Goal: Information Seeking & Learning: Check status

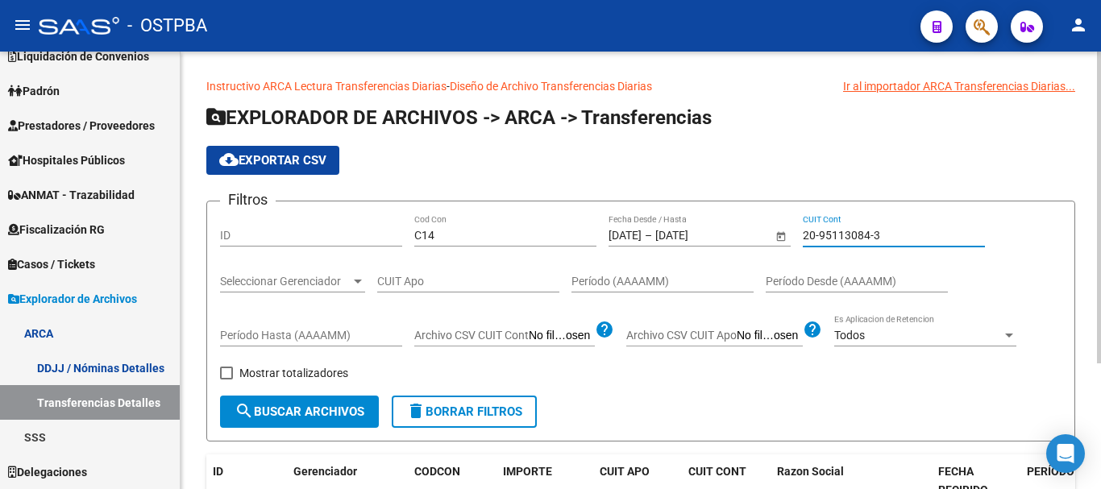
click at [855, 231] on input "20-95113084-3" at bounding box center [894, 236] width 182 height 14
click at [859, 223] on div "20-95166395-7 CUIT Cont" at bounding box center [894, 230] width 182 height 32
click at [864, 237] on input "20-95166395-7" at bounding box center [894, 236] width 182 height 14
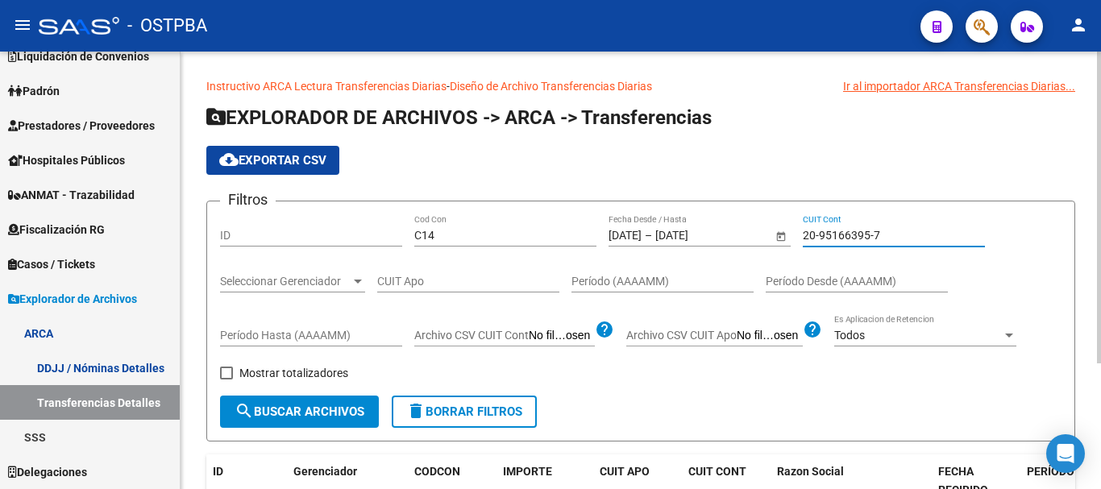
click at [864, 237] on input "20-95166395-7" at bounding box center [894, 236] width 182 height 14
paste input "298181-2"
click at [832, 229] on input "20-95298181-2" at bounding box center [894, 236] width 182 height 14
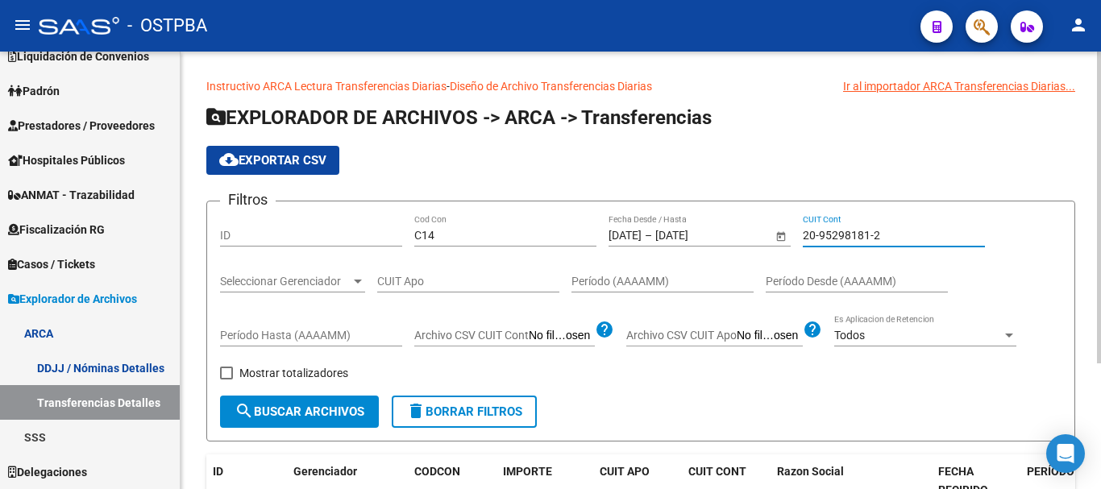
click at [832, 229] on input "20-95298181-2" at bounding box center [894, 236] width 182 height 14
paste input "7-36250006-6"
click at [847, 231] on input "27-36250006-6" at bounding box center [894, 236] width 182 height 14
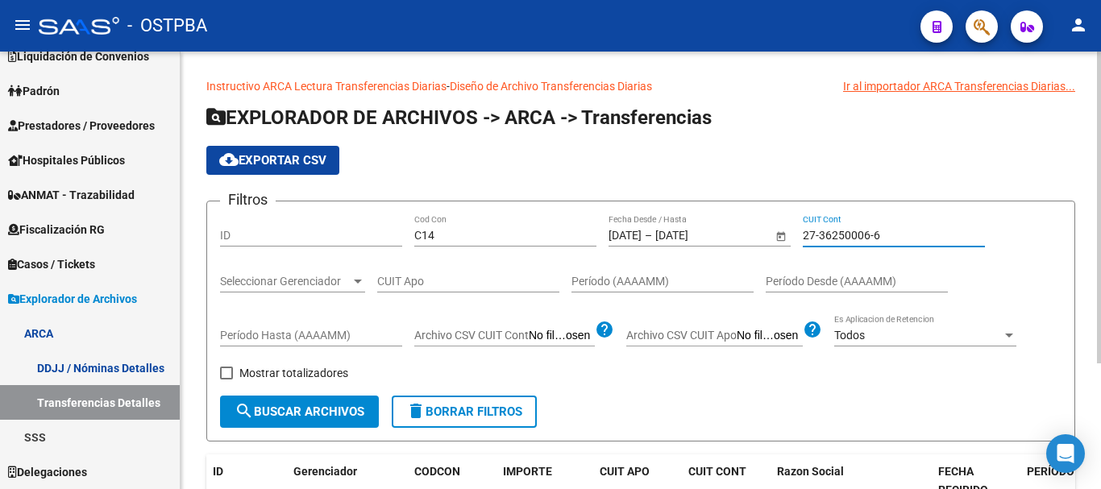
click at [847, 231] on input "27-36250006-6" at bounding box center [894, 236] width 182 height 14
paste input
click at [837, 246] on div "27-36250006-6 CUIT Cont" at bounding box center [894, 230] width 182 height 32
click at [840, 235] on input "27-36250006-6" at bounding box center [894, 236] width 182 height 14
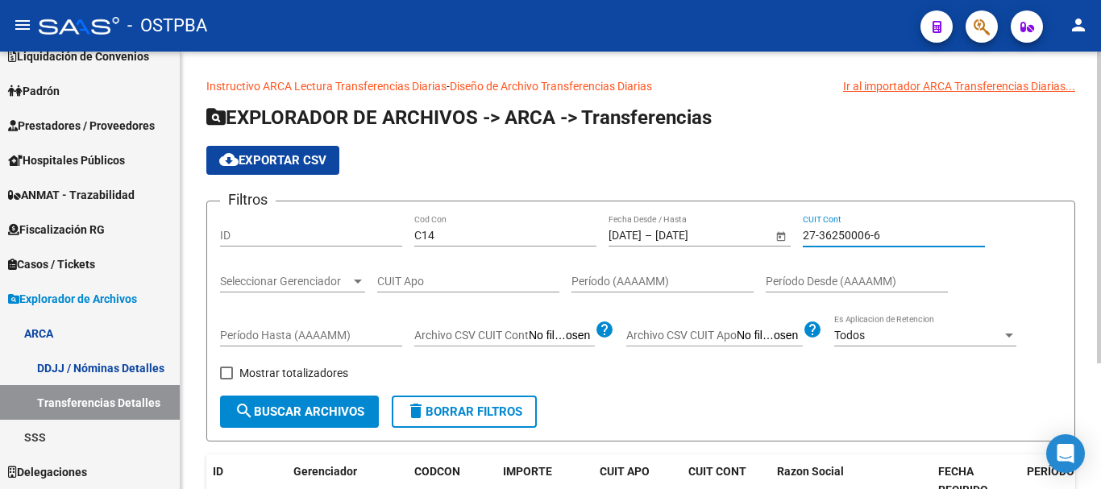
click at [840, 235] on input "27-36250006-6" at bounding box center [894, 236] width 182 height 14
paste input "49847-9"
click at [847, 237] on input "27-36249847-9" at bounding box center [894, 236] width 182 height 14
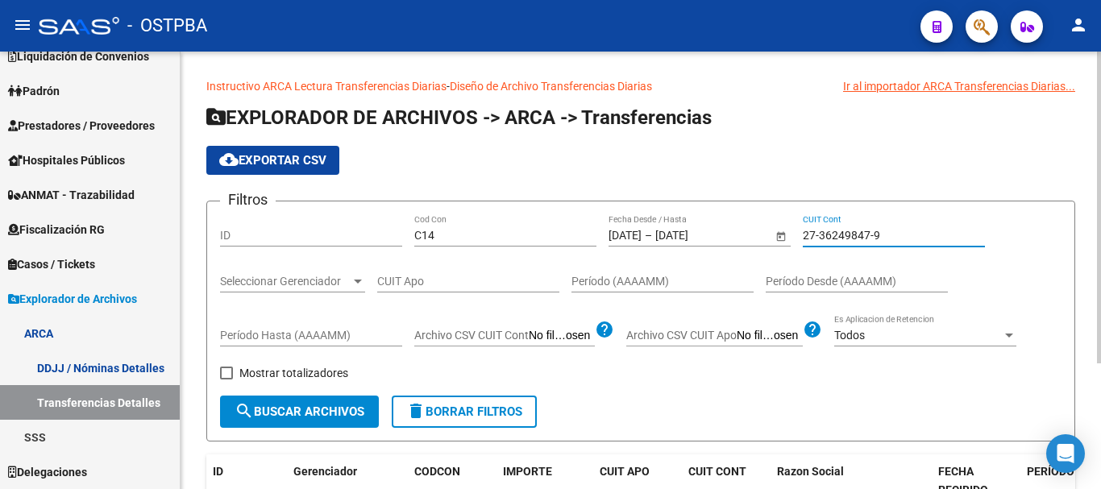
click at [847, 237] on input "27-36249847-9" at bounding box center [894, 236] width 182 height 14
paste input "04247-5"
click at [855, 238] on input "27-36204247-5" at bounding box center [894, 236] width 182 height 14
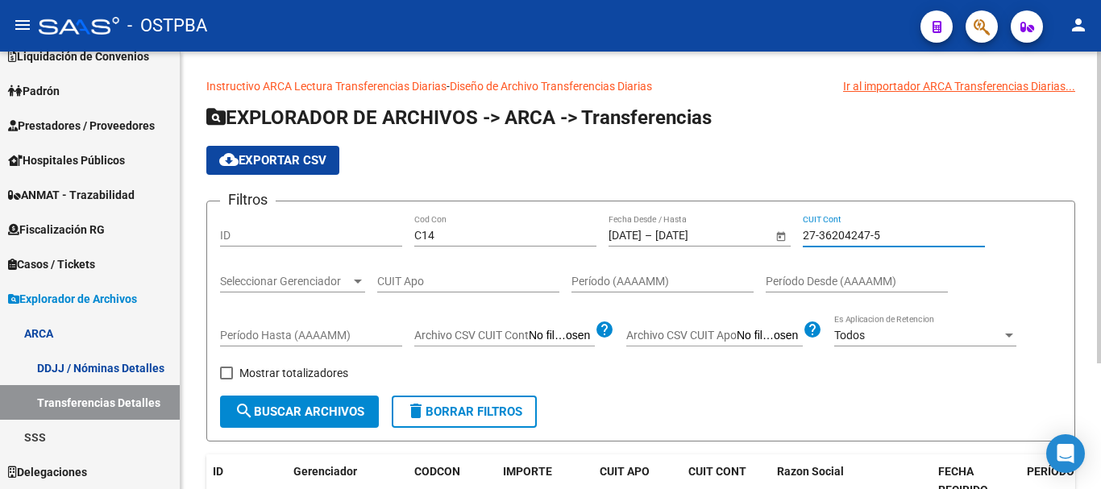
paste input "0131-0"
click at [837, 227] on div "27-36200131-0 CUIT Cont" at bounding box center [894, 230] width 182 height 32
click at [840, 233] on input "27-36200131-0" at bounding box center [894, 236] width 182 height 14
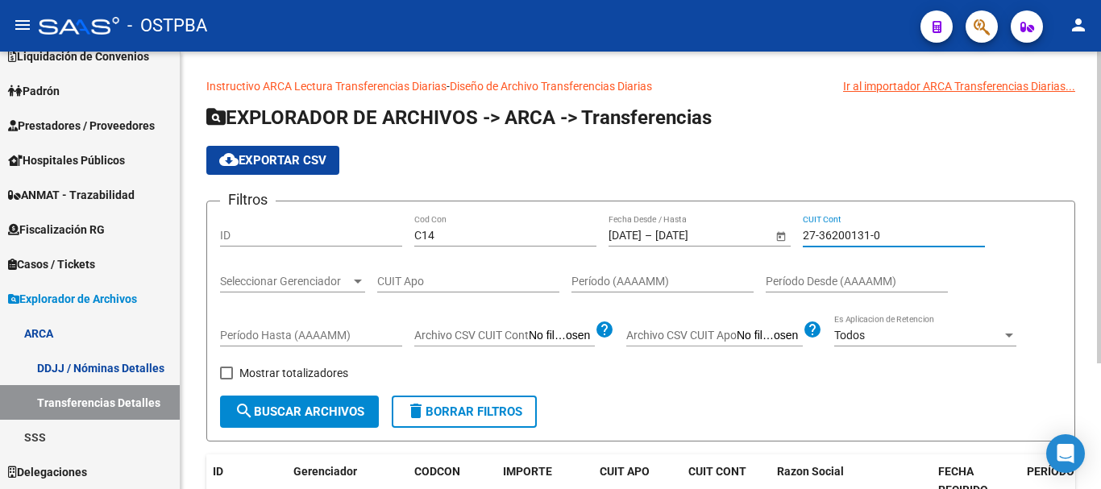
click at [840, 233] on input "27-36200131-0" at bounding box center [894, 236] width 182 height 14
paste input "193145-4"
click at [843, 238] on input "27-36193145-4" at bounding box center [894, 236] width 182 height 14
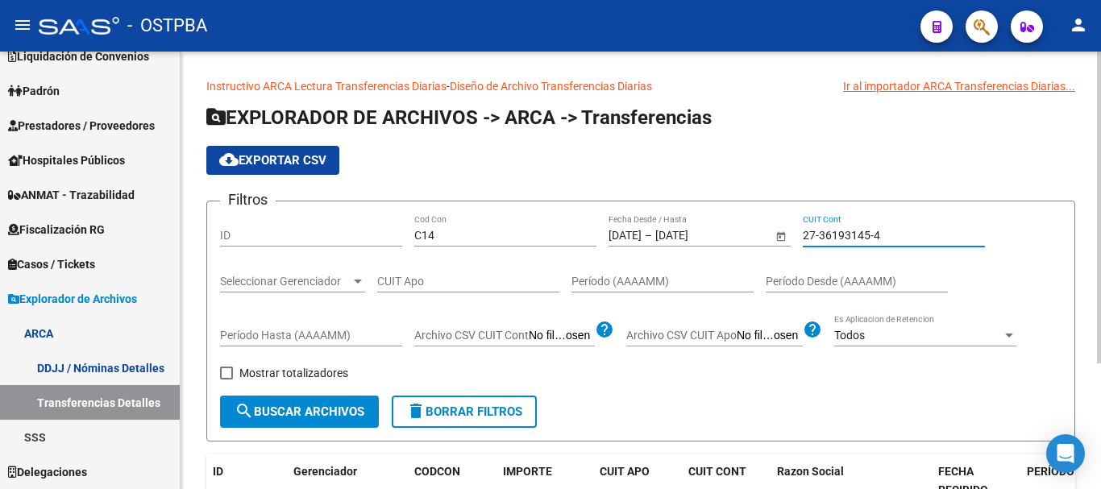
click at [843, 238] on input "27-36193145-4" at bounding box center [894, 236] width 182 height 14
paste input "093429-8"
click at [839, 235] on input "27-36093429-8" at bounding box center [894, 236] width 182 height 14
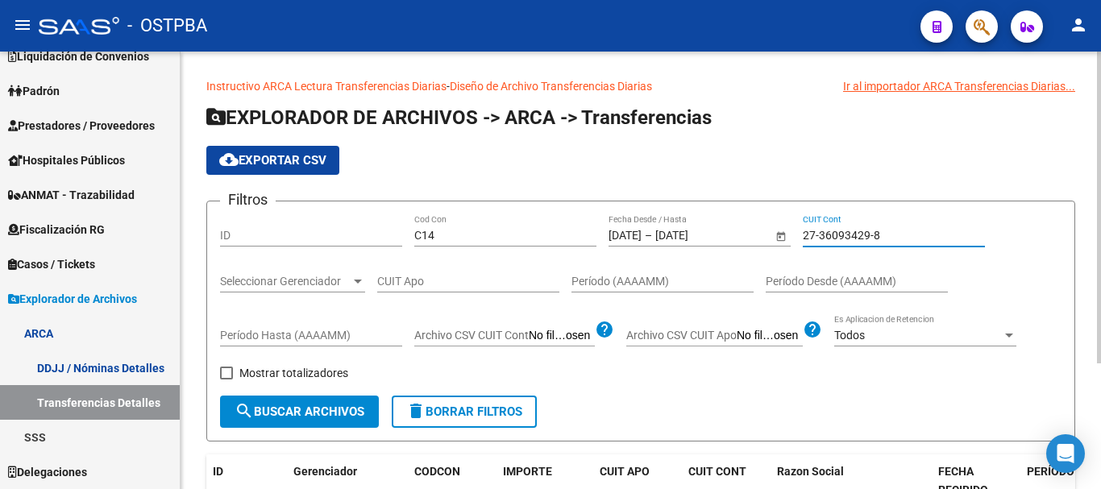
paste input "60618-5"
click at [856, 231] on input "27-36060618-5" at bounding box center [894, 236] width 182 height 14
paste input "31350-1"
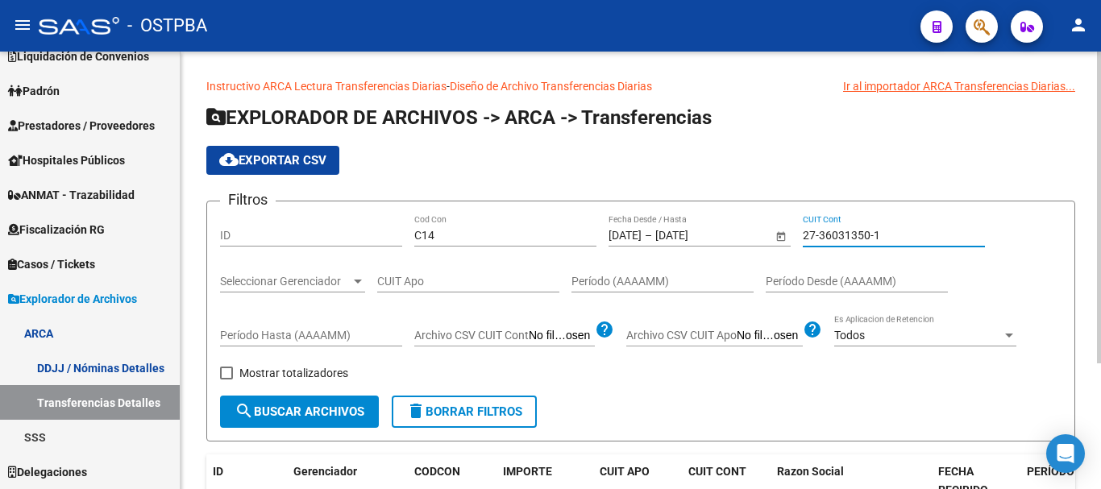
click at [849, 237] on input "27-36031350-1" at bounding box center [894, 236] width 182 height 14
paste input "5976420-6"
click at [835, 247] on div "27-35976420-6 CUIT Cont" at bounding box center [894, 237] width 182 height 46
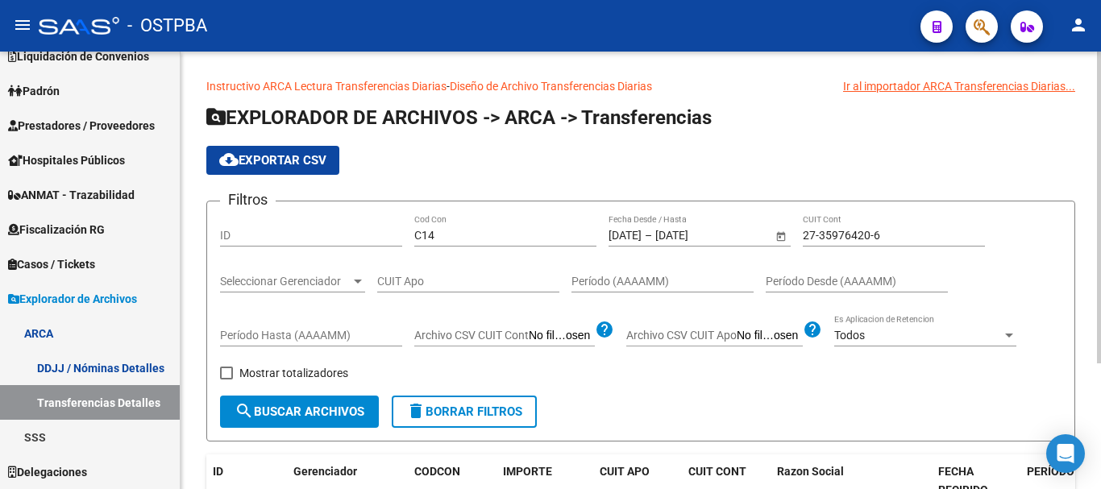
click at [833, 237] on input "27-35976420-6" at bounding box center [894, 236] width 182 height 14
paste input "853271-9"
drag, startPoint x: 830, startPoint y: 244, endPoint x: 835, endPoint y: 235, distance: 10.8
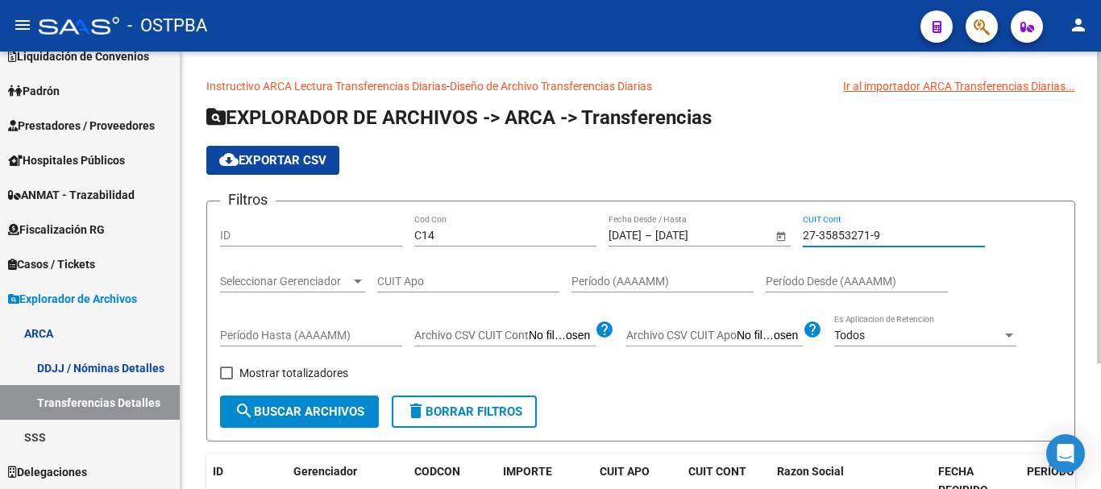
click at [831, 244] on div "27-35853271-9 CUIT Cont" at bounding box center [894, 230] width 182 height 32
click at [835, 235] on input "27-35853271-9" at bounding box center [894, 236] width 182 height 14
paste input "2532-1"
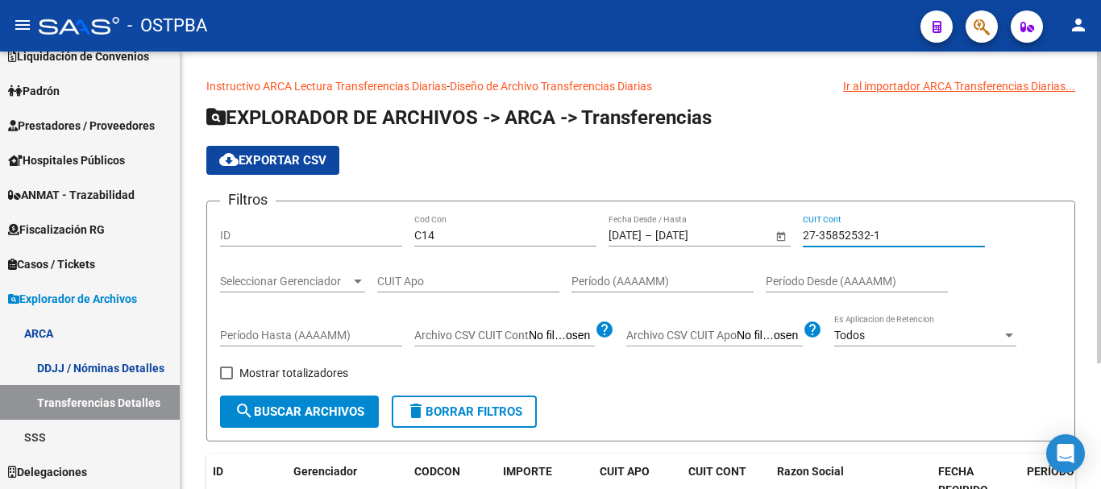
click at [818, 230] on input "27-35852532-1" at bounding box center [894, 236] width 182 height 14
paste input "48359-9"
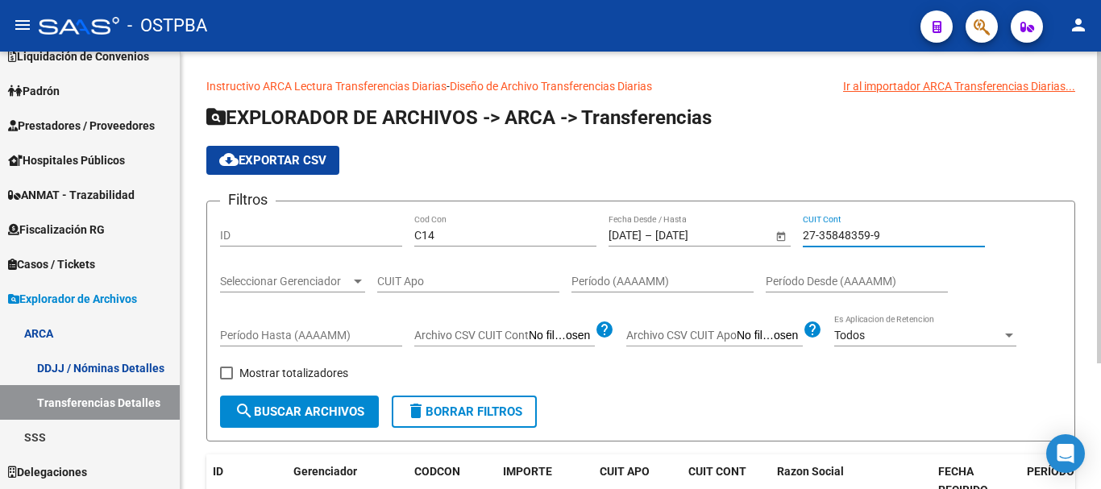
click at [859, 231] on input "27-35848359-9" at bounding box center [894, 236] width 182 height 14
paste input "696788-2"
click at [834, 227] on div "27-35696788-2 CUIT Cont" at bounding box center [894, 230] width 182 height 32
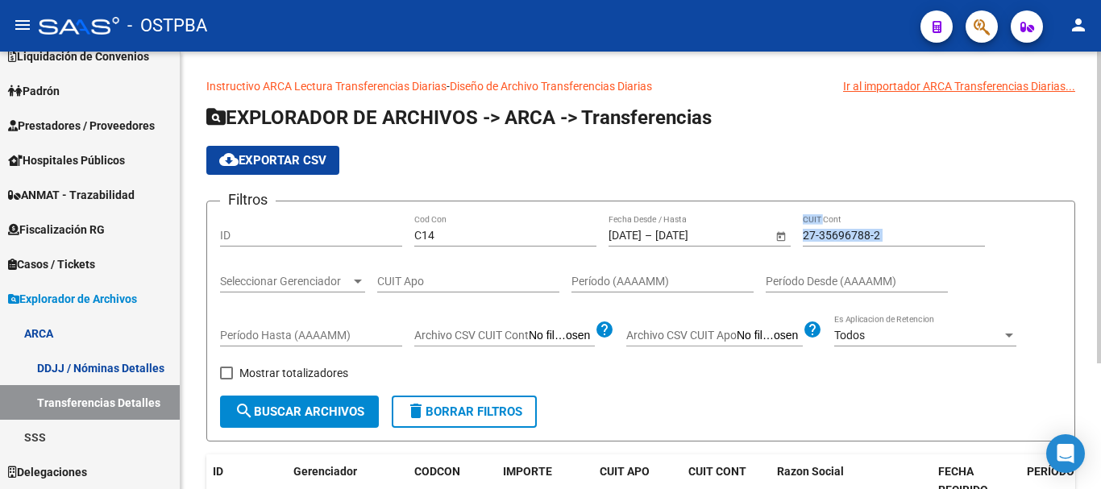
click at [834, 227] on div "27-35696788-2 CUIT Cont" at bounding box center [894, 230] width 182 height 32
click at [834, 231] on input "27-35696788-2" at bounding box center [894, 236] width 182 height 14
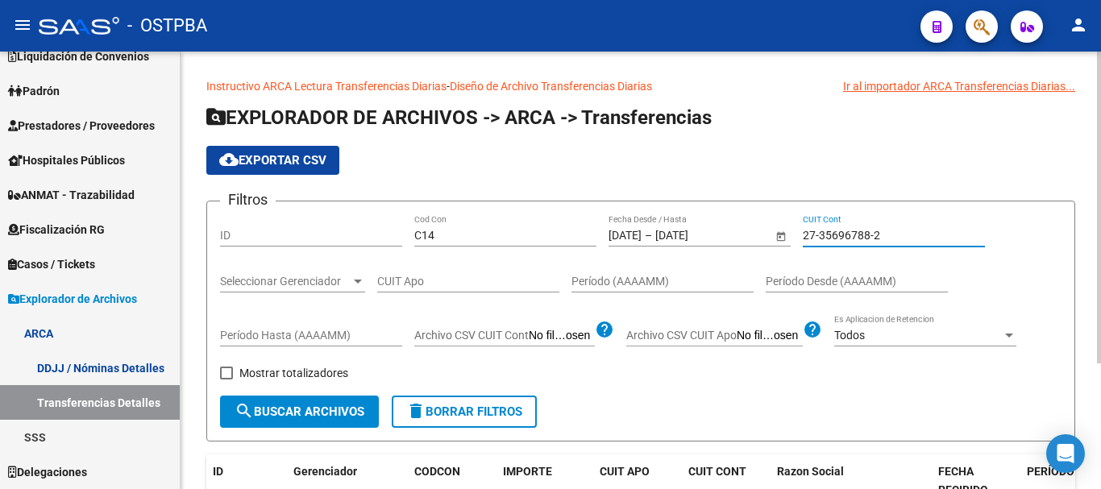
paste input "665-7"
click at [845, 245] on div "27-35696665-7 CUIT Cont" at bounding box center [894, 230] width 182 height 32
click at [847, 233] on input "27-35696665-7" at bounding box center [894, 236] width 182 height 14
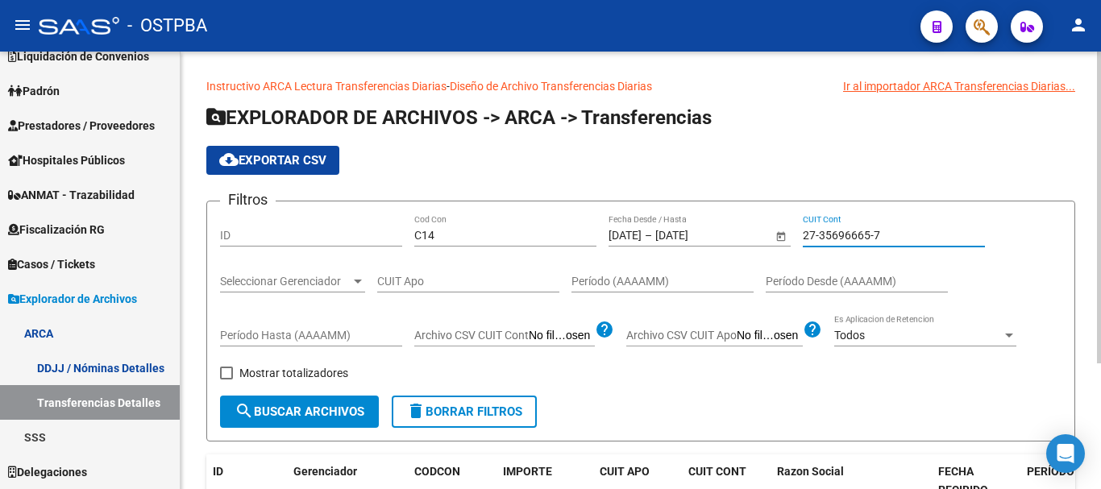
click at [847, 233] on input "27-35696665-7" at bounding box center [894, 236] width 182 height 14
paste input "585637-8"
click at [869, 231] on input "27-35585637-8" at bounding box center [894, 236] width 182 height 14
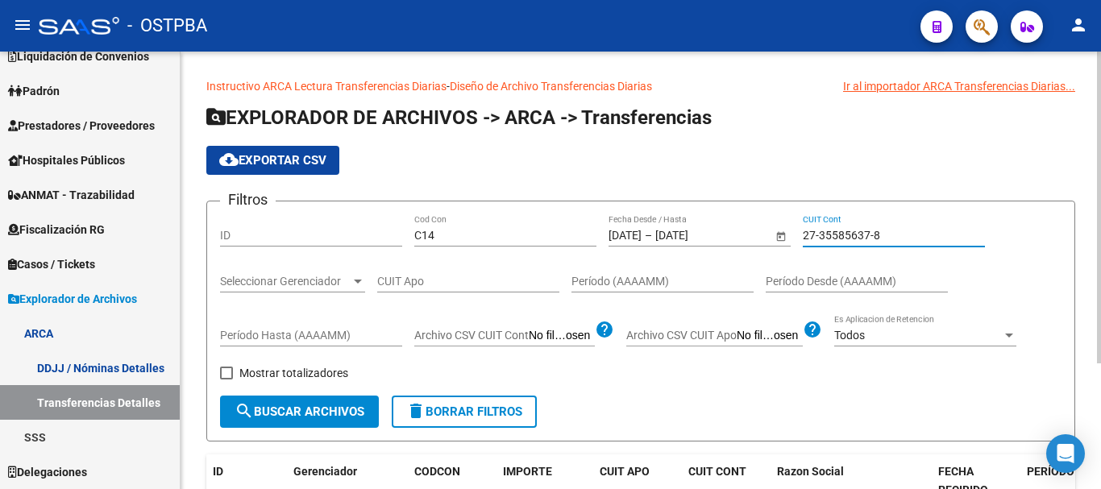
paste input "10944-0"
click at [851, 232] on input "27-35510944-0" at bounding box center [894, 236] width 182 height 14
click at [850, 231] on input "27-35510944-0" at bounding box center [894, 236] width 182 height 14
paste input "494467-2"
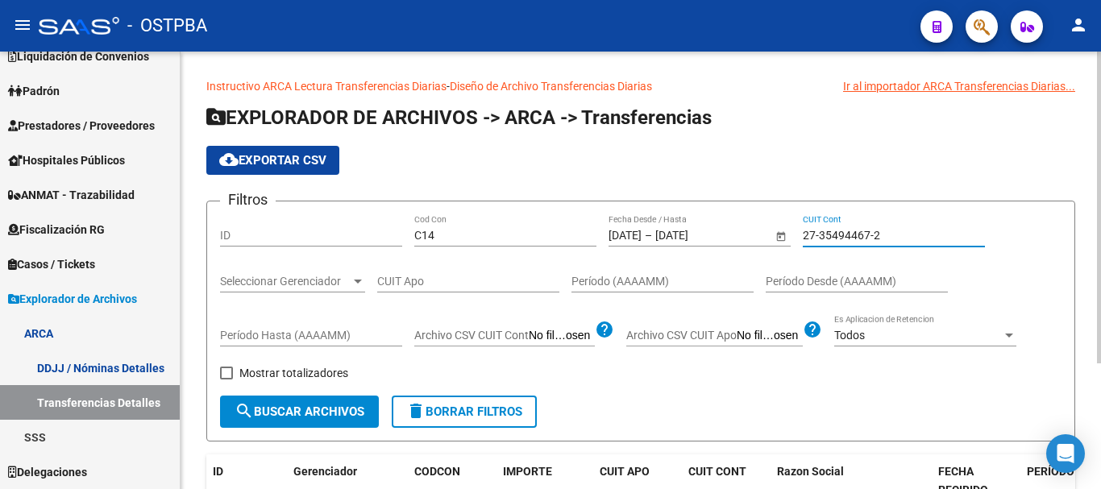
click at [857, 229] on input "27-35494467-2" at bounding box center [894, 236] width 182 height 14
paste input "87925-0"
drag, startPoint x: 850, startPoint y: 180, endPoint x: 898, endPoint y: 132, distance: 67.8
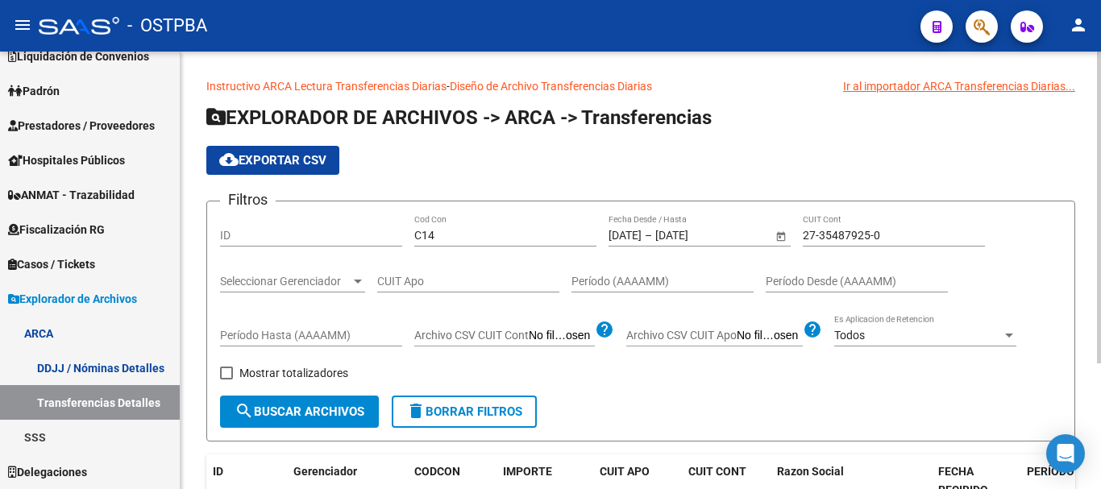
click at [897, 111] on h1 "EXPLORADOR DE ARCHIVOS -> ARCA -> Transferencias" at bounding box center [640, 119] width 869 height 28
click at [853, 231] on input "27-35487925-0" at bounding box center [894, 236] width 182 height 14
paste input "345638"
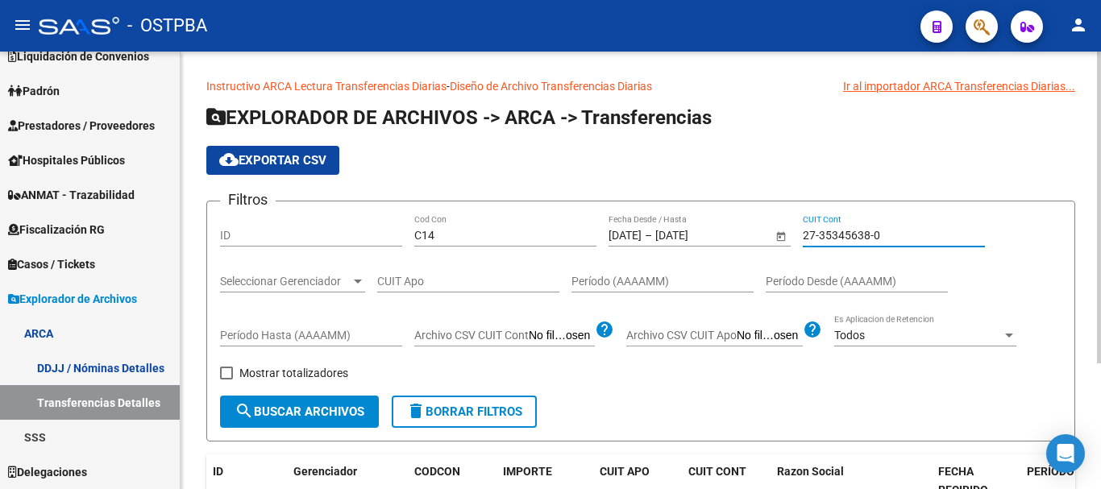
click at [832, 240] on input "27-35345638-0" at bounding box center [894, 236] width 182 height 14
click at [827, 230] on input "27-35345638-0" at bounding box center [894, 236] width 182 height 14
paste input "211384-6"
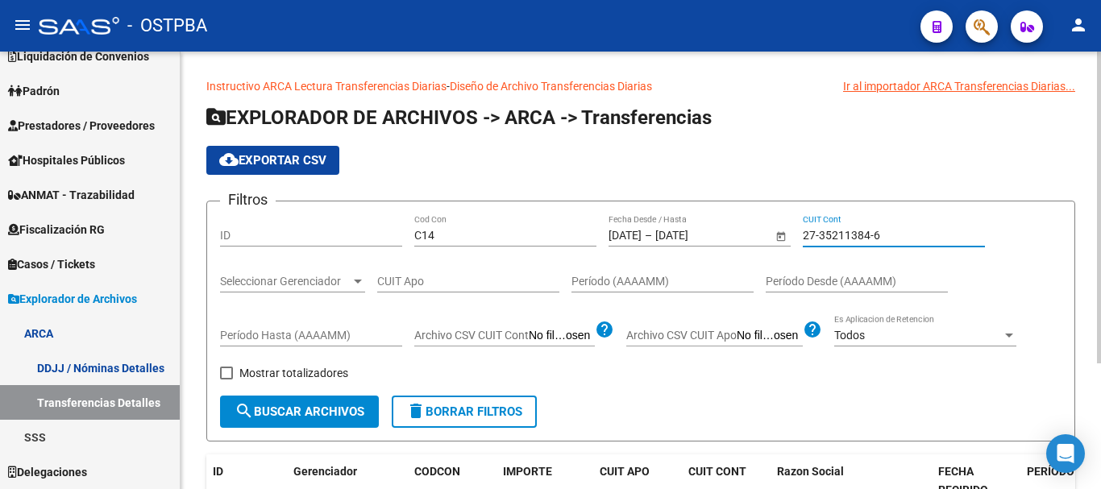
click at [847, 235] on input "27-35211384-6" at bounding box center [894, 236] width 182 height 14
paste input "152085-5"
click at [860, 234] on input "27-35152085-5" at bounding box center [894, 236] width 182 height 14
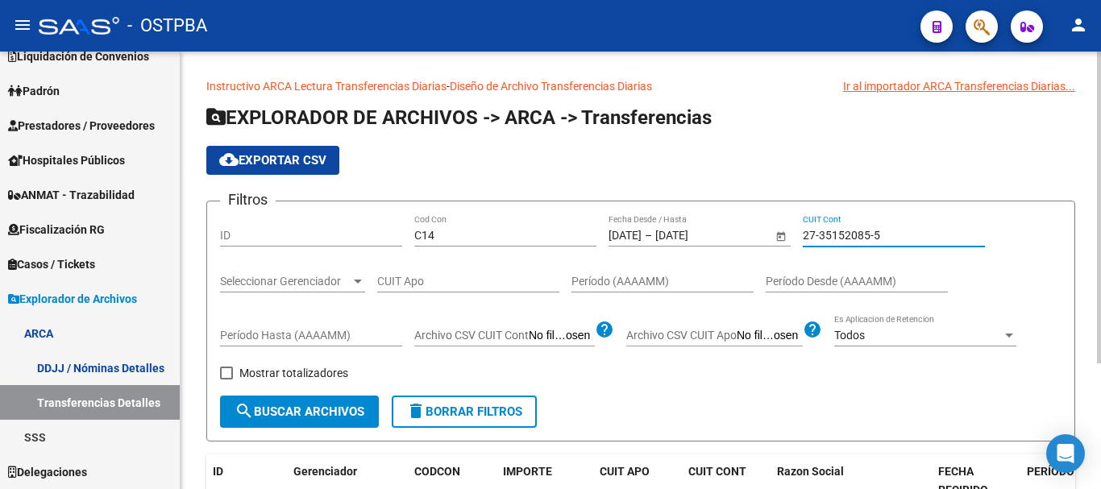
click at [860, 234] on input "27-35152085-5" at bounding box center [894, 236] width 182 height 14
paste input "010723-7"
click at [851, 231] on input "27-35010723-7" at bounding box center [894, 236] width 182 height 14
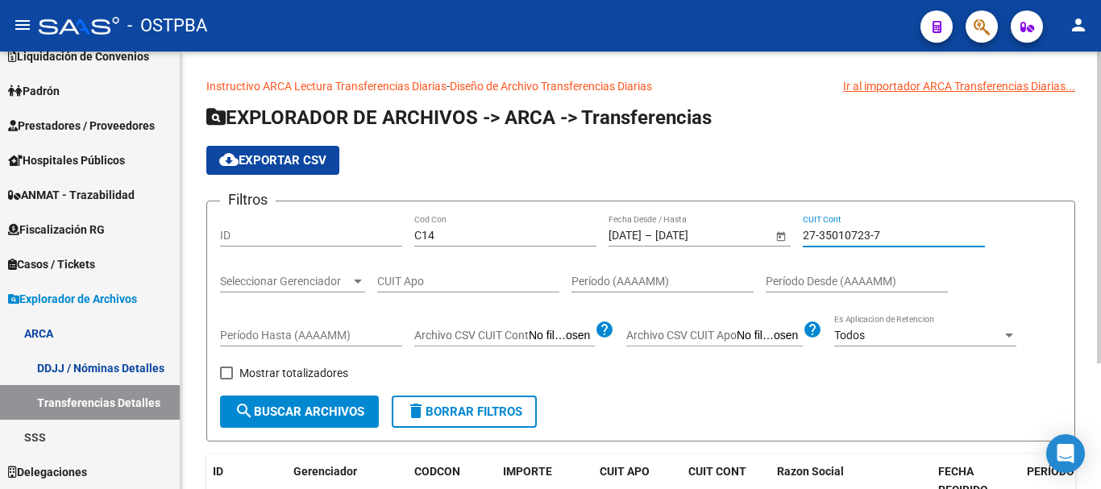
click at [851, 231] on input "27-35010723-7" at bounding box center [894, 236] width 182 height 14
paste input "4971939-3"
click at [848, 233] on input "27-34971939-3" at bounding box center [894, 236] width 182 height 14
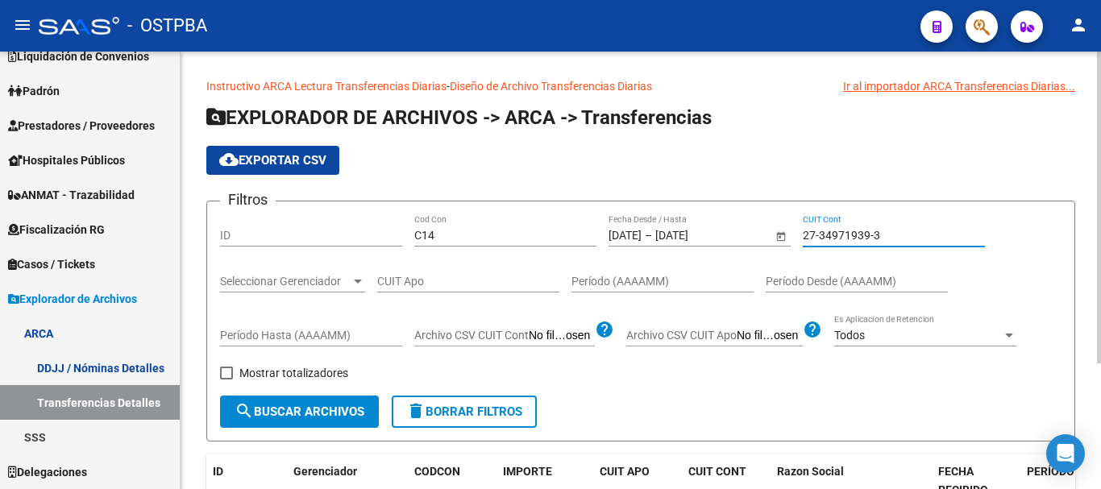
paste input "69108-1"
click at [842, 242] on input "27-34969108-1" at bounding box center [894, 236] width 182 height 14
paste input "49664-5"
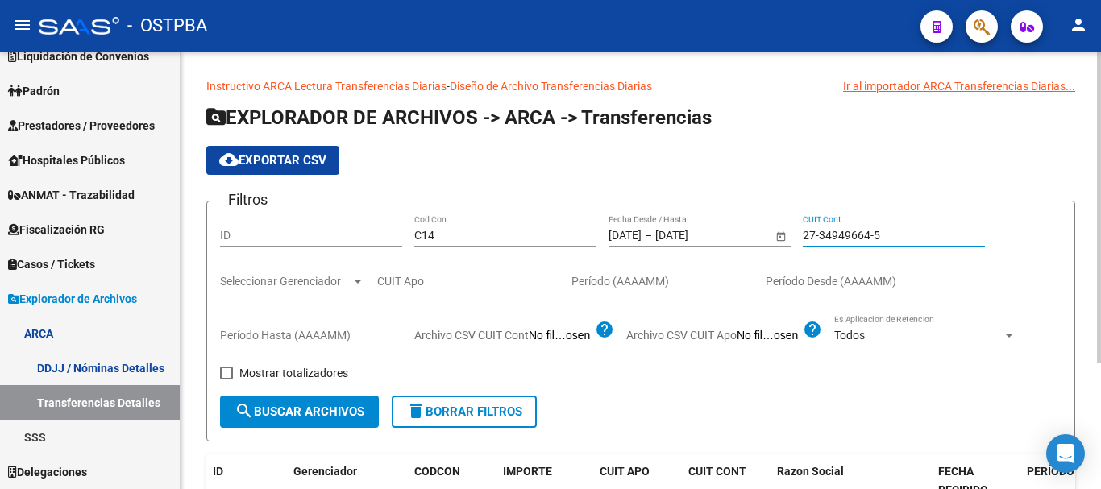
click at [861, 227] on div "27-34949664-5 CUIT Cont" at bounding box center [894, 230] width 182 height 32
click at [862, 230] on input "27-34949664-5" at bounding box center [894, 236] width 182 height 14
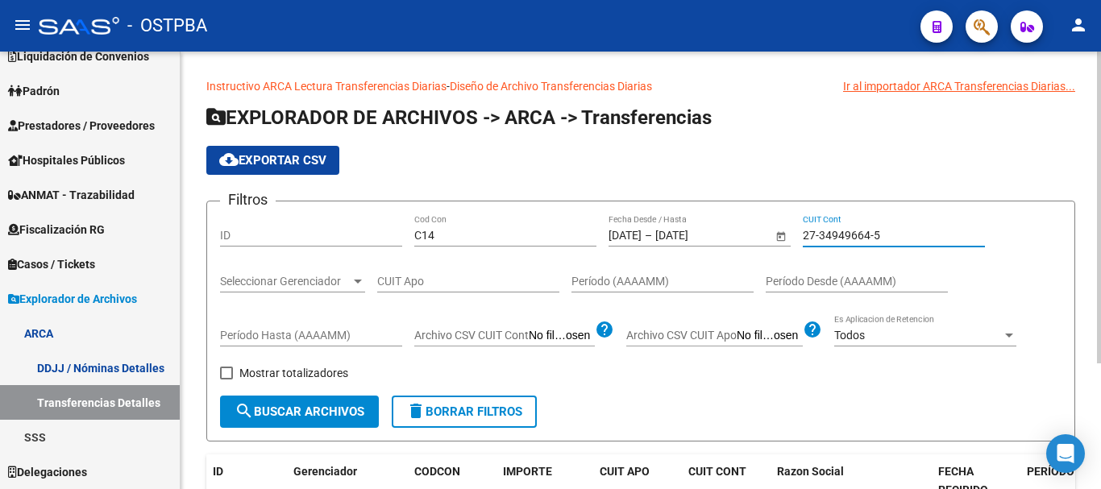
paste input "4610-9"
click at [847, 231] on input "27-34944610-9" at bounding box center [894, 236] width 182 height 14
paste input
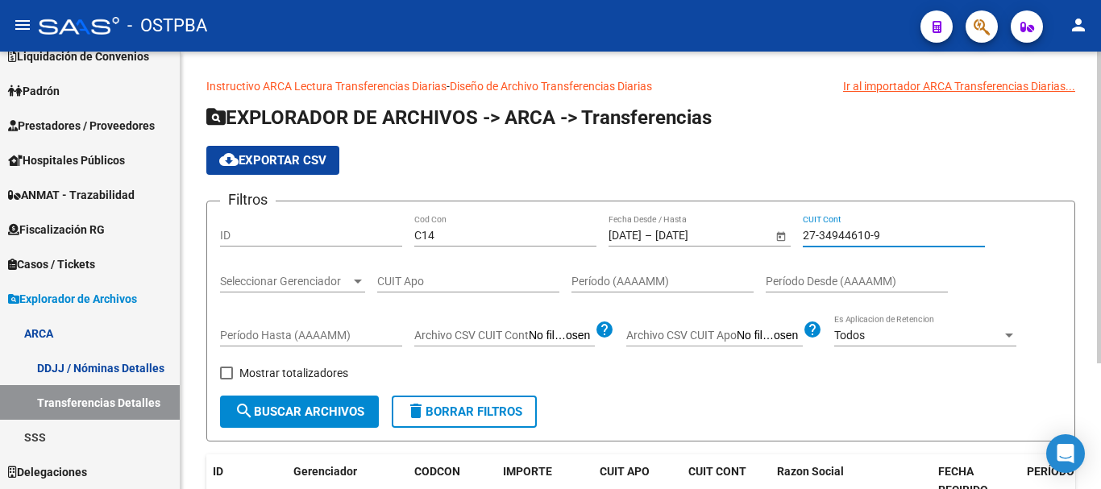
click at [836, 239] on input "27-34944610-9" at bounding box center [894, 236] width 182 height 14
click at [837, 239] on input "27-34944610-9" at bounding box center [894, 236] width 182 height 14
paste input "20449-0"
click at [859, 227] on div "27-34920449-0 CUIT Cont" at bounding box center [894, 230] width 182 height 32
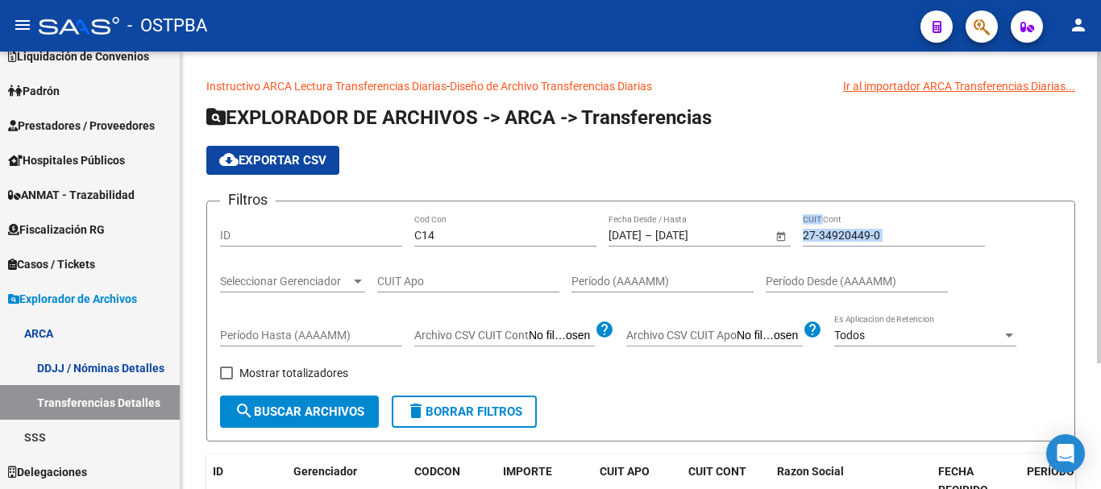
click at [859, 227] on div "27-34920449-0 CUIT Cont" at bounding box center [894, 230] width 182 height 32
click at [855, 236] on input "27-34920449-0" at bounding box center [894, 236] width 182 height 14
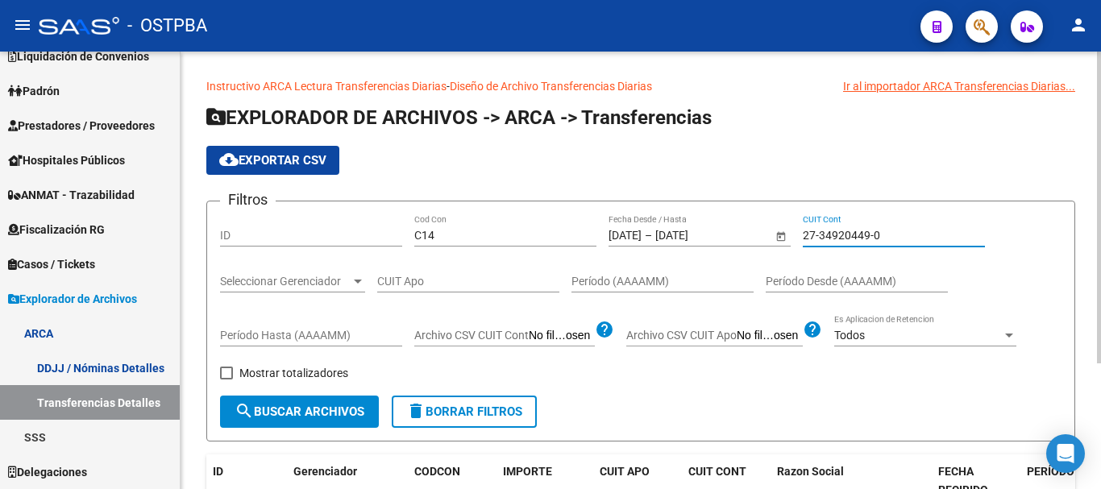
paste input "16904"
click at [809, 234] on input "27-34916904-0" at bounding box center [894, 236] width 182 height 14
paste input "347-6"
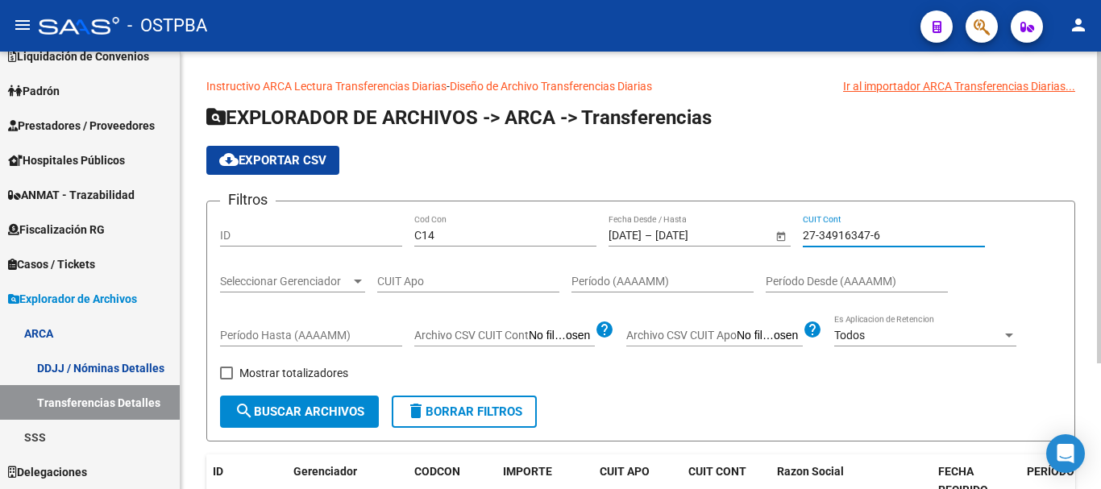
click at [830, 239] on input "27-34916347-6" at bounding box center [894, 236] width 182 height 14
paste input "897446-2"
click at [819, 236] on input "27-34897446-2" at bounding box center [894, 236] width 182 height 14
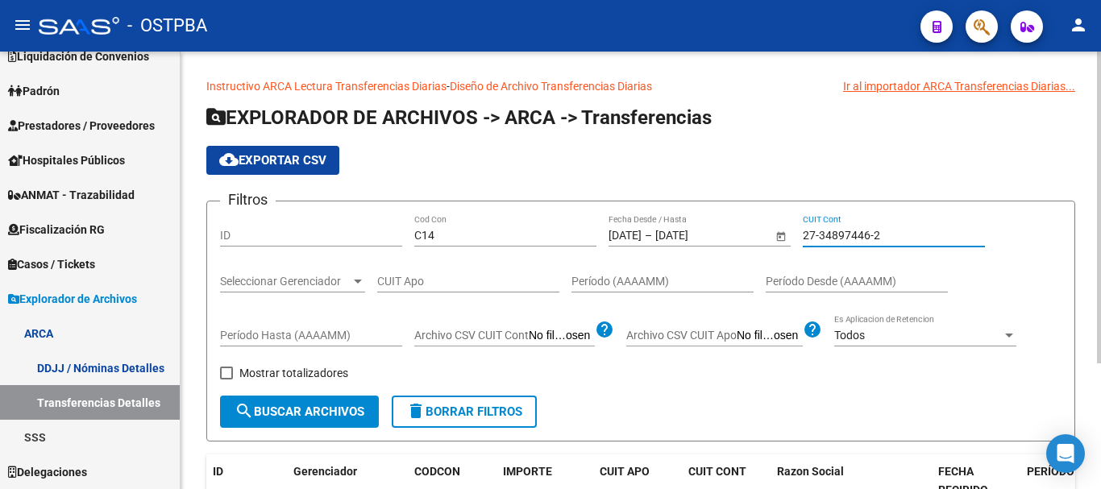
click at [819, 236] on input "27-34897446-2" at bounding box center [894, 236] width 182 height 14
paste input "81276-4"
click at [810, 233] on input "27-34881276-4" at bounding box center [894, 236] width 182 height 14
click at [811, 232] on input "27-34881276-4" at bounding box center [894, 236] width 182 height 14
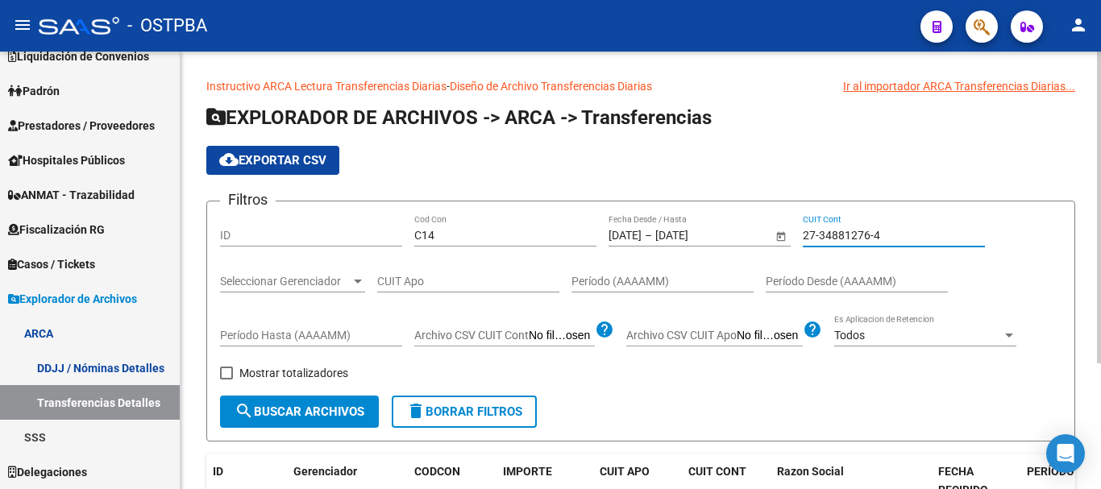
click at [811, 232] on input "27-34881276-4" at bounding box center [894, 236] width 182 height 14
paste input "473885-3"
click at [848, 224] on div "27-34473885-3 CUIT Cont" at bounding box center [894, 230] width 182 height 32
click at [845, 234] on input "27-34473885-3" at bounding box center [894, 236] width 182 height 14
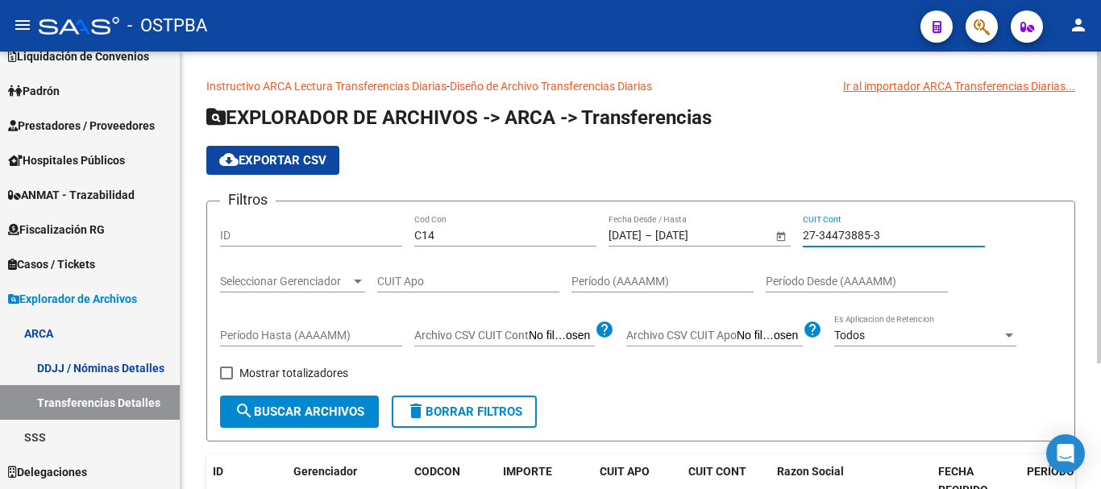
click at [845, 234] on input "27-34473885-3" at bounding box center [894, 236] width 182 height 14
paste input "63858-1"
click at [844, 232] on input "27-34463858-1" at bounding box center [894, 236] width 182 height 14
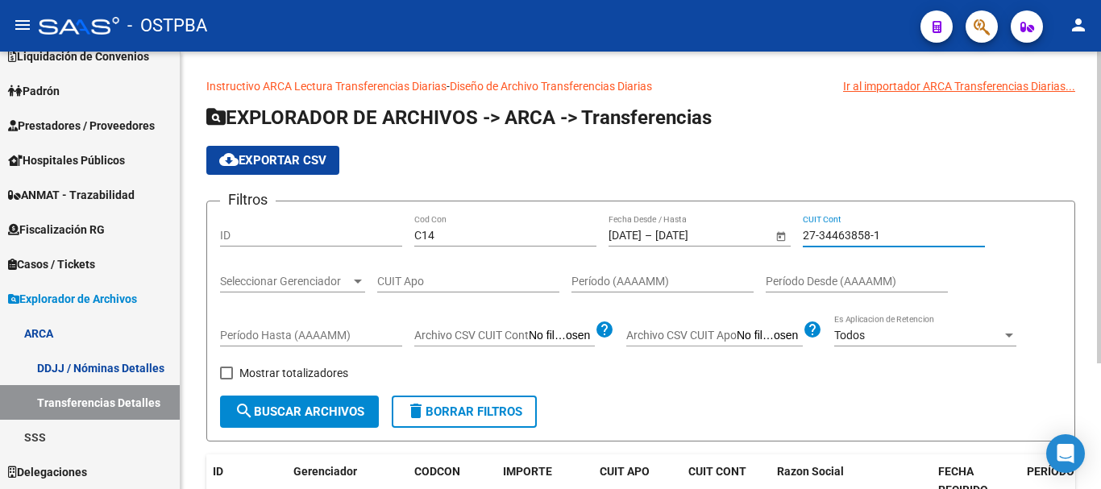
click at [844, 232] on input "27-34463858-1" at bounding box center [894, 236] width 182 height 14
paste input "34649"
click at [851, 233] on input "27-34434649-1" at bounding box center [894, 236] width 182 height 14
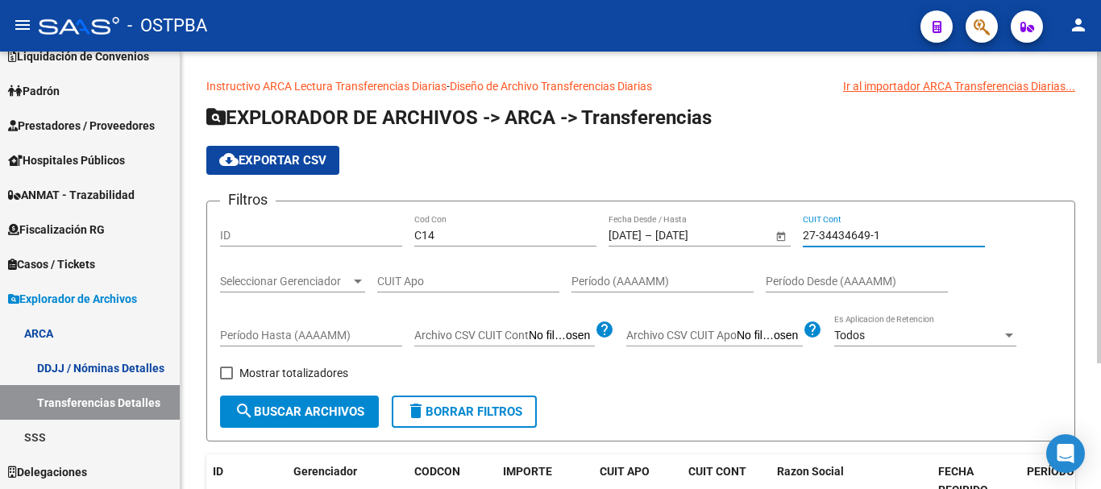
paste input "07220-0"
click at [817, 212] on form "Filtros ID C14 Cod Con [DATE] [DATE] – [DATE] [DATE] Fecha Desde / Hasta 27-344…" at bounding box center [640, 321] width 869 height 241
click at [839, 241] on input "27-34407220-0" at bounding box center [894, 236] width 182 height 14
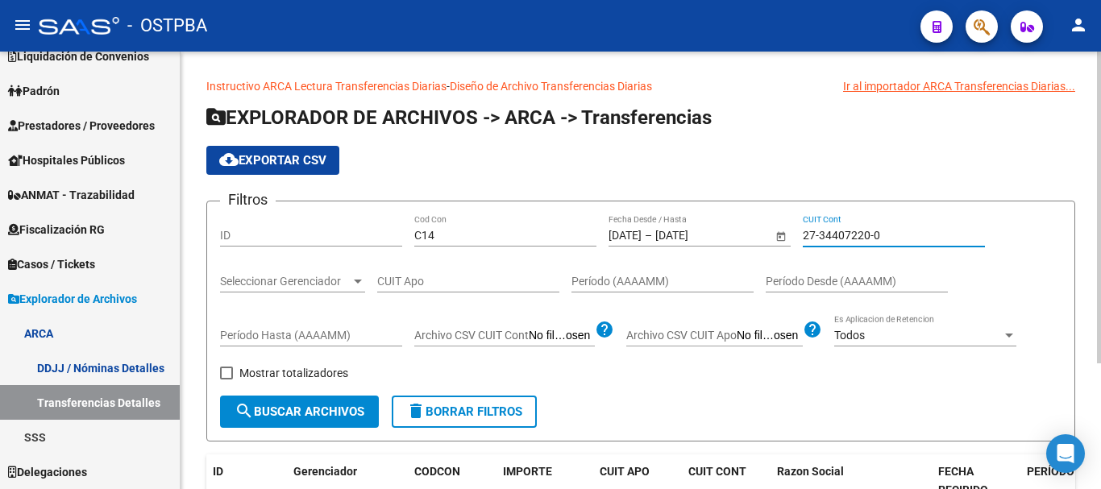
click at [839, 241] on input "27-34407220-0" at bounding box center [894, 236] width 182 height 14
paste input "297191-7"
click at [851, 242] on input "27-34297191-7" at bounding box center [894, 236] width 182 height 14
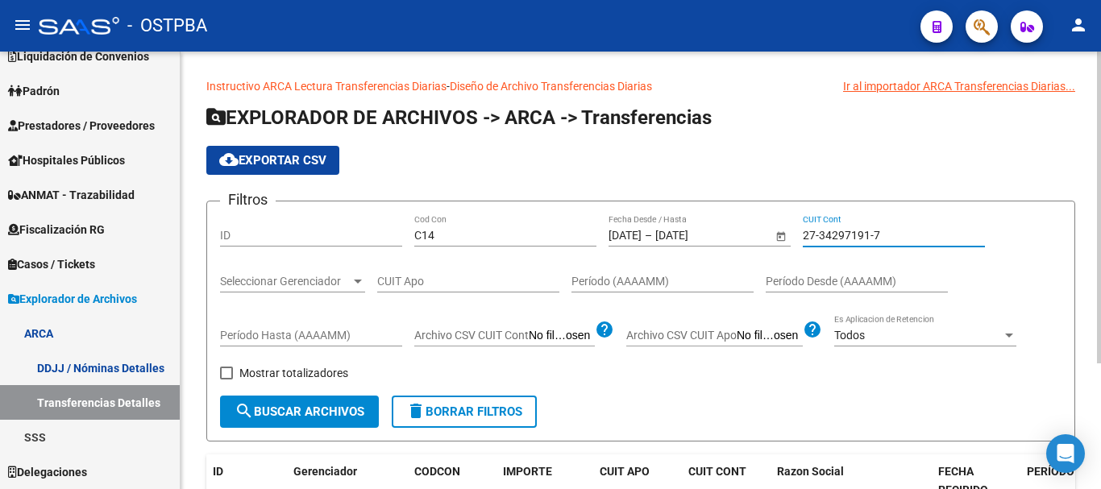
click at [851, 242] on input "27-34297191-7" at bounding box center [894, 236] width 182 height 14
paste input "3976-2"
drag, startPoint x: 835, startPoint y: 250, endPoint x: 843, endPoint y: 234, distance: 18.0
click at [837, 249] on div "27-34293976-2 CUIT Cont" at bounding box center [894, 237] width 182 height 46
click at [846, 230] on input "27-34293976-2" at bounding box center [894, 236] width 182 height 14
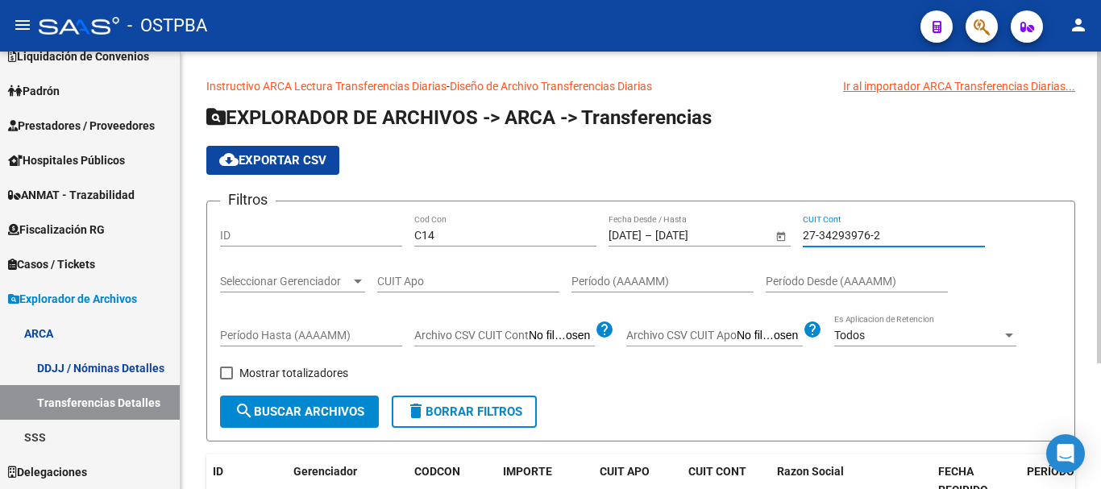
click at [846, 230] on input "27-34293976-2" at bounding box center [894, 236] width 182 height 14
paste input "14813-7"
click at [855, 239] on input "27-34214813-7" at bounding box center [894, 236] width 182 height 14
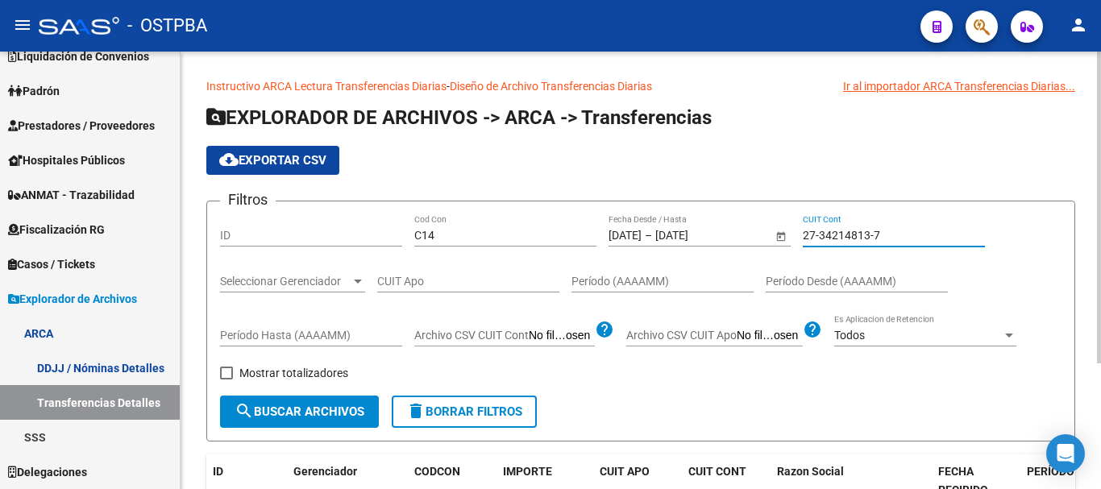
click at [855, 239] on input "27-34214813-7" at bounding box center [894, 236] width 182 height 14
paste input "181755-8"
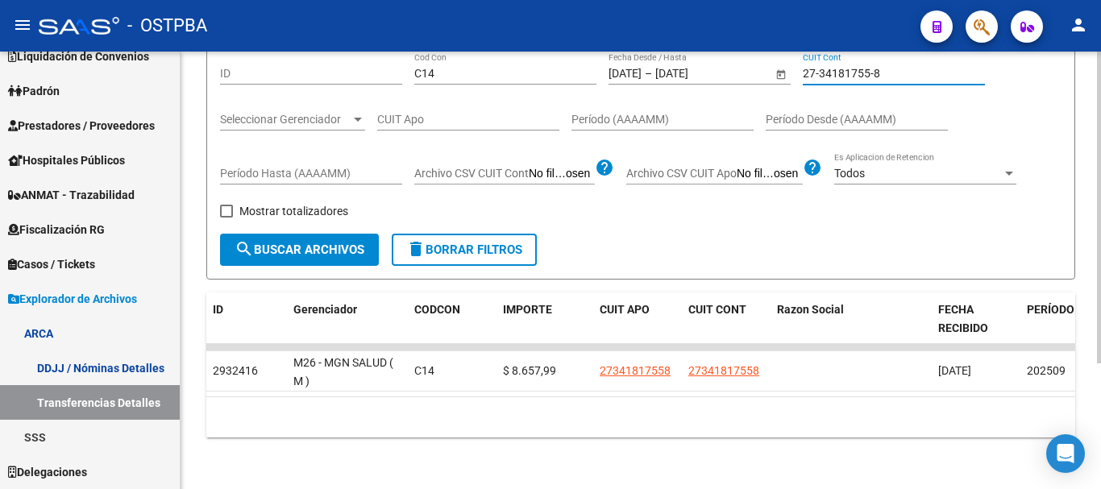
scroll to position [176, 0]
click at [855, 67] on input "27-34181755-8" at bounding box center [894, 74] width 182 height 14
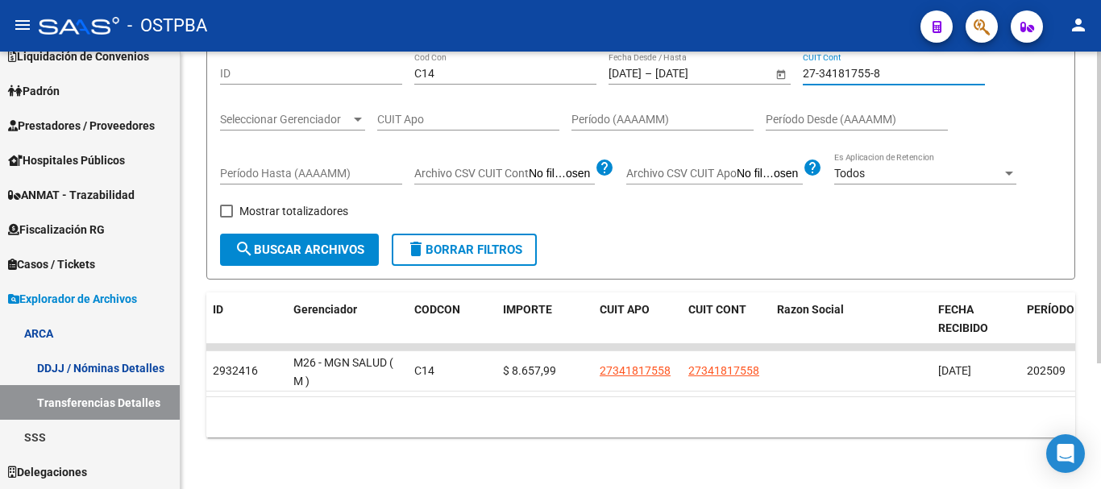
paste input "050625-7"
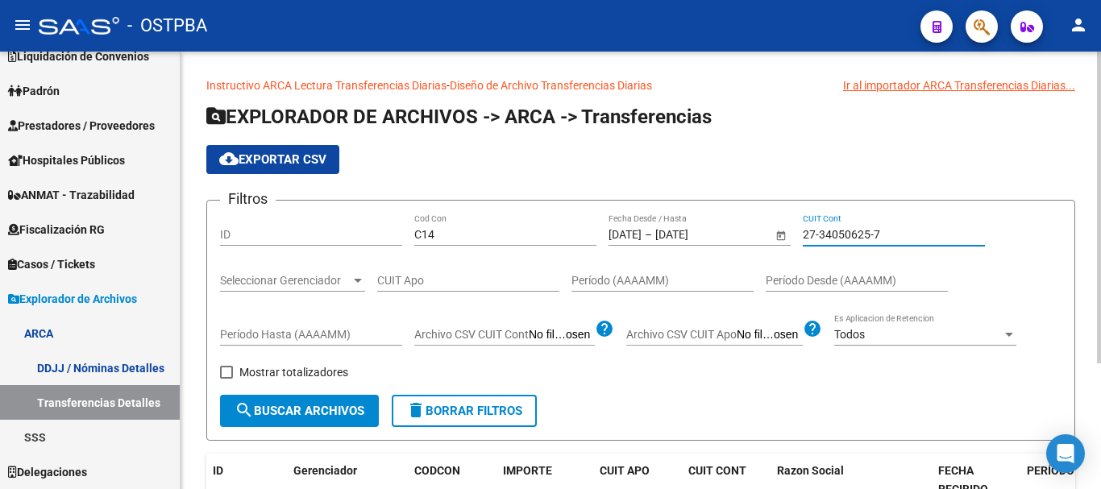
scroll to position [0, 0]
click at [843, 238] on input "27-34050625-7" at bounding box center [894, 236] width 182 height 14
paste input "3967591-6"
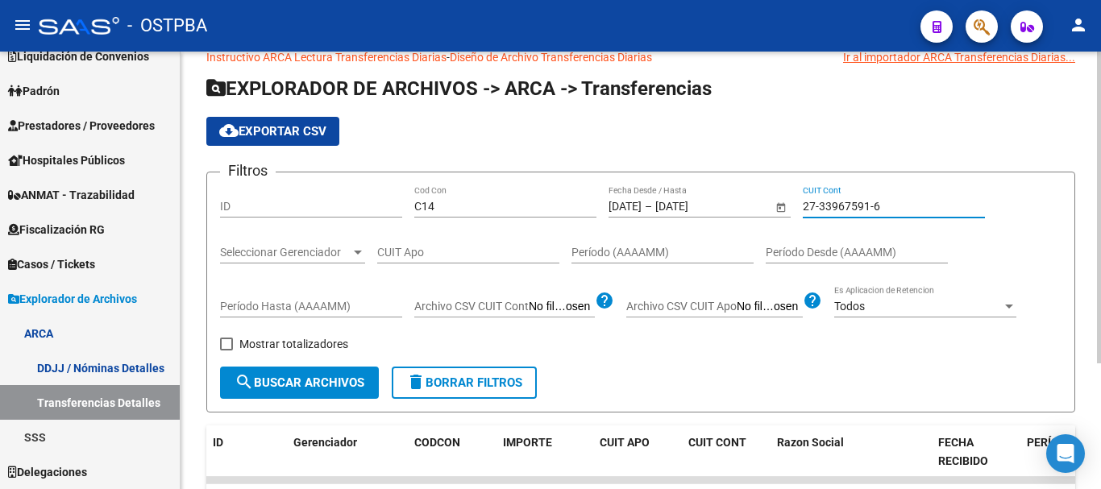
scroll to position [15, 0]
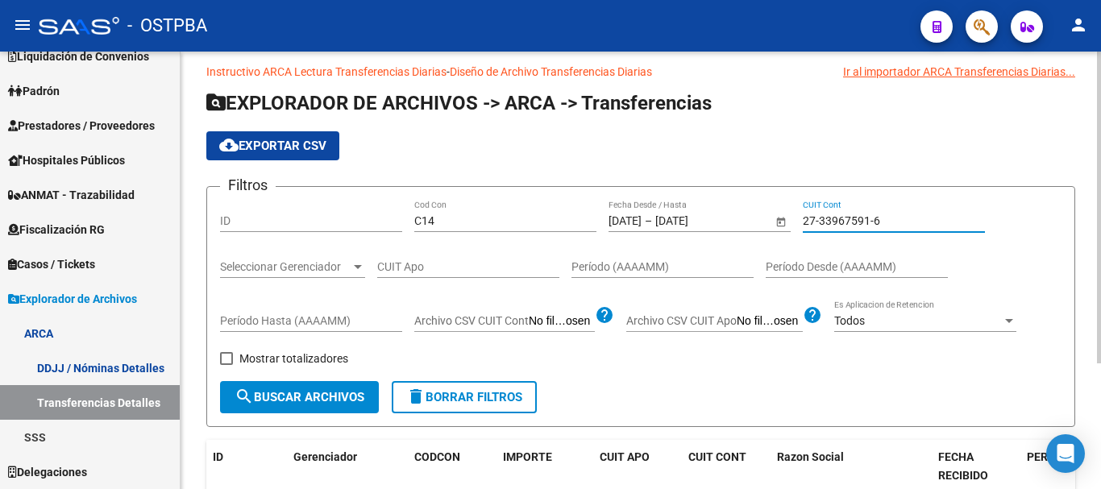
click at [869, 218] on input "27-33967591-6" at bounding box center [894, 221] width 182 height 14
paste input "863302-0"
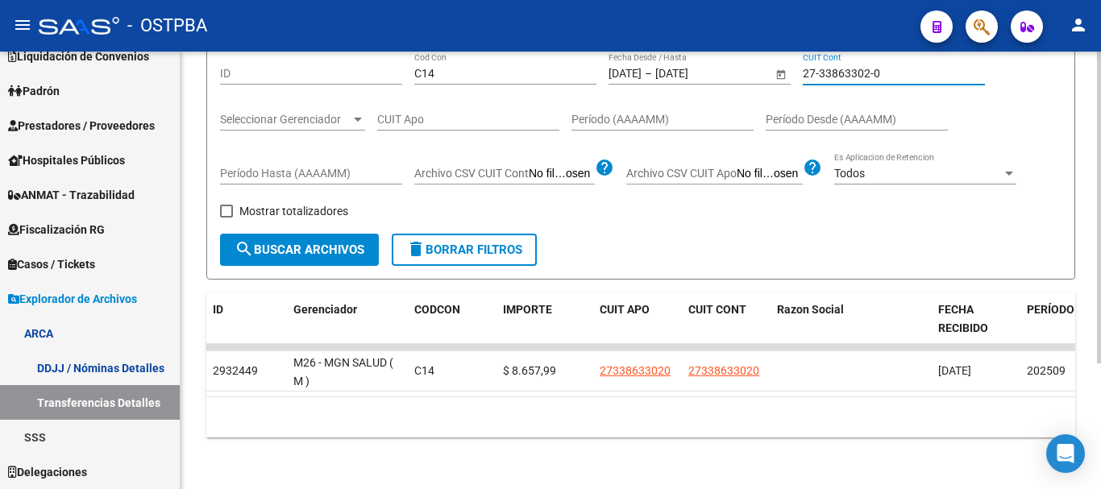
scroll to position [176, 0]
click at [854, 67] on input "27-33863302-0" at bounding box center [894, 74] width 182 height 14
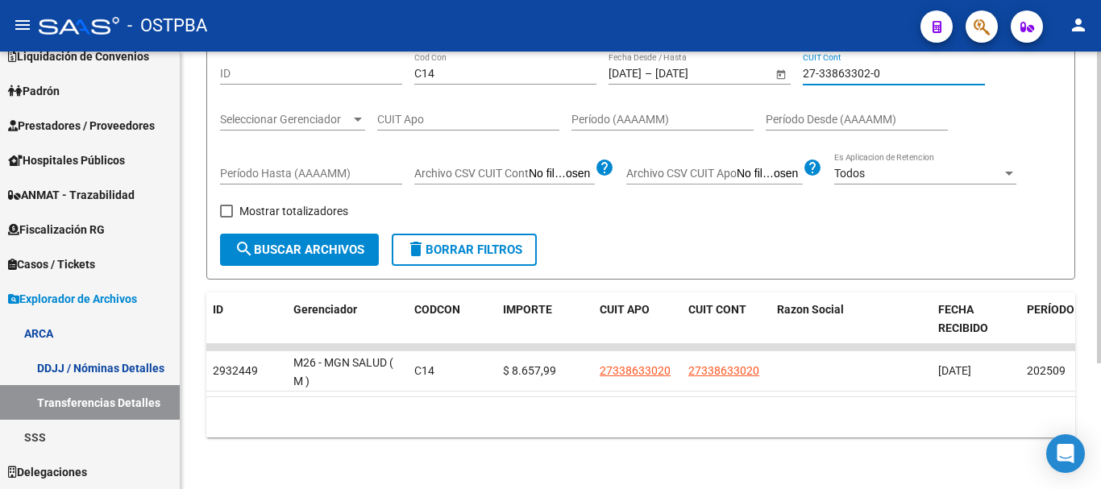
paste input "53990-3"
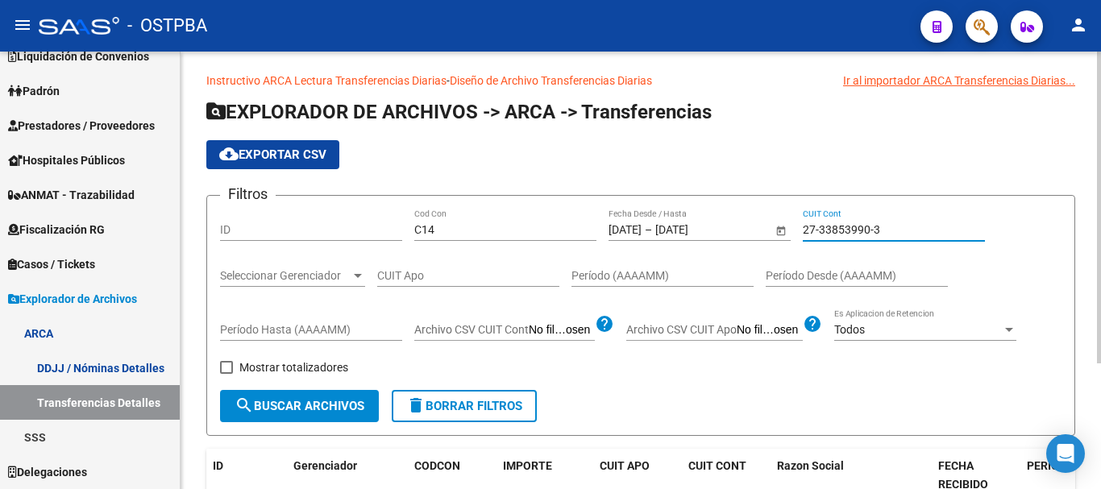
scroll to position [0, 0]
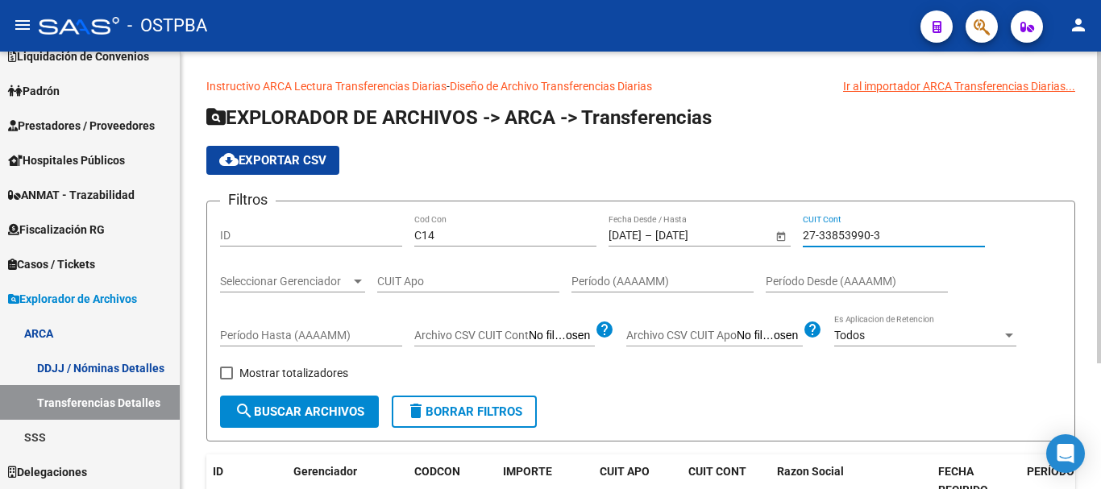
click at [847, 230] on input "27-33853990-3" at bounding box center [894, 236] width 182 height 14
paste input "39170-1"
click at [832, 235] on input "27-33839170-1" at bounding box center [894, 236] width 182 height 14
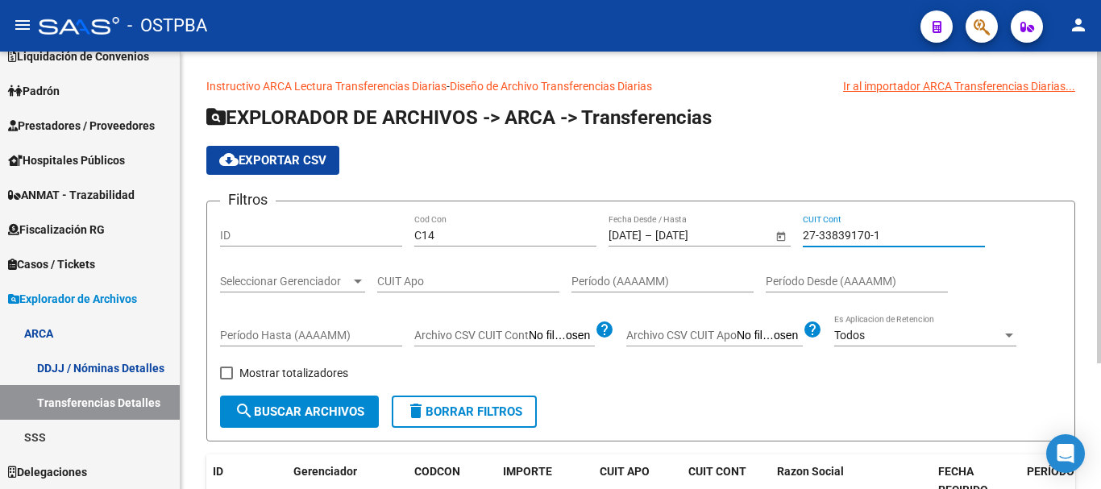
click at [832, 235] on input "27-33839170-1" at bounding box center [894, 236] width 182 height 14
paste input "26603-6"
click at [844, 243] on div "27-33826603-6 CUIT Cont" at bounding box center [894, 230] width 182 height 32
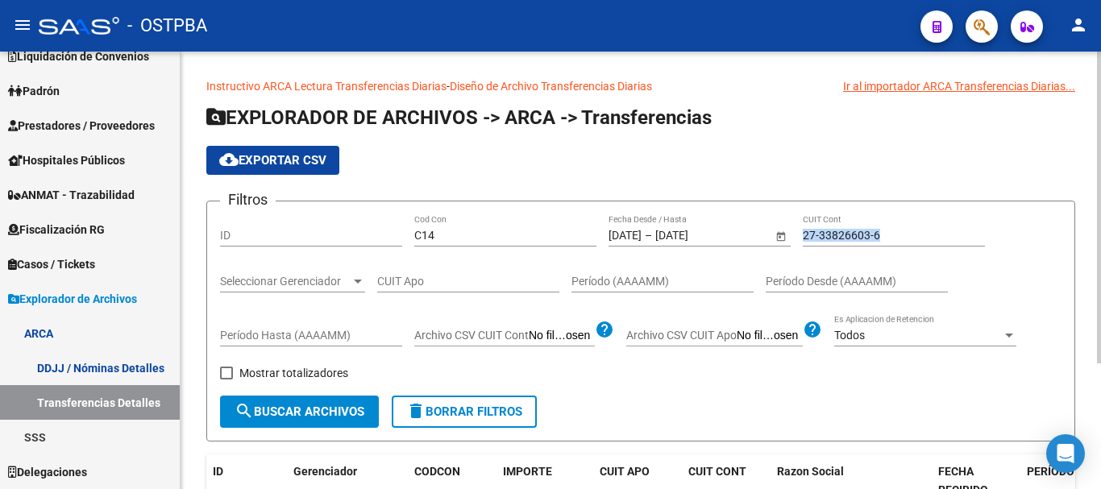
click at [844, 243] on div "27-33826603-6 CUIT Cont" at bounding box center [894, 230] width 182 height 32
click at [849, 235] on input "27-33826603-6" at bounding box center [894, 236] width 182 height 14
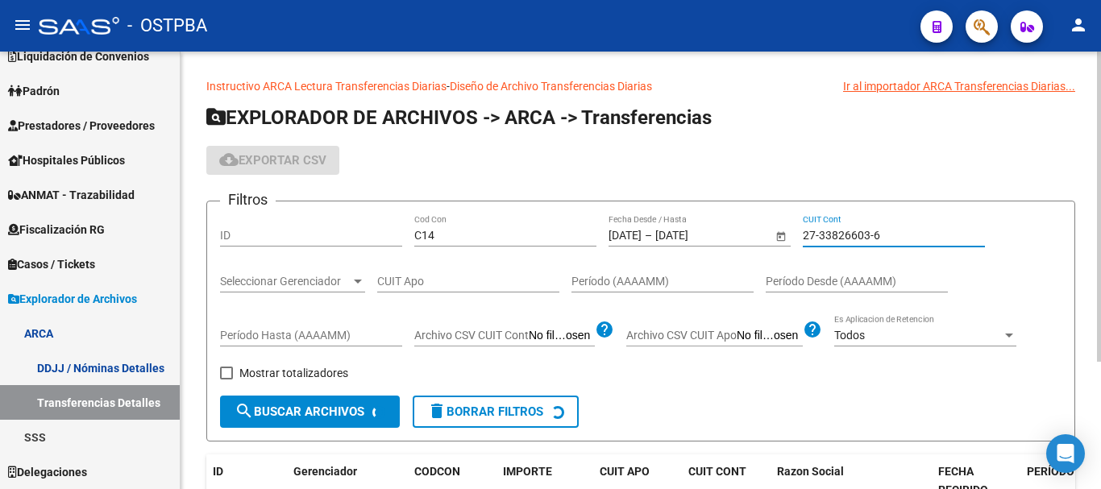
paste input "735920-0"
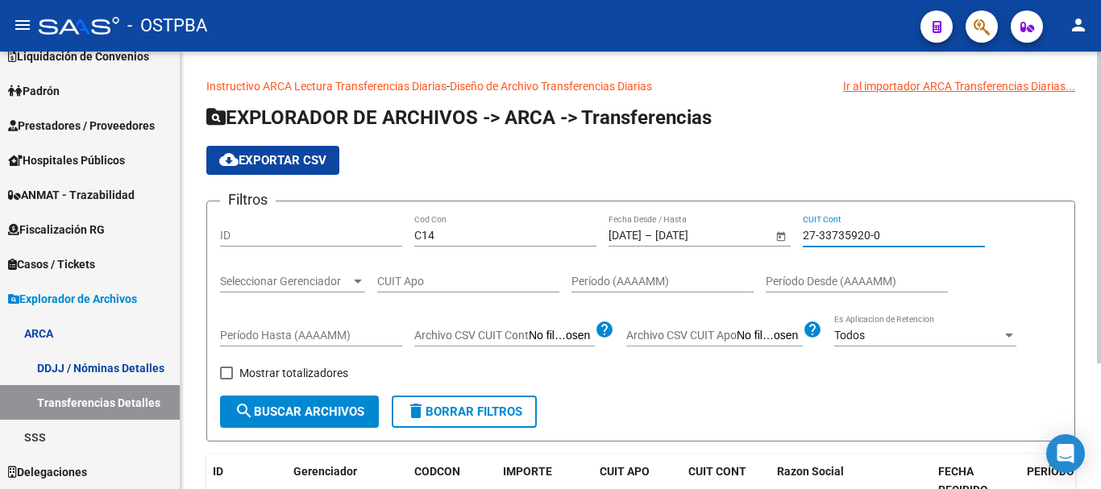
click at [855, 232] on input "27-33735920-0" at bounding box center [894, 236] width 182 height 14
click at [856, 231] on input "27-33735920-0" at bounding box center [894, 236] width 182 height 14
paste input "667009-3"
click at [838, 227] on div "27-33667009-3 CUIT Cont" at bounding box center [894, 230] width 182 height 32
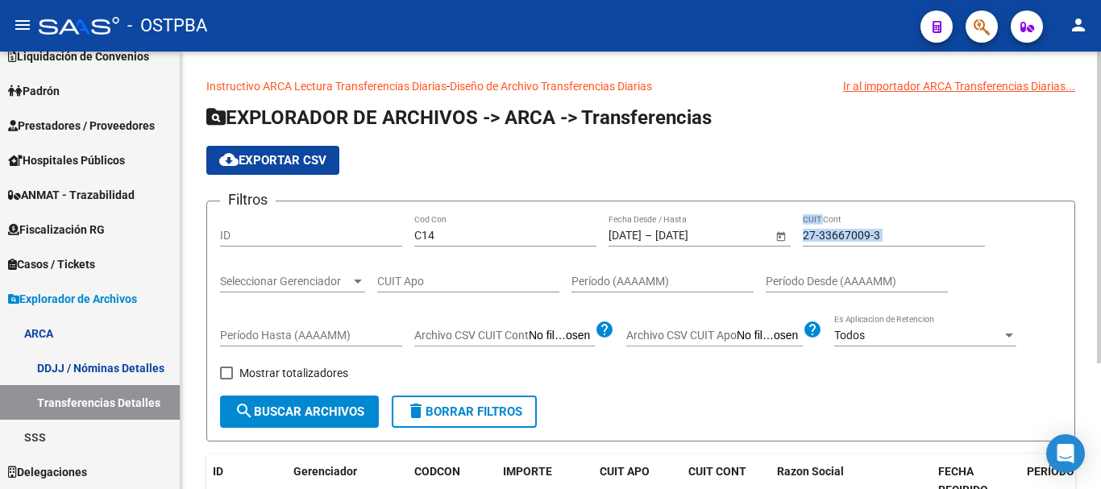
click at [838, 227] on div "27-33667009-3 CUIT Cont" at bounding box center [894, 230] width 182 height 32
click at [842, 235] on input "27-33667009-3" at bounding box center [894, 236] width 182 height 14
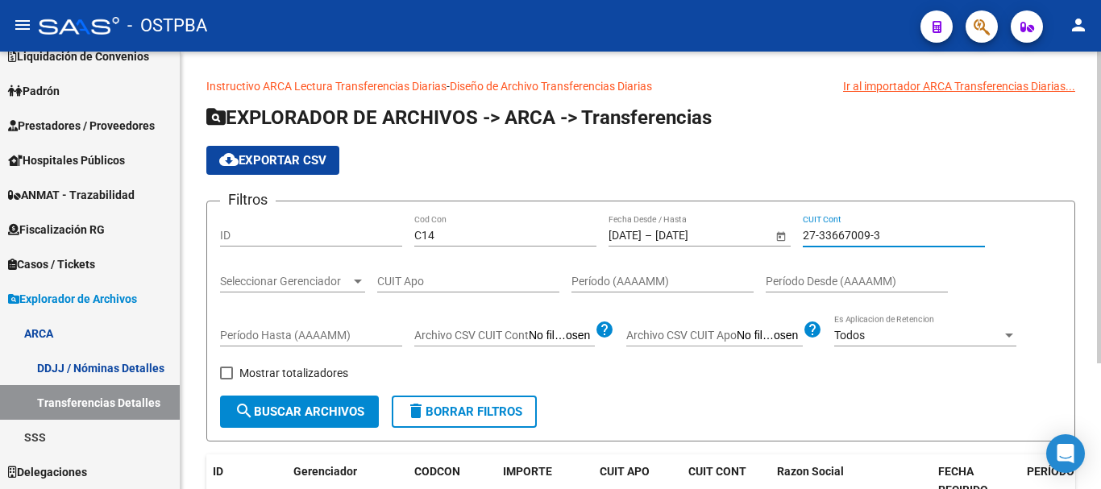
paste input "19842-4"
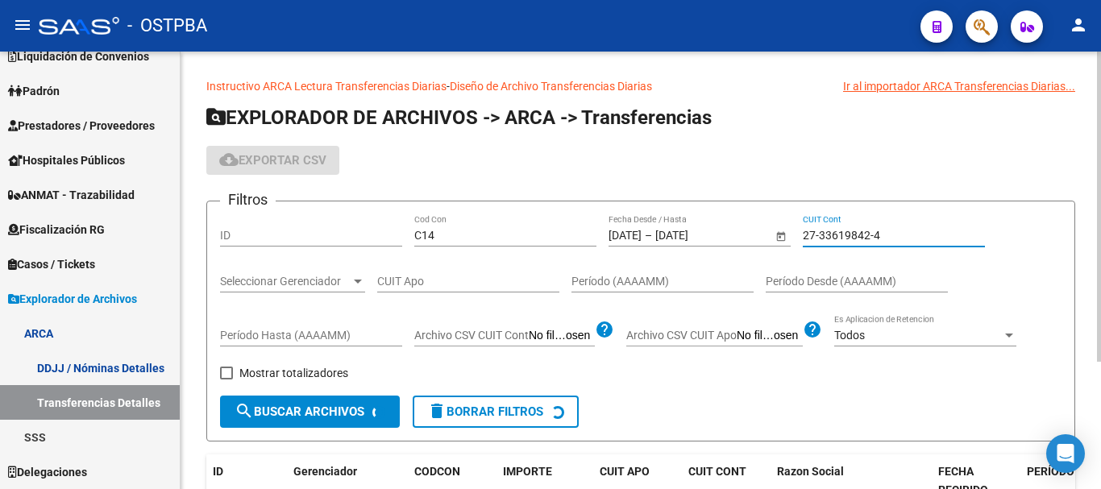
click at [842, 218] on div "27-33619842-4 CUIT Cont" at bounding box center [894, 237] width 182 height 46
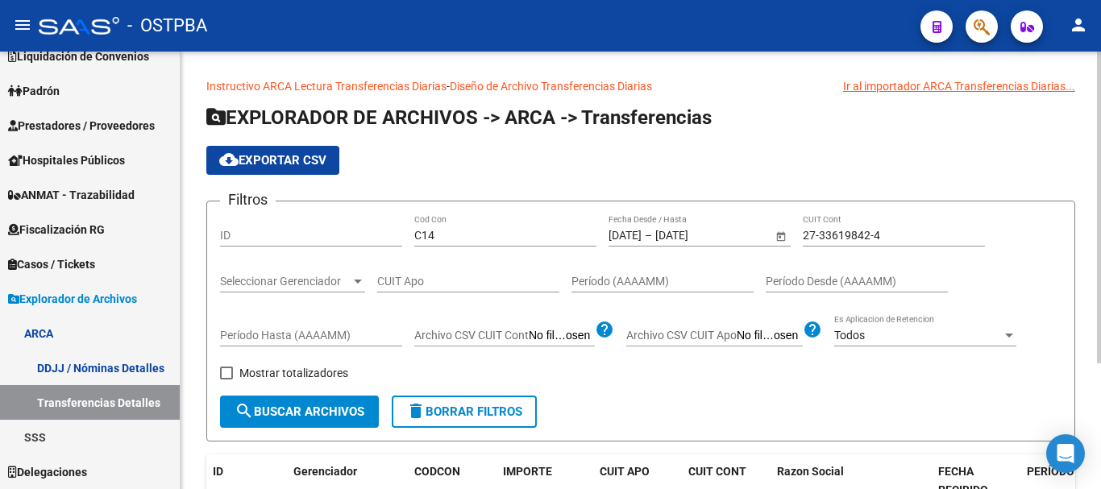
click at [834, 245] on div "27-33619842-4 CUIT Cont" at bounding box center [894, 230] width 182 height 32
click at [834, 234] on input "27-33619842-4" at bounding box center [894, 236] width 182 height 14
paste input "585179-5"
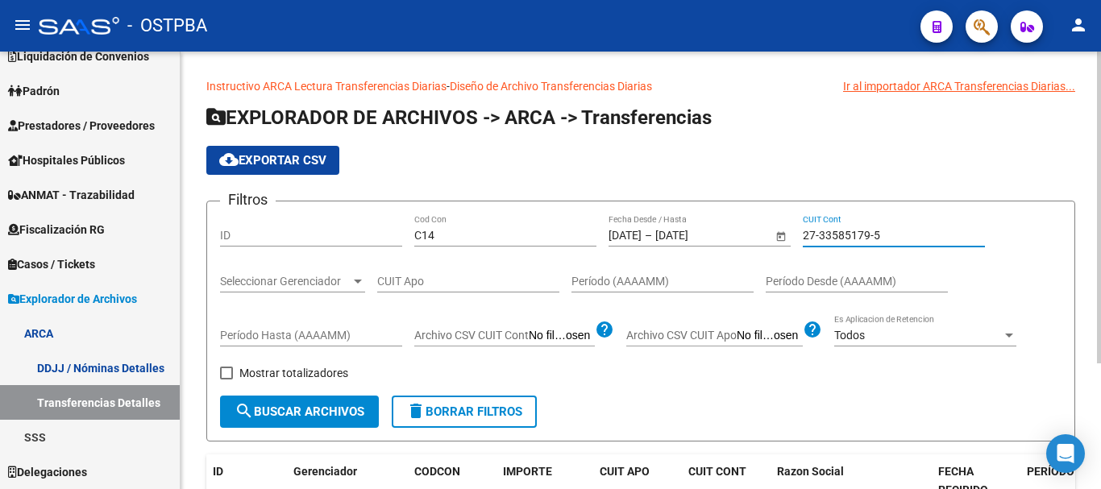
click at [846, 235] on input "27-33585179-5" at bounding box center [894, 236] width 182 height 14
paste input "42547-8"
click at [835, 235] on input "27-33542547-8" at bounding box center [894, 236] width 182 height 14
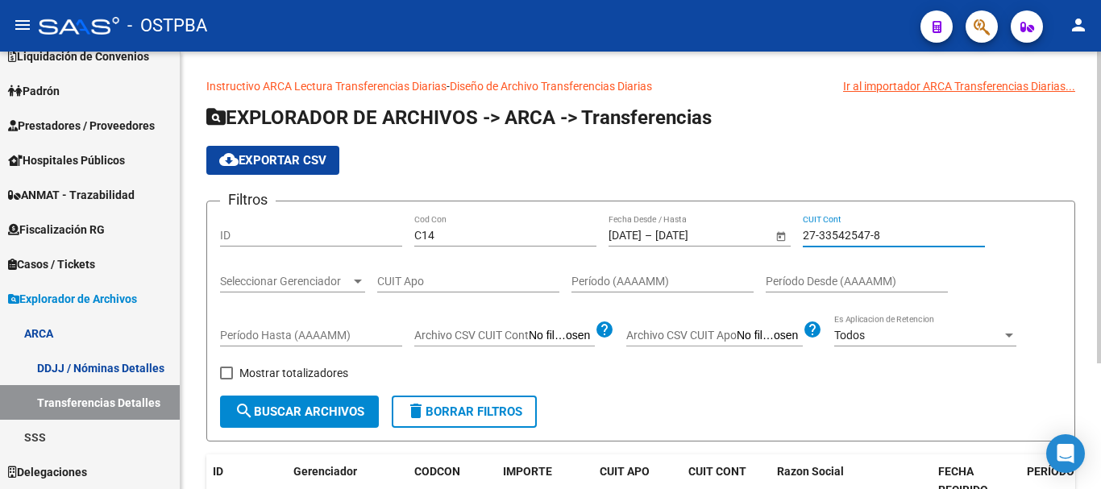
click at [835, 235] on input "27-33542547-8" at bounding box center [894, 236] width 182 height 14
paste input "260778"
click at [802, 231] on app-date-range "[DATE] [DATE] – [DATE] [DATE] Fecha Desde / Hasta" at bounding box center [706, 235] width 194 height 13
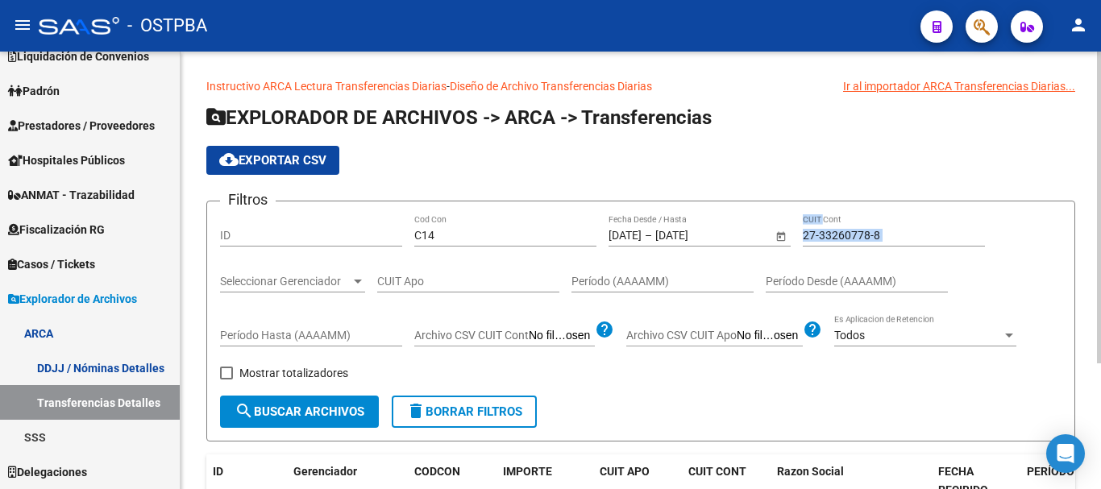
click at [802, 231] on app-date-range "[DATE] [DATE] – [DATE] [DATE] Fecha Desde / Hasta" at bounding box center [706, 235] width 194 height 13
click at [809, 230] on input "27-33260778-8" at bounding box center [894, 236] width 182 height 14
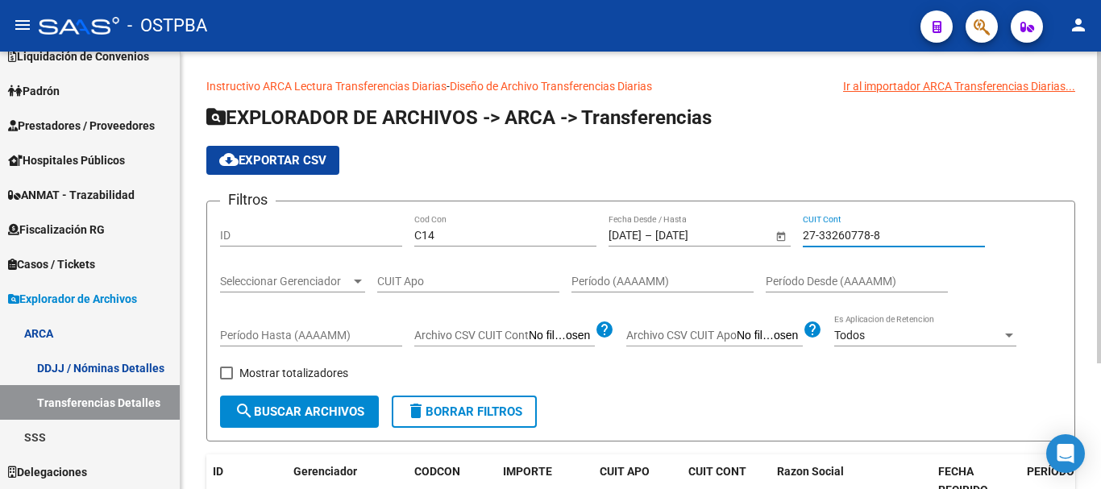
paste input "01068-4"
click at [831, 229] on input "27-33201068-4" at bounding box center [894, 236] width 182 height 14
paste input "131738-7"
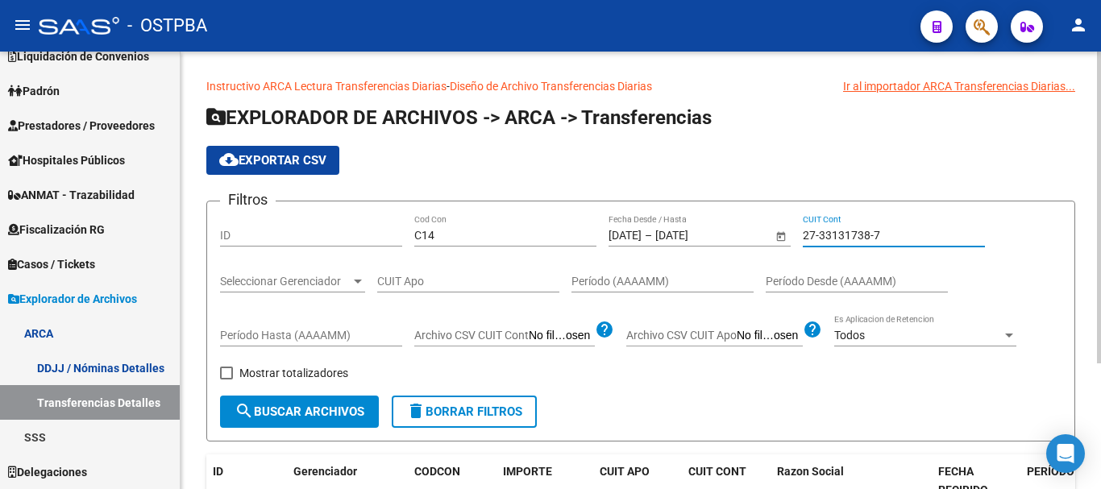
click at [864, 242] on input "27-33131738-7" at bounding box center [894, 236] width 182 height 14
click at [864, 238] on input "27-33131738-7" at bounding box center [894, 236] width 182 height 14
paste input "094184-2"
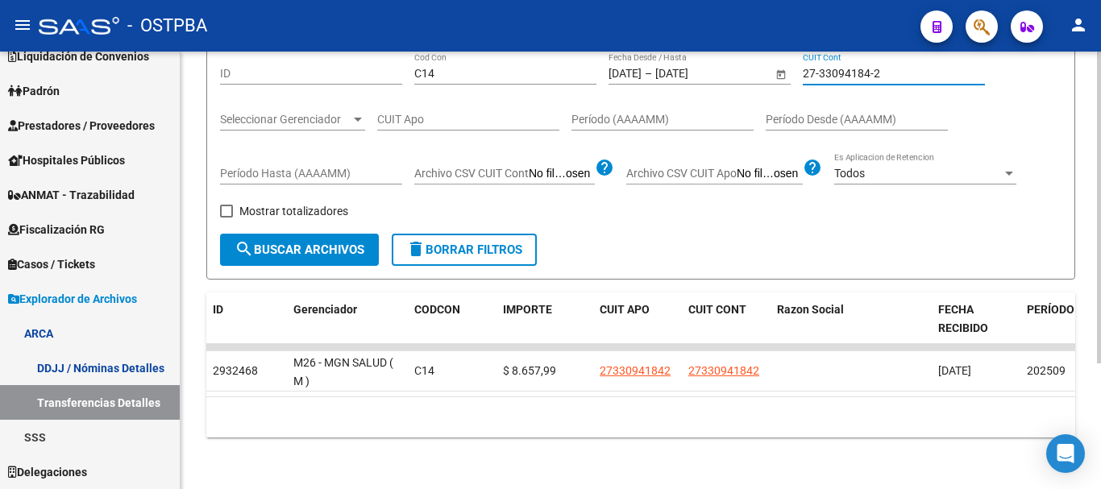
scroll to position [176, 0]
click at [823, 69] on div "27-33094184-2 CUIT Cont" at bounding box center [894, 68] width 182 height 32
click at [829, 67] on input "27-33094184-2" at bounding box center [894, 74] width 182 height 14
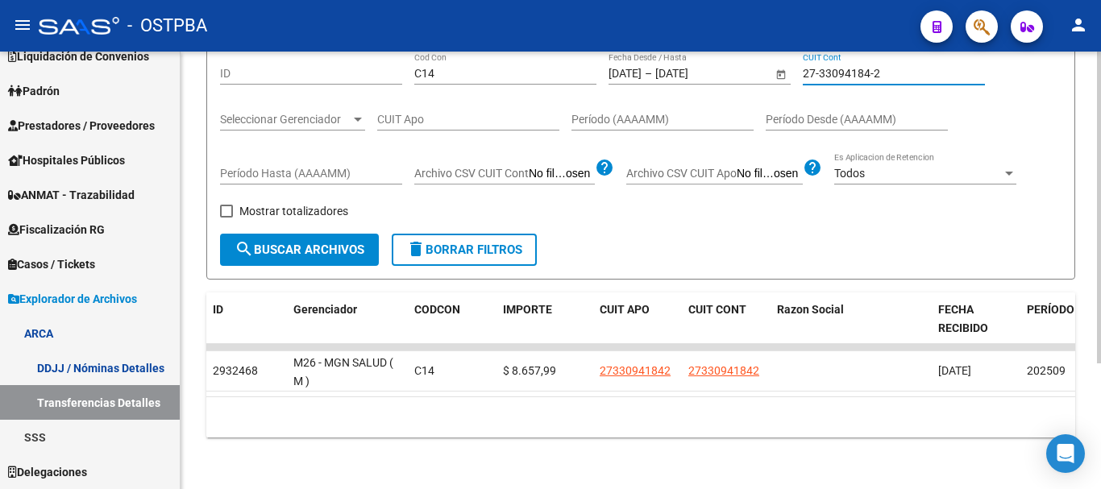
paste input "88772-4"
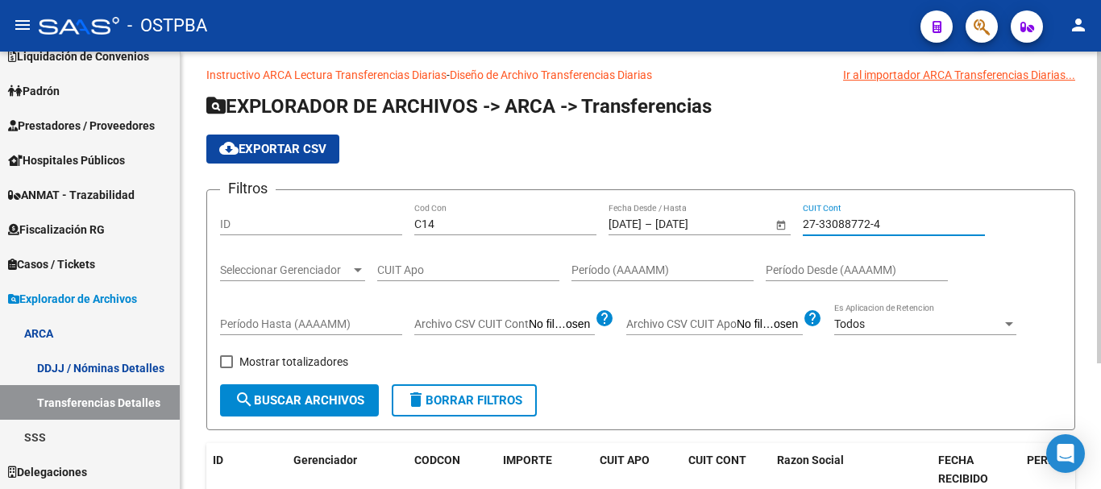
scroll to position [0, 0]
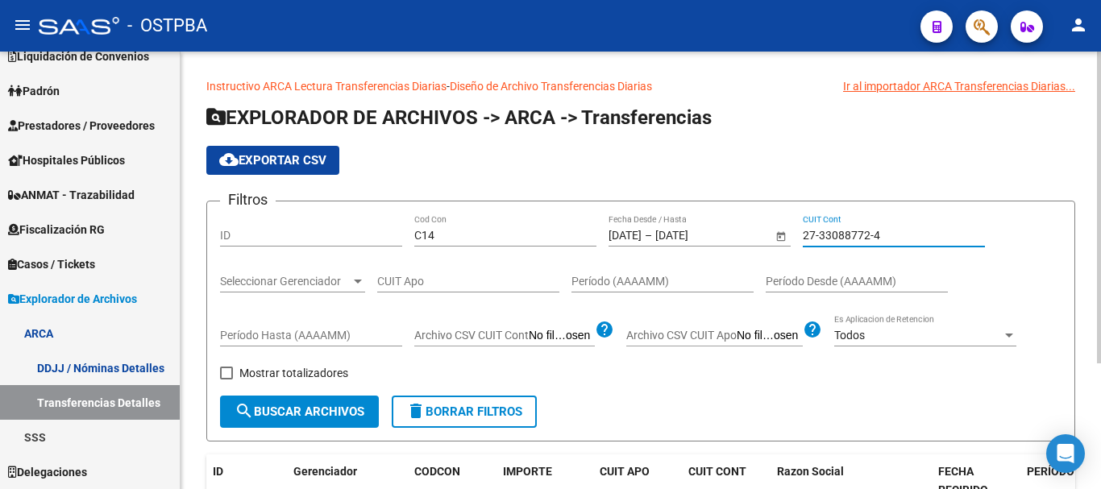
click at [853, 235] on input "27-33088772-4" at bounding box center [894, 236] width 182 height 14
click at [852, 235] on input "27-33088772-4" at bounding box center [894, 236] width 182 height 14
paste input "2746052-3"
click at [855, 246] on div "27-32746052-3 CUIT Cont" at bounding box center [894, 230] width 182 height 32
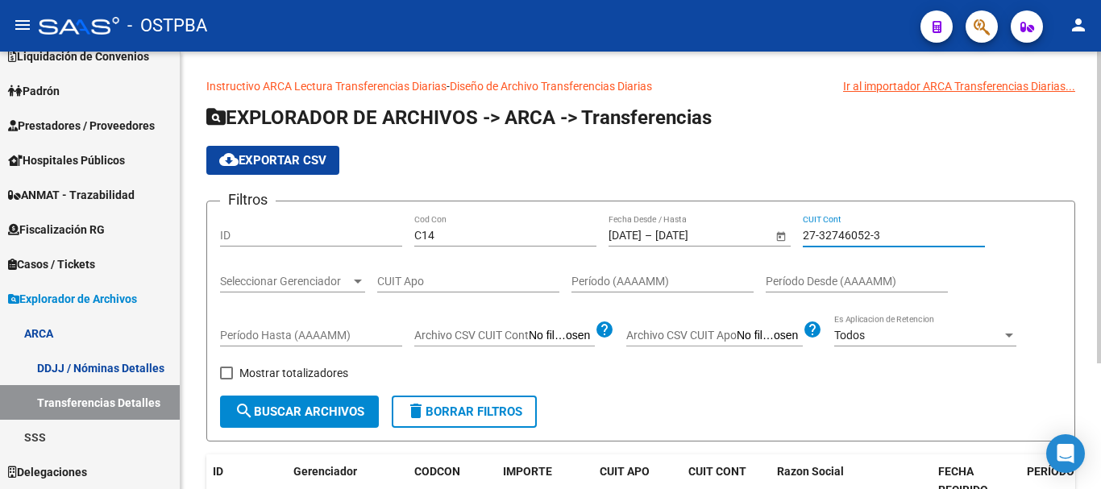
click at [859, 231] on input "27-32746052-3" at bounding box center [894, 236] width 182 height 14
paste input "36788-4"
click at [829, 227] on div "27-32736788-4 CUIT Cont" at bounding box center [894, 230] width 182 height 32
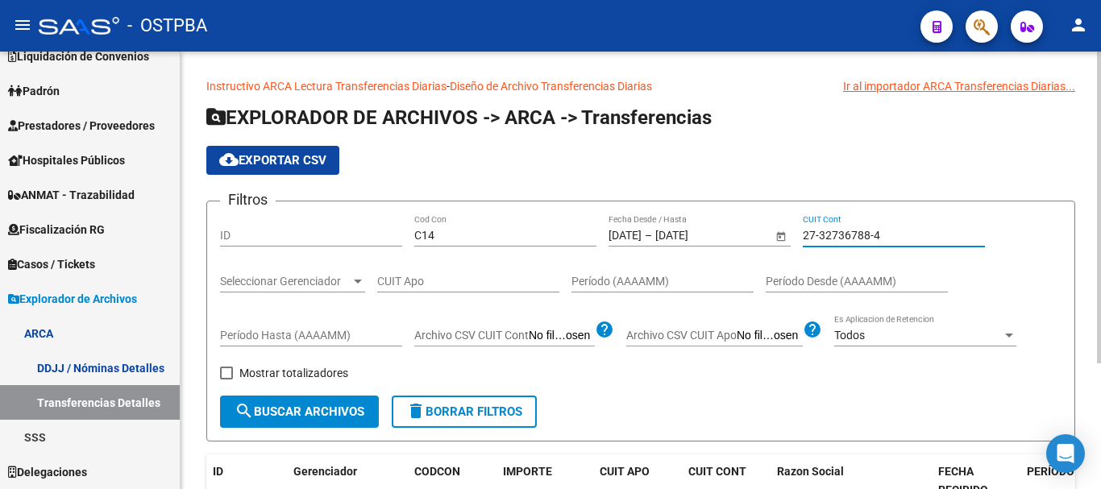
click at [831, 233] on input "27-32736788-4" at bounding box center [894, 236] width 182 height 14
paste input "675643-7"
click at [850, 236] on input "27-32675643-7" at bounding box center [894, 236] width 182 height 14
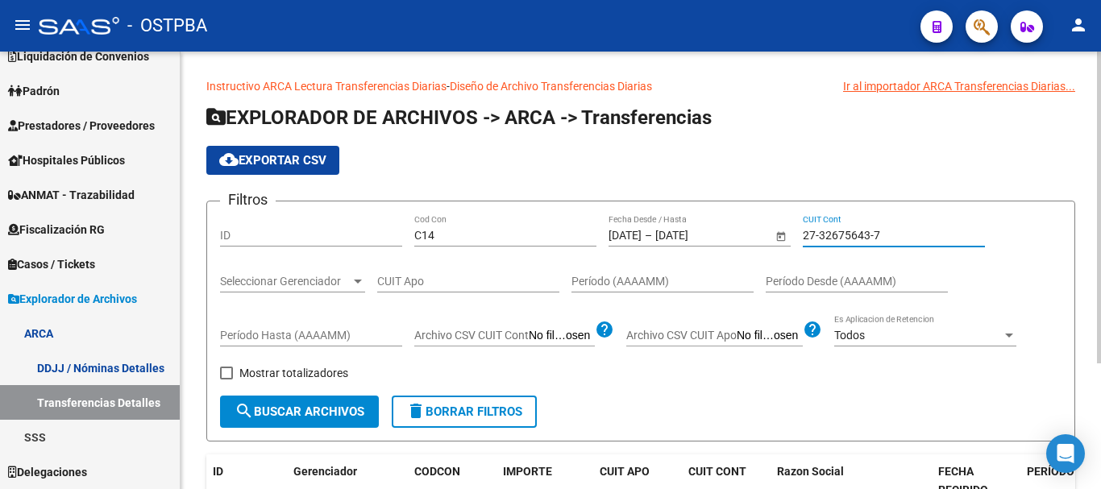
click at [850, 236] on input "27-32675643-7" at bounding box center [894, 236] width 182 height 14
paste input "575702-2"
click at [817, 237] on input "27-32575702-2" at bounding box center [894, 236] width 182 height 14
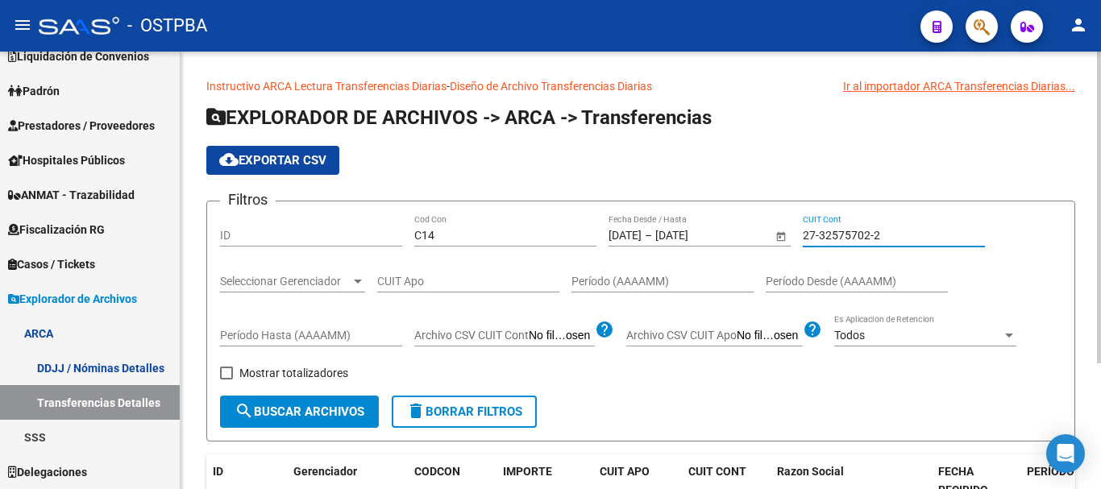
click at [817, 237] on input "27-32575702-2" at bounding box center [894, 236] width 182 height 14
paste input "417732-4"
click at [844, 243] on div "27-32417732-4 CUIT Cont" at bounding box center [894, 230] width 182 height 32
click at [844, 232] on input "27-32417732-4" at bounding box center [894, 236] width 182 height 14
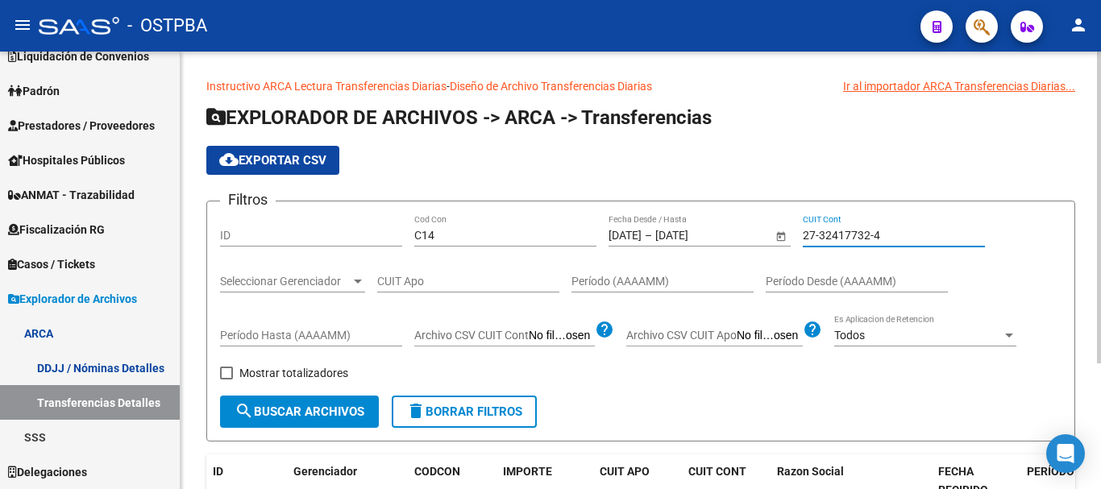
click at [844, 232] on input "27-32417732-4" at bounding box center [894, 236] width 182 height 14
paste input "00321-0"
click at [845, 232] on input "27-32400321-0" at bounding box center [894, 236] width 182 height 14
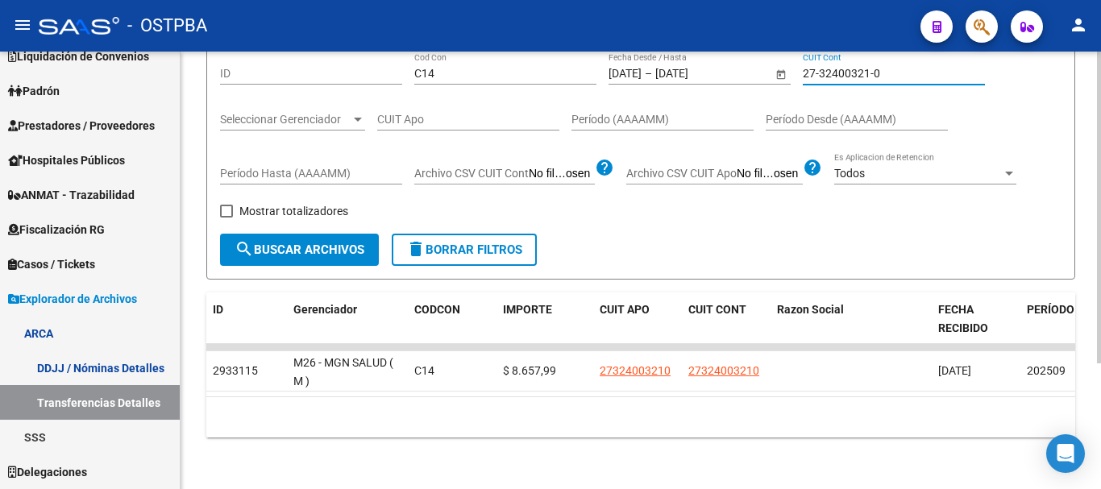
scroll to position [95, 0]
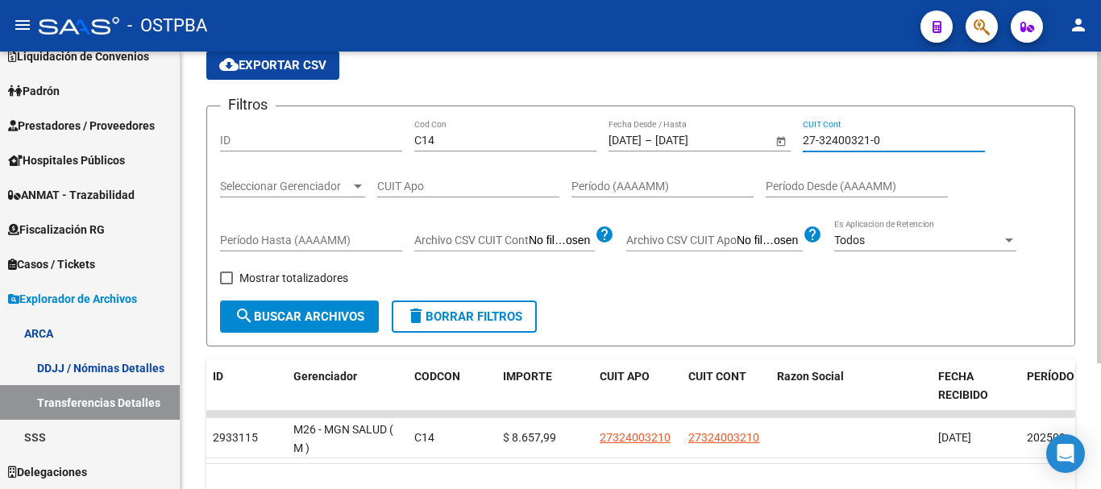
click at [860, 131] on div "27-32400321-0 CUIT Cont" at bounding box center [894, 135] width 182 height 32
paste input "2732-4"
click at [859, 137] on input "27-32402732-4" at bounding box center [894, 141] width 182 height 14
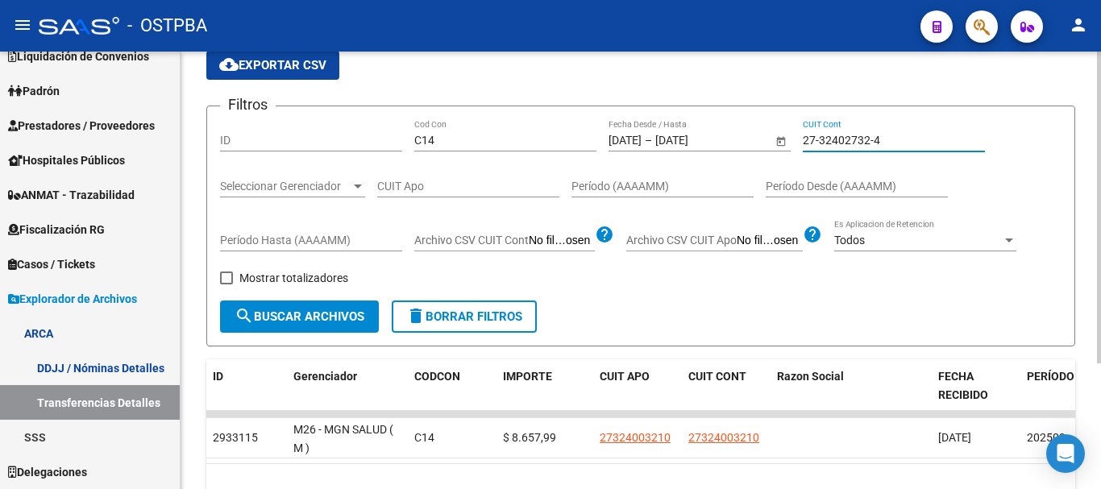
click at [859, 137] on input "27-32402732-4" at bounding box center [894, 141] width 182 height 14
paste input "0321-0"
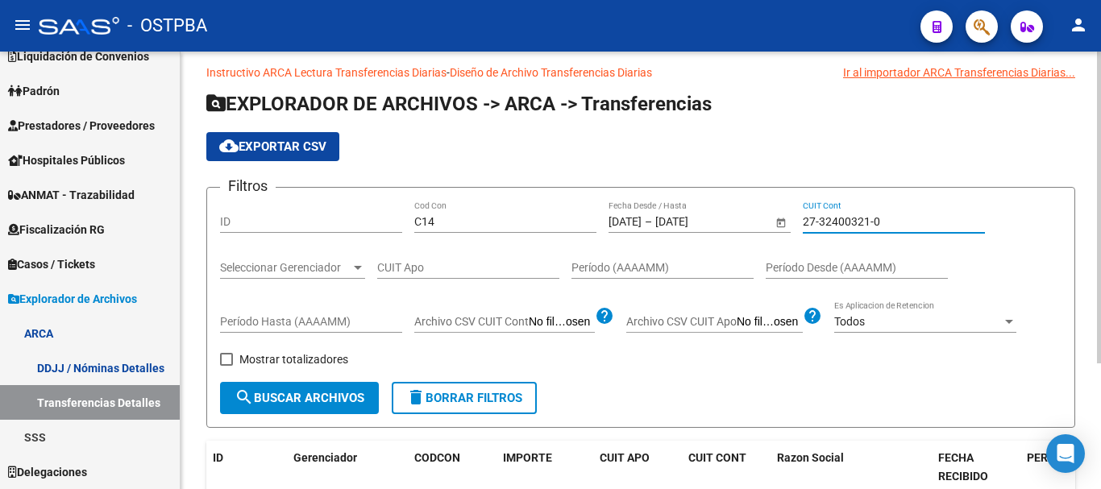
scroll to position [0, 0]
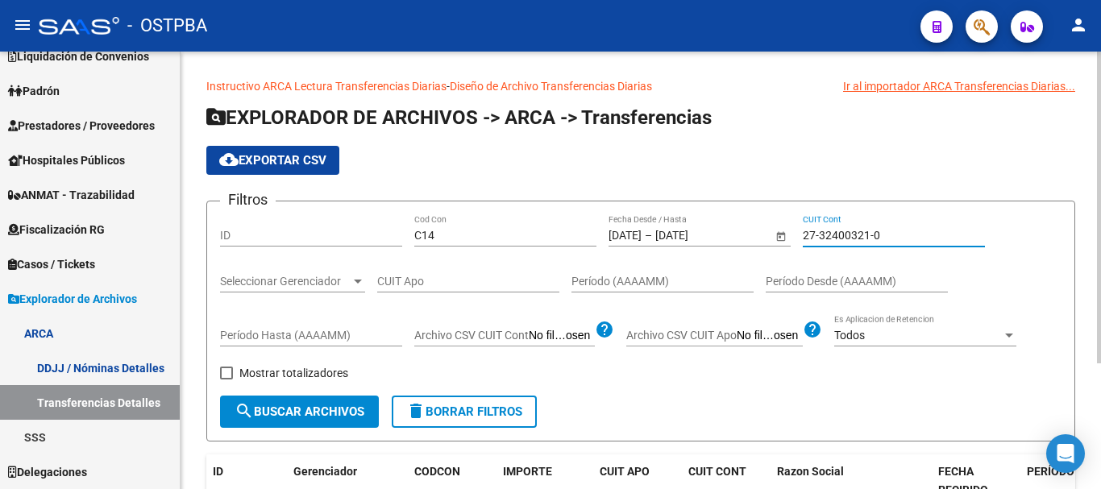
click at [815, 235] on input "27-32400321-0" at bounding box center [894, 236] width 182 height 14
paste input "121-8"
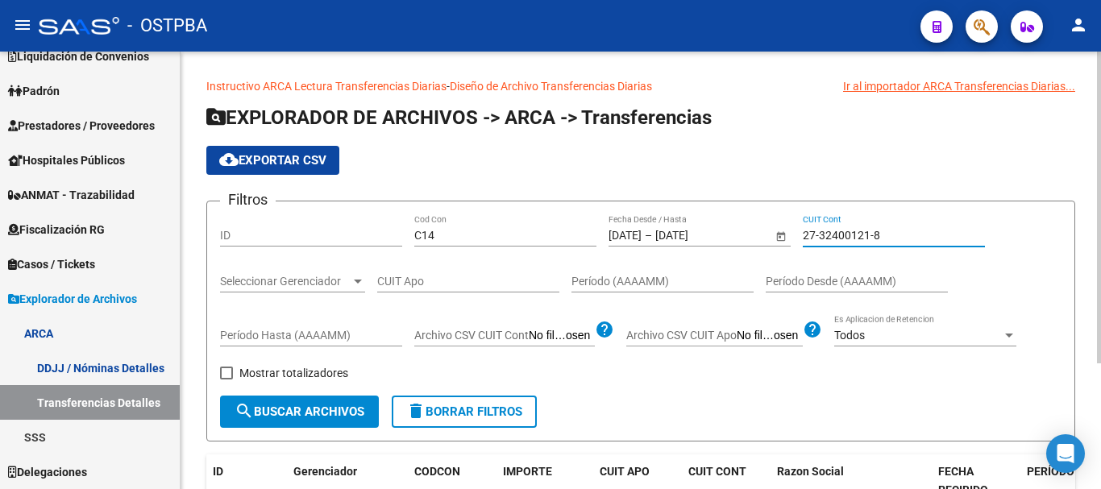
click at [865, 231] on input "27-32400121-8" at bounding box center [894, 236] width 182 height 14
paste input "367540-1"
click at [816, 224] on div "27-32367540-1 CUIT Cont" at bounding box center [894, 230] width 182 height 32
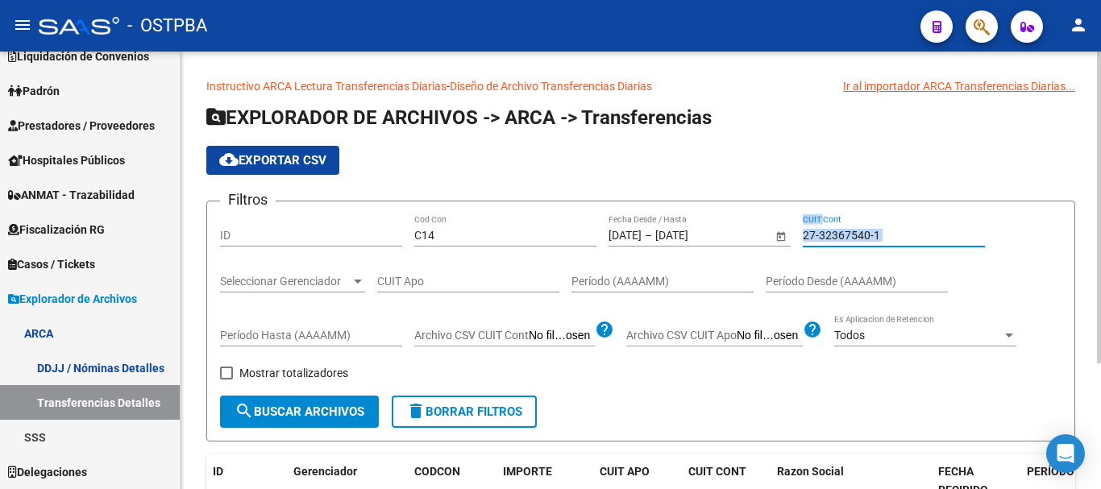
click at [816, 224] on div "27-32367540-1 CUIT Cont" at bounding box center [894, 230] width 182 height 32
click at [817, 230] on input "27-32367540-1" at bounding box center [894, 236] width 182 height 14
paste input "47789-8"
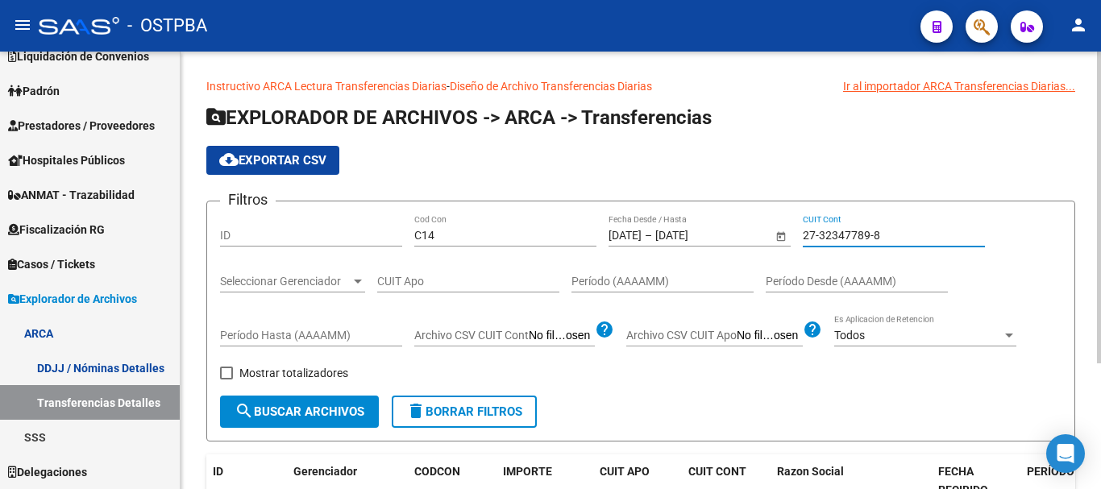
click at [833, 219] on div "27-32347789-8 CUIT Cont" at bounding box center [894, 230] width 182 height 32
click at [834, 230] on input "27-32347789-8" at bounding box center [894, 236] width 182 height 14
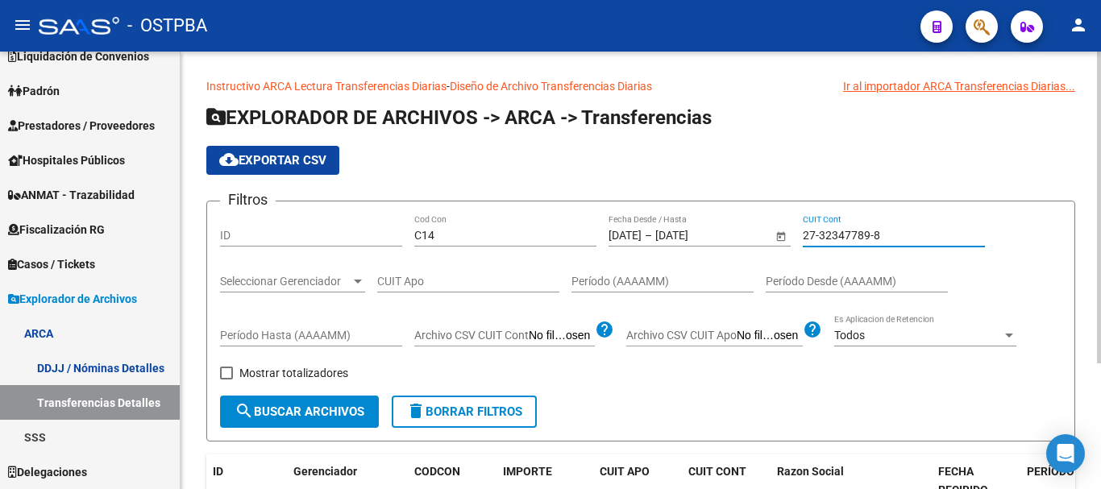
click at [834, 230] on input "27-32347789-8" at bounding box center [894, 236] width 182 height 14
paste input "04838-5"
click at [857, 239] on input "27-32304838-5" at bounding box center [894, 236] width 182 height 14
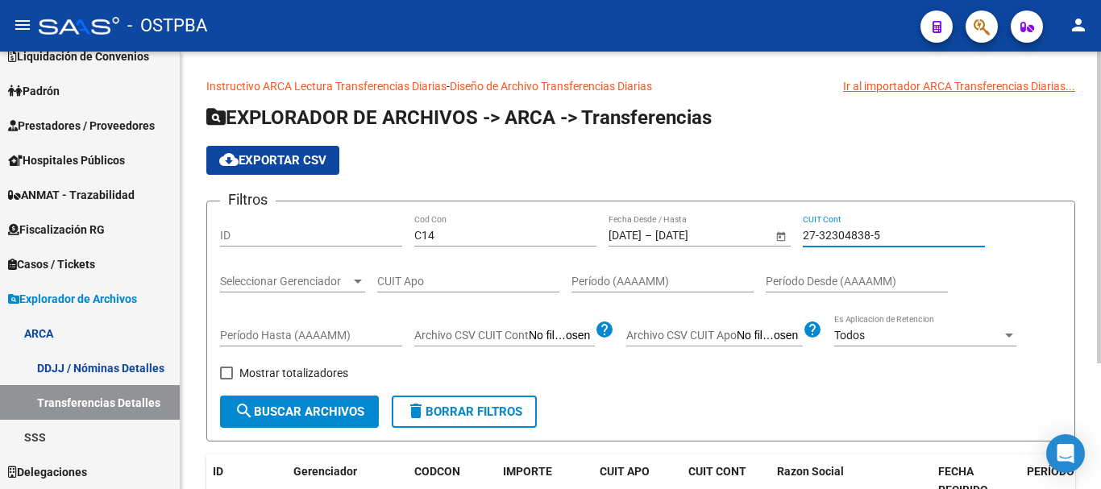
paste input "118414-1"
click at [867, 237] on input "27-32118414-1" at bounding box center [894, 236] width 182 height 14
paste input "050705-2"
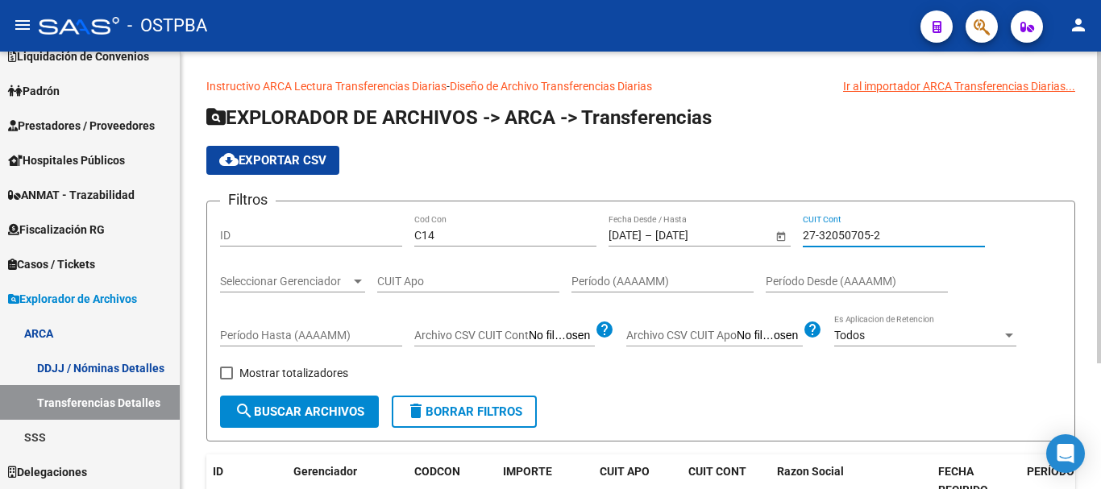
click at [836, 231] on input "27-32050705-2" at bounding box center [894, 236] width 182 height 14
paste input "39926-8"
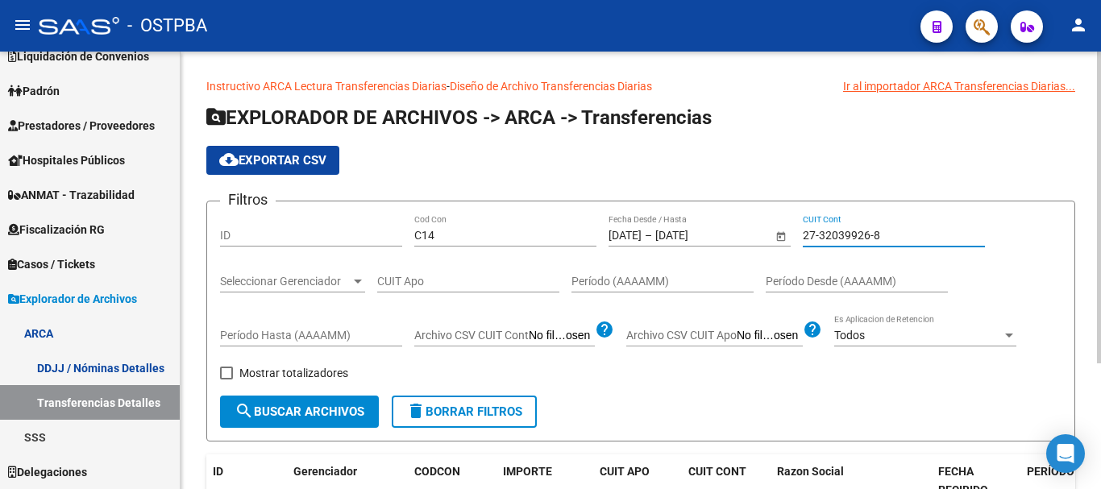
drag, startPoint x: 824, startPoint y: 206, endPoint x: 831, endPoint y: 223, distance: 18.4
click at [828, 214] on form "Filtros ID C14 Cod Con [DATE] [DATE] – [DATE] [DATE] Fecha Desde / Hasta 27-320…" at bounding box center [640, 321] width 869 height 241
click at [837, 234] on input "27-32039926-8" at bounding box center [894, 236] width 182 height 14
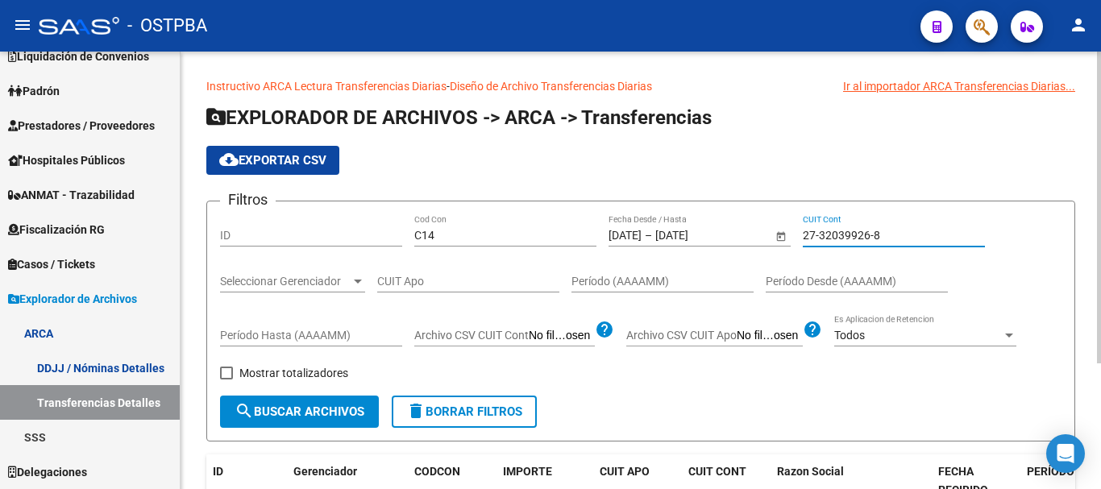
click at [837, 234] on input "27-32039926-8" at bounding box center [894, 236] width 182 height 14
paste input "19072-5"
click at [855, 239] on input "27-32019072-5" at bounding box center [894, 236] width 182 height 14
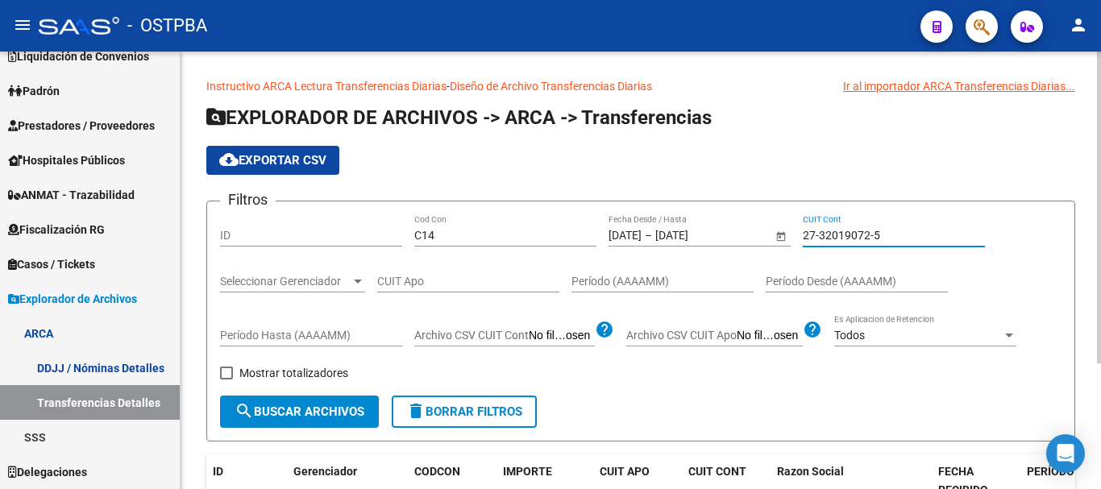
click at [855, 239] on input "27-32019072-5" at bounding box center [894, 236] width 182 height 14
paste input "07510-1"
click at [856, 250] on div "27-32007510-1 CUIT Cont" at bounding box center [894, 237] width 182 height 46
click at [858, 245] on div "27-32007510-1 CUIT Cont" at bounding box center [894, 230] width 182 height 32
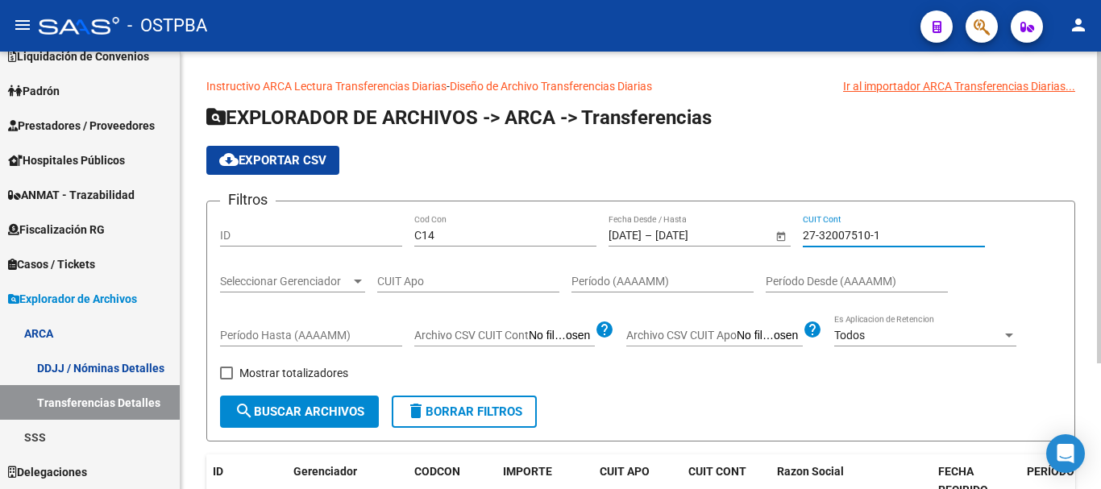
click at [859, 239] on input "27-32007510-1" at bounding box center [894, 236] width 182 height 14
paste input "1980856"
click at [836, 217] on div "27-31980856-1 CUIT Cont" at bounding box center [894, 230] width 182 height 32
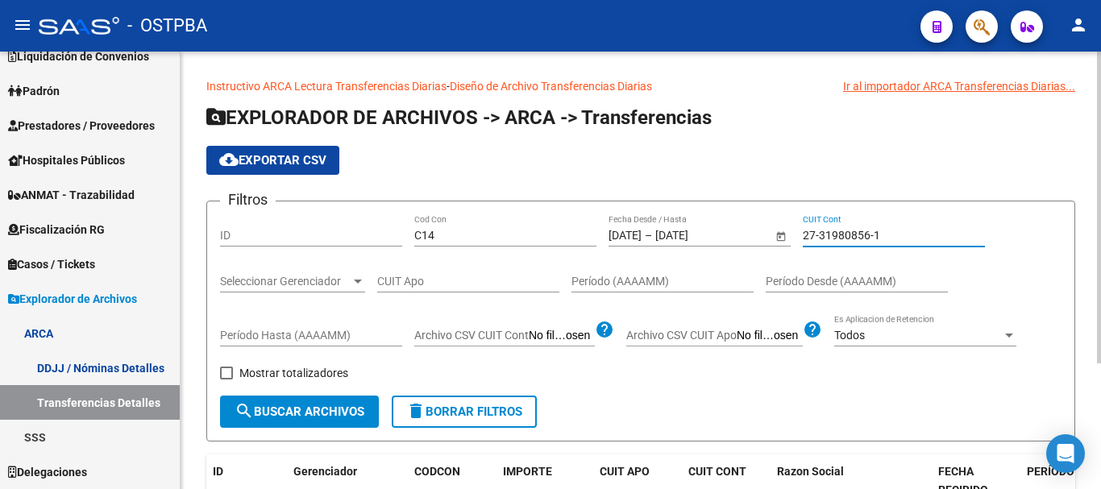
click at [843, 234] on input "27-31980856-1" at bounding box center [894, 236] width 182 height 14
paste input "53011-3"
click at [841, 238] on input "27-31953011-3" at bounding box center [894, 236] width 182 height 14
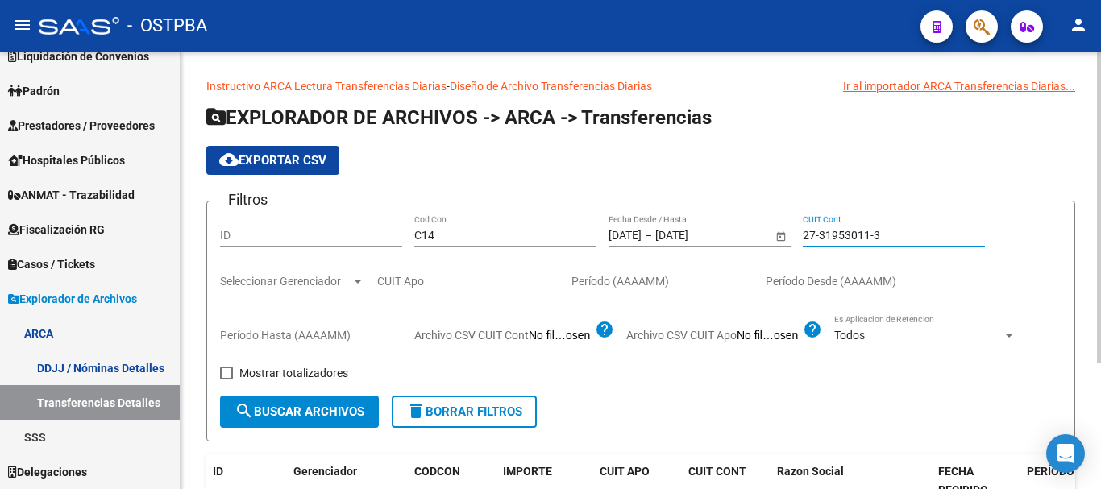
click at [841, 238] on input "27-31953011-3" at bounding box center [894, 236] width 182 height 14
paste input "0-5"
click at [859, 227] on div "27-31953010-5 CUIT Cont" at bounding box center [894, 230] width 182 height 32
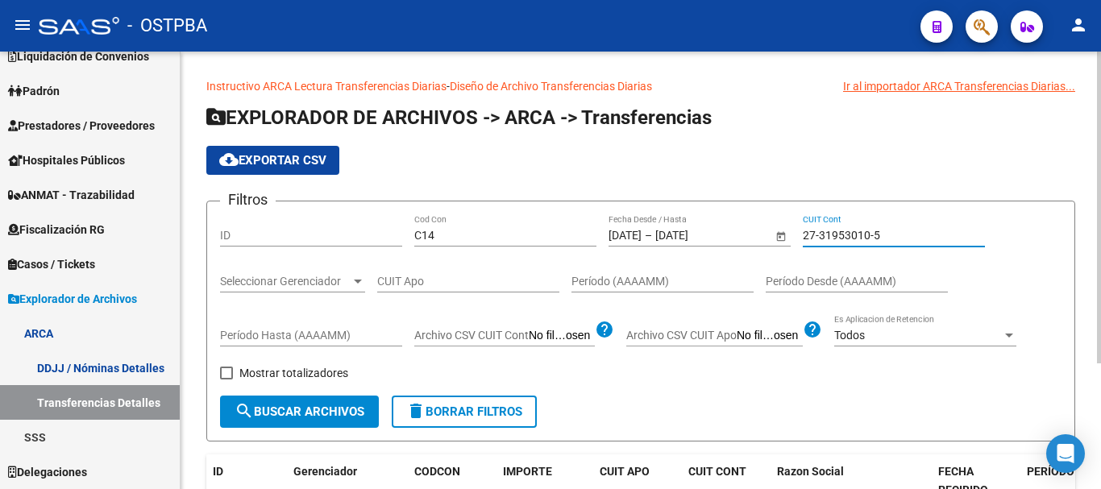
click at [859, 232] on input "27-31953010-5" at bounding box center [894, 236] width 182 height 14
paste input "16631-4"
click at [848, 236] on input "27-31916631-4" at bounding box center [894, 236] width 182 height 14
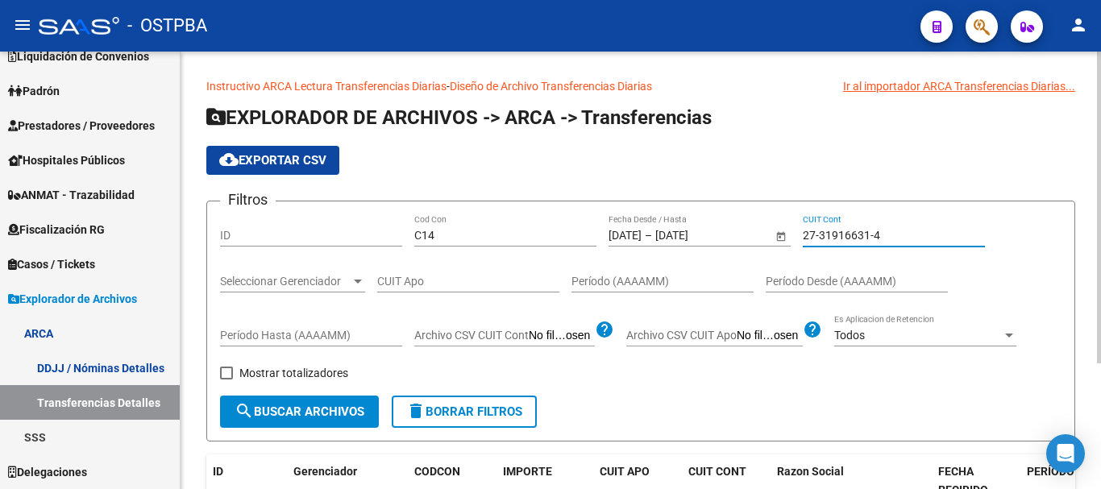
click at [848, 236] on input "27-31916631-4" at bounding box center [894, 236] width 182 height 14
paste input "4347-0"
click at [863, 231] on input "27-31914347-0" at bounding box center [894, 236] width 182 height 14
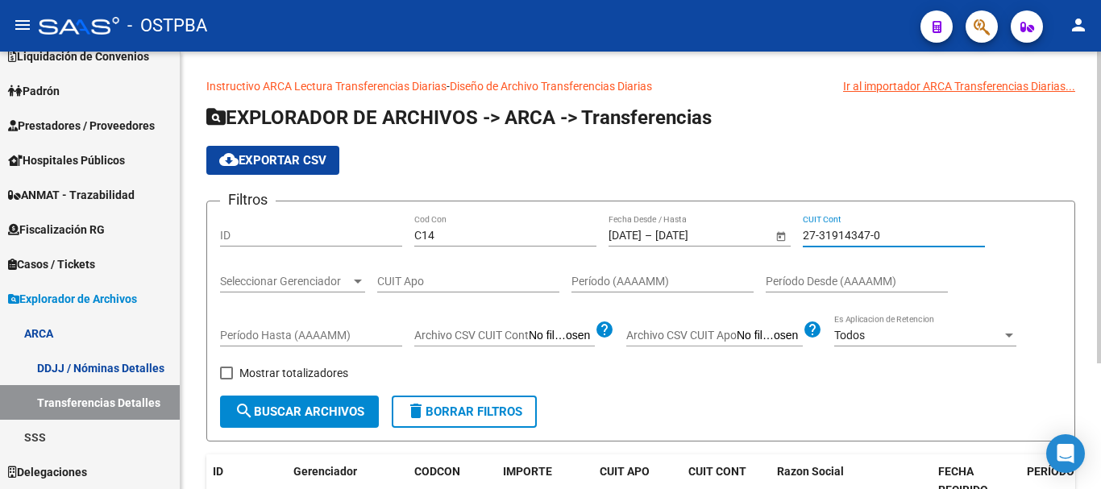
click at [863, 231] on input "27-31914347-0" at bounding box center [894, 236] width 182 height 14
paste input "09847-5"
click at [834, 230] on input "27-31909847-5" at bounding box center [894, 236] width 182 height 14
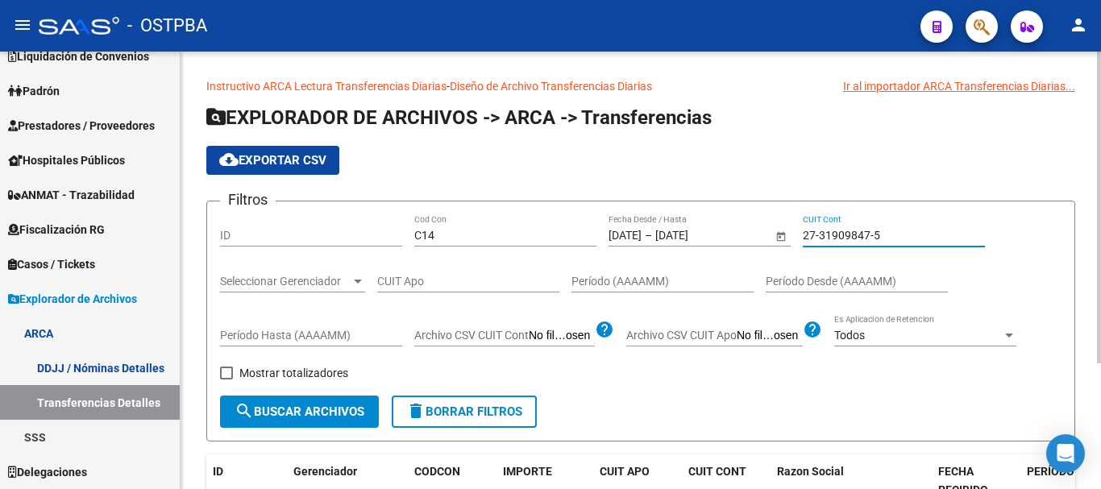
paste input "885886-7"
click at [864, 231] on input "27-31885886-7" at bounding box center [894, 236] width 182 height 14
paste input "30730-5"
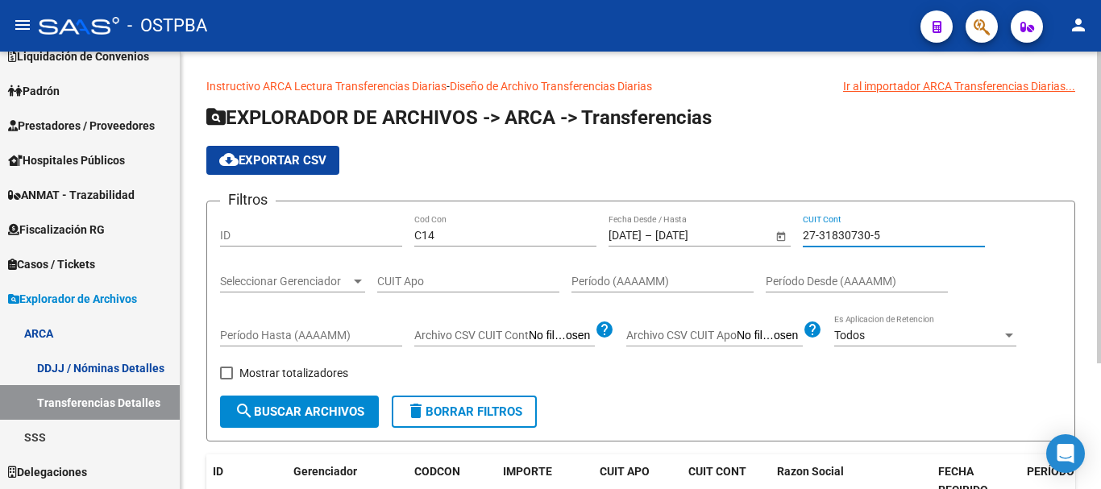
click at [817, 235] on input "27-31830730-5" at bounding box center [894, 236] width 182 height 14
paste input "29158-1"
click at [876, 241] on input "27-31829158-1" at bounding box center [894, 236] width 182 height 14
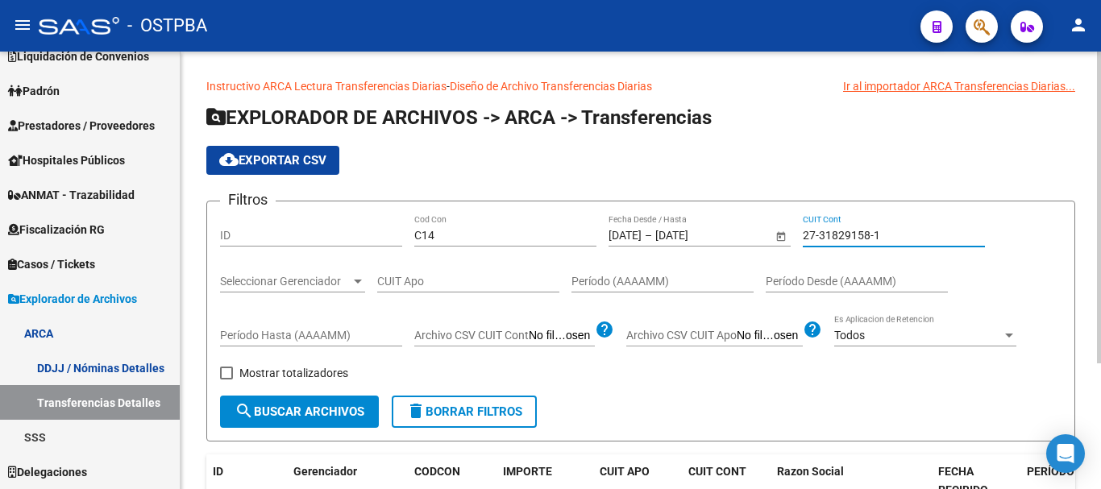
click at [876, 241] on input "27-31829158-1" at bounding box center [894, 236] width 182 height 14
paste input "8731-2"
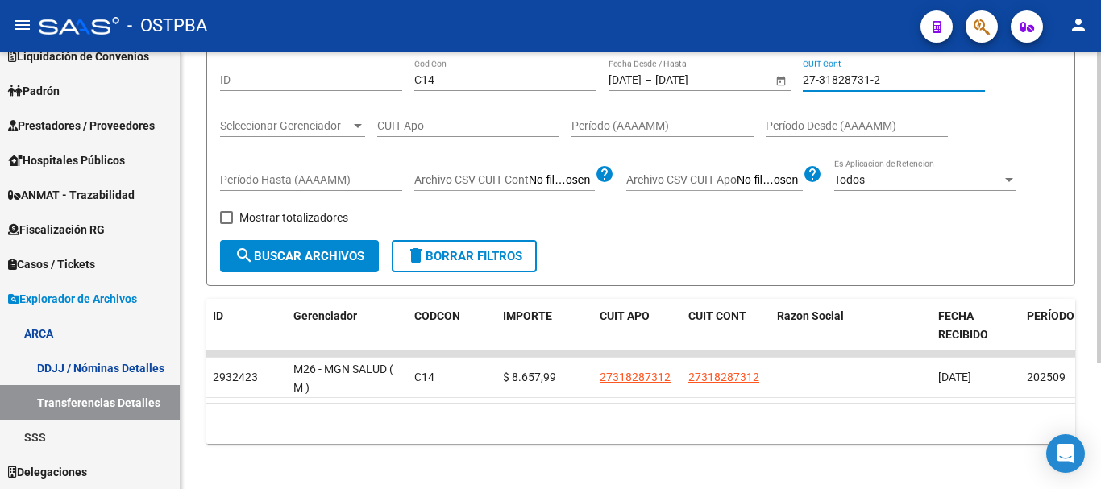
scroll to position [176, 0]
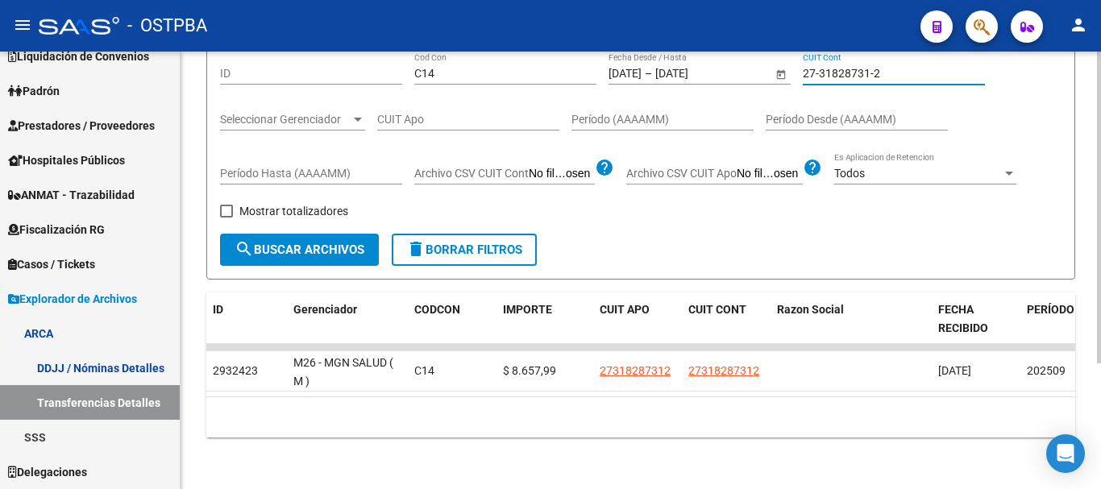
click at [836, 67] on input "27-31828731-2" at bounding box center [894, 74] width 182 height 14
paste input "592-1"
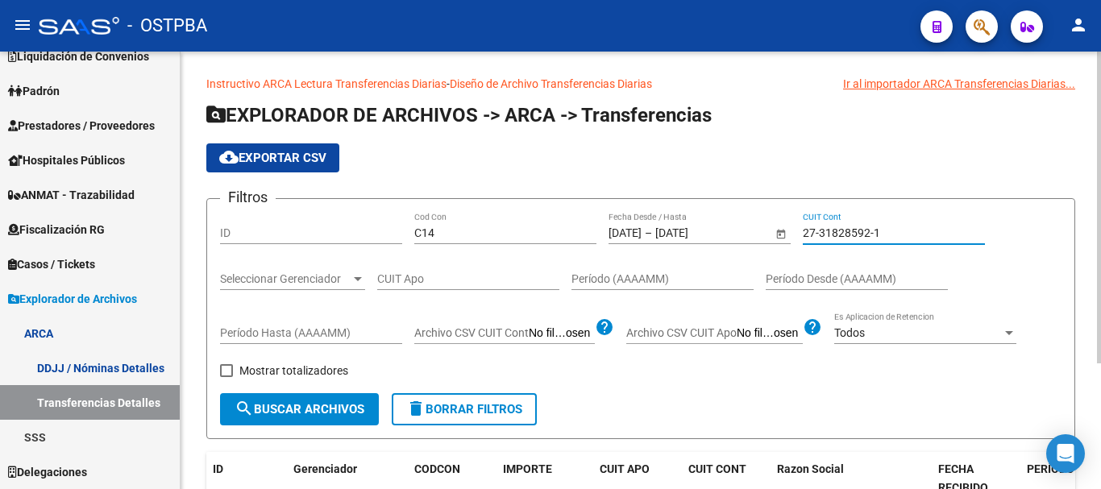
scroll to position [0, 0]
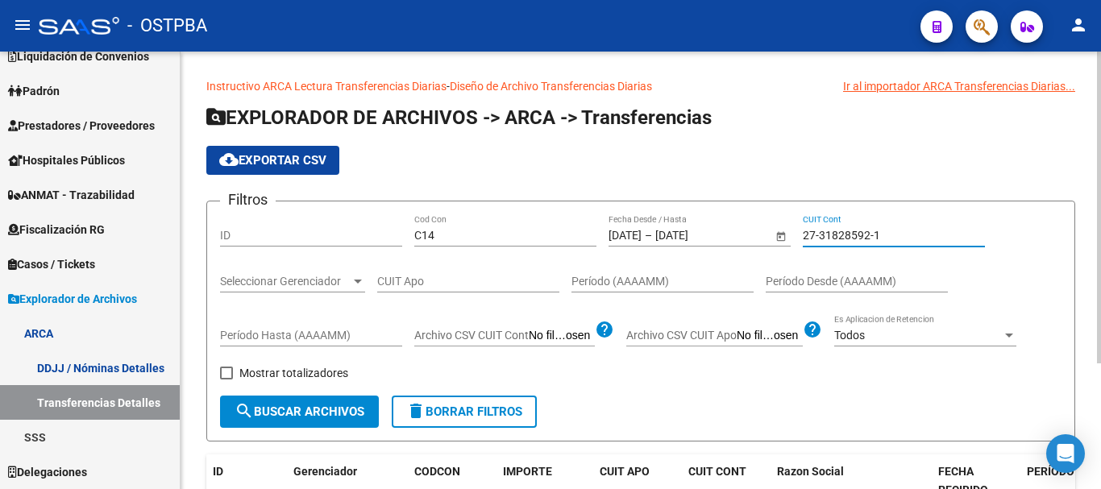
click at [818, 231] on input "27-31828592-1" at bounding box center [894, 236] width 182 height 14
paste input "04923-3"
click at [871, 230] on input "27-31804923-3" at bounding box center [894, 236] width 182 height 14
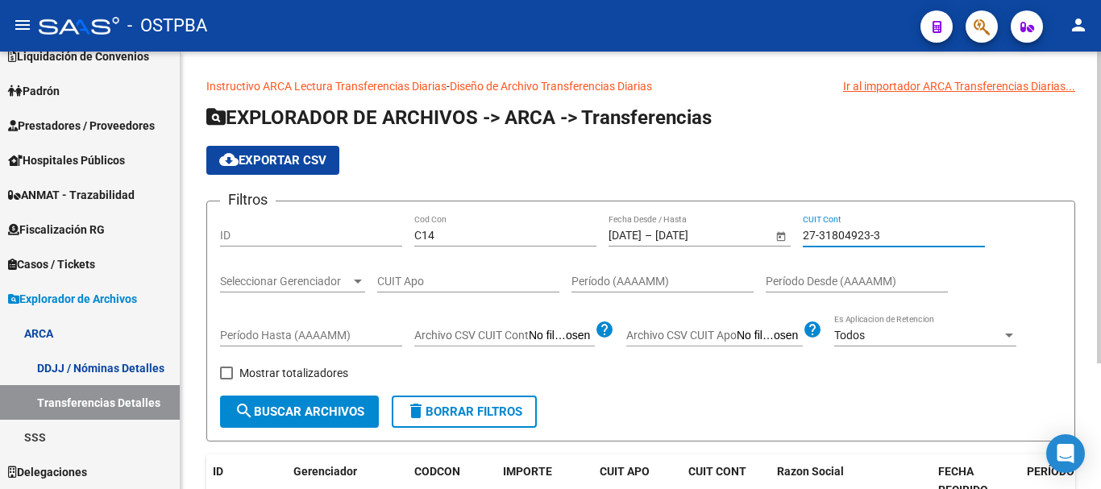
click at [871, 230] on input "27-31804923-3" at bounding box center [894, 236] width 182 height 14
paste input "778804-0"
click at [884, 234] on input "27-31778804-0" at bounding box center [894, 236] width 182 height 14
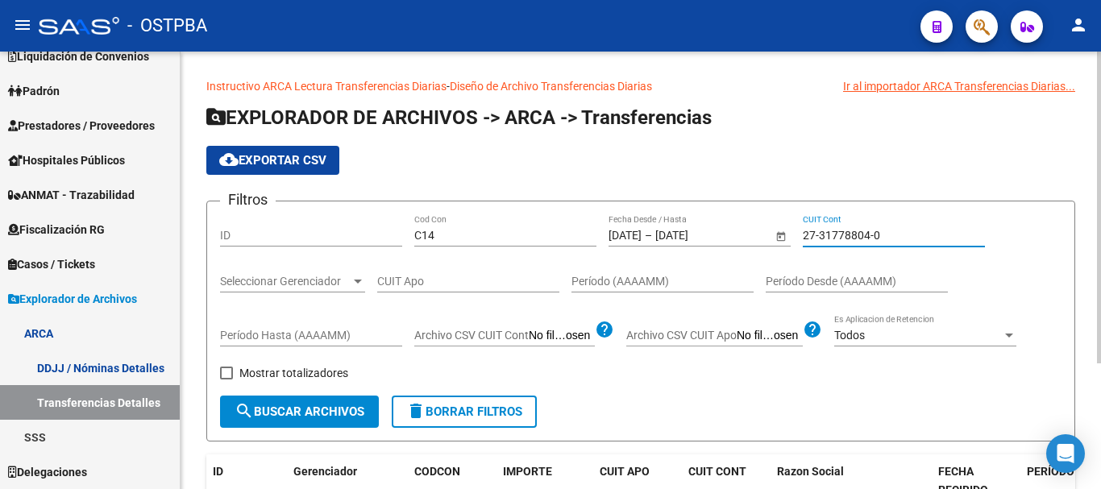
click at [884, 234] on input "27-31778804-0" at bounding box center [894, 236] width 182 height 14
paste input "19906-1"
click at [855, 227] on div "27-31719906-1 CUIT Cont" at bounding box center [894, 230] width 182 height 32
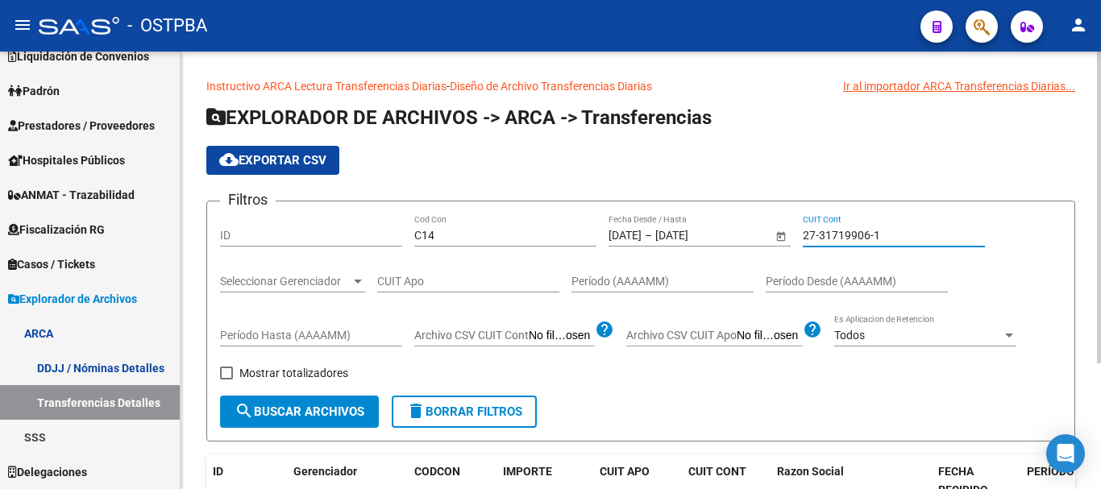
click at [858, 237] on input "27-31719906-1" at bounding box center [894, 236] width 182 height 14
paste input "688641-3"
click at [853, 235] on input "27-31688641-3" at bounding box center [894, 236] width 182 height 14
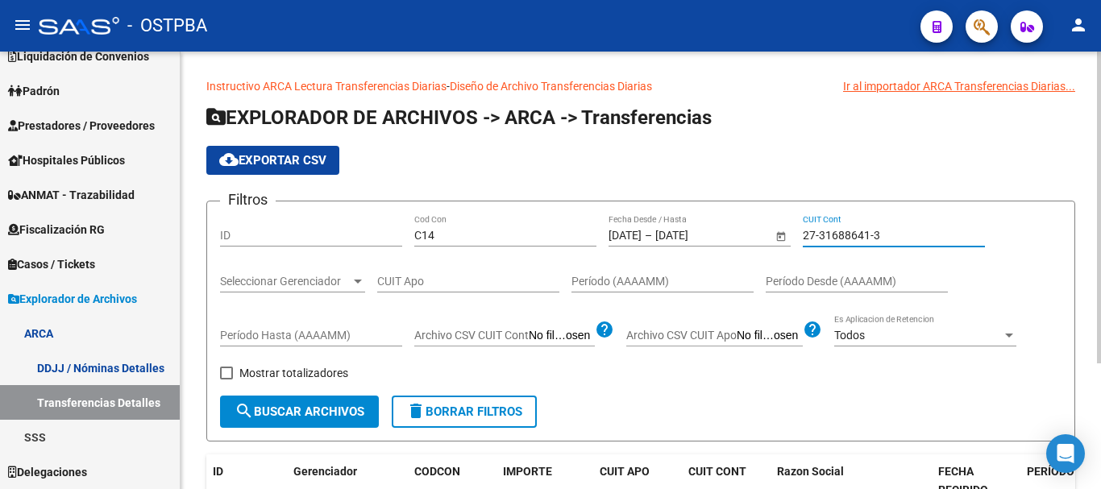
click at [853, 235] on input "27-31688641-3" at bounding box center [894, 236] width 182 height 14
paste input "79738-0"
click at [855, 231] on input "27-31679738-0" at bounding box center [894, 236] width 182 height 14
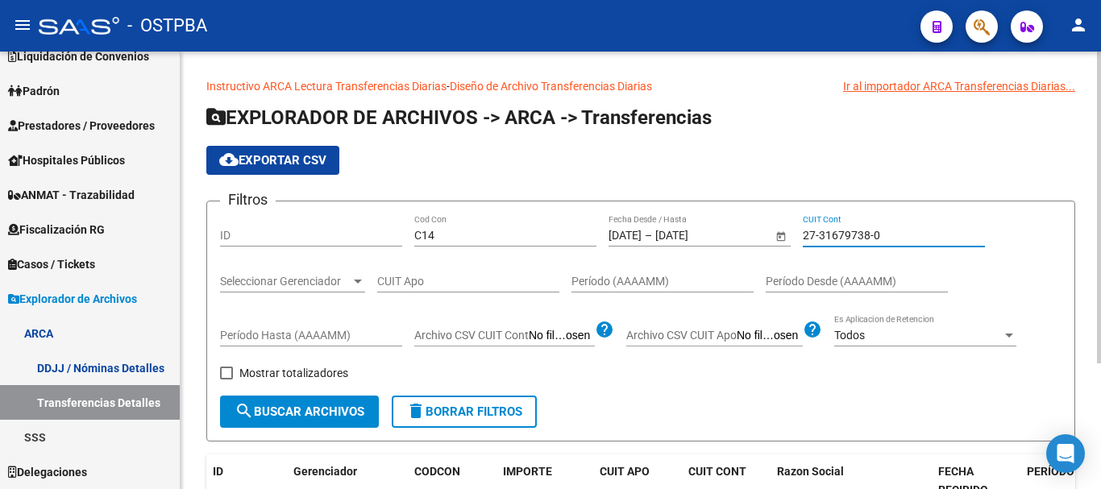
click at [855, 229] on input "27-31679738-0" at bounding box center [894, 236] width 182 height 14
paste input "29967-4"
click at [846, 229] on input "27-31629967-4" at bounding box center [894, 236] width 182 height 14
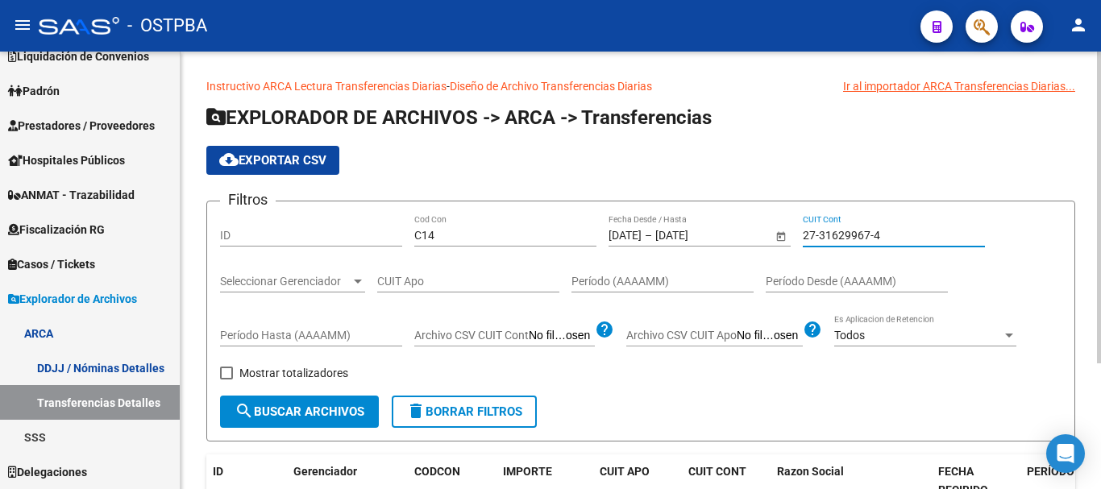
paste input "465402-7"
click at [830, 226] on div "27-31465402-7 CUIT Cont" at bounding box center [894, 230] width 182 height 32
click at [839, 231] on input "27-31465402-7" at bounding box center [894, 236] width 182 height 14
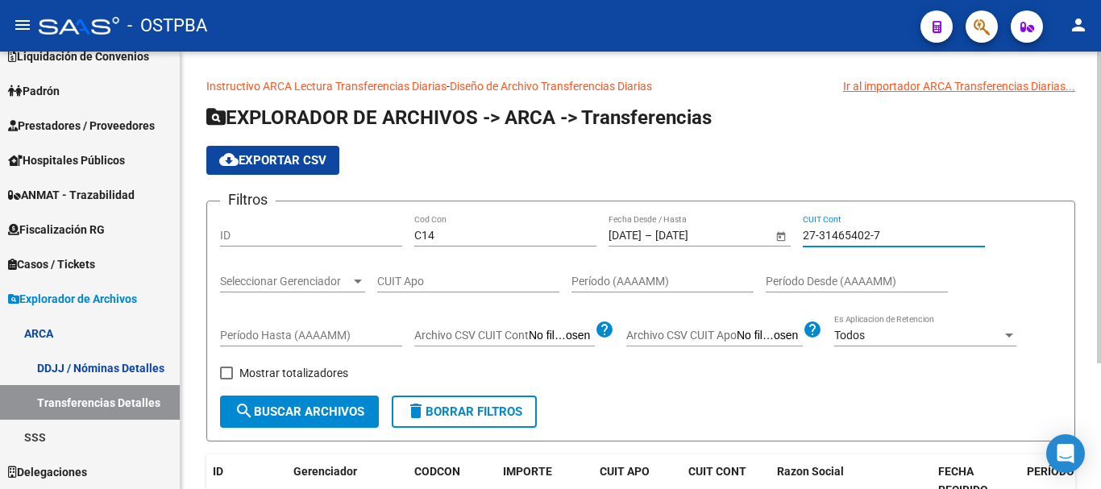
click at [839, 231] on input "27-31465402-7" at bounding box center [894, 236] width 182 height 14
paste input "372034-4"
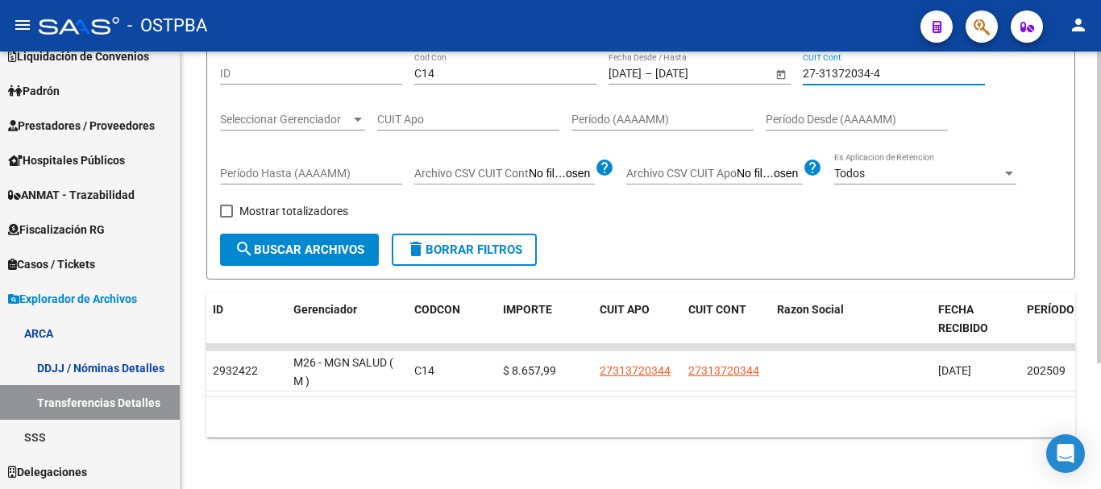
scroll to position [176, 0]
click at [844, 69] on div "27-31372034-4 CUIT Cont" at bounding box center [894, 68] width 182 height 32
click at [844, 67] on input "27-31372034-4" at bounding box center [894, 74] width 182 height 14
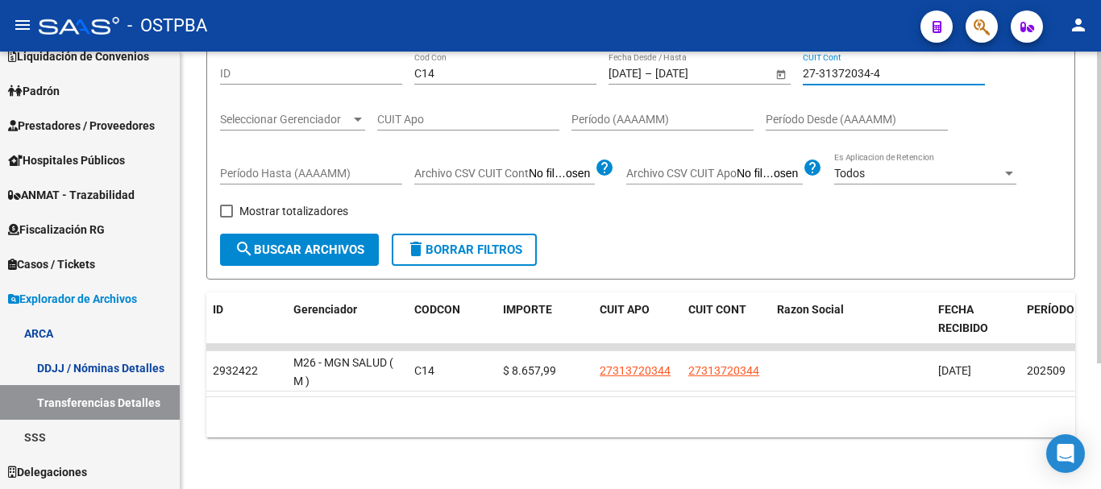
click at [844, 67] on input "27-31372034-4" at bounding box center [894, 74] width 182 height 14
paste input "199304-1"
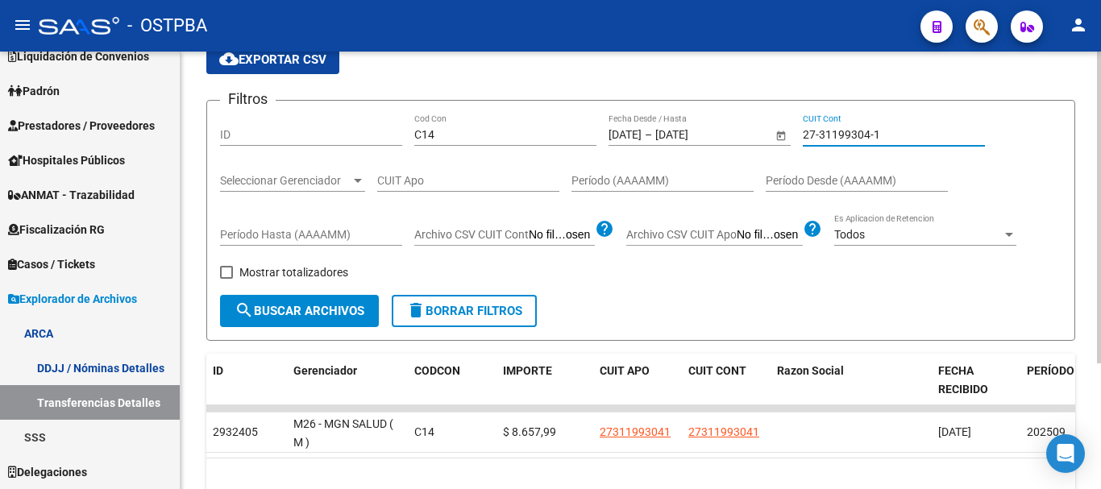
scroll to position [0, 0]
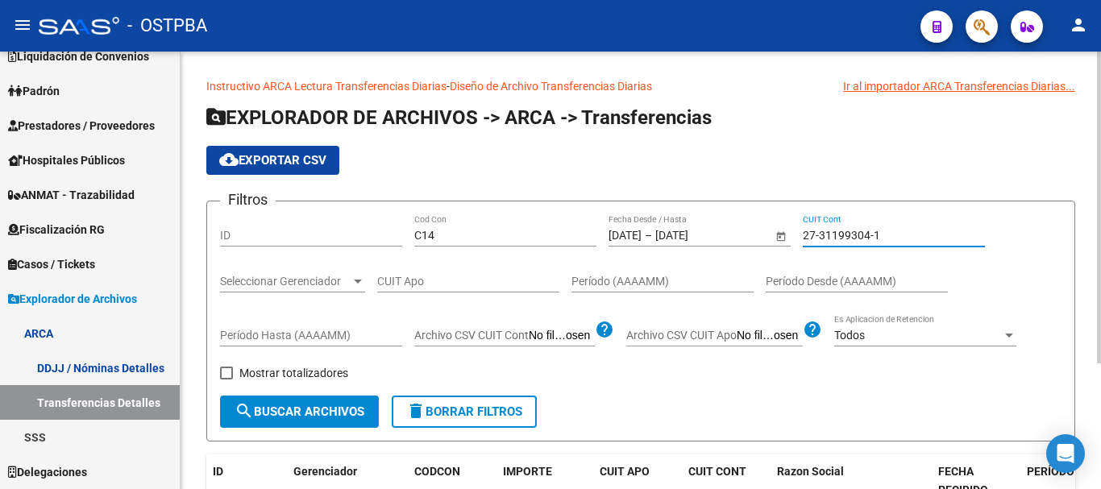
click at [841, 239] on input "27-31199304-1" at bounding box center [894, 236] width 182 height 14
click at [842, 239] on input "27-31199304-1" at bounding box center [894, 236] width 182 height 14
paste input "1356-0"
click at [834, 229] on input "27-31191356-0" at bounding box center [894, 236] width 182 height 14
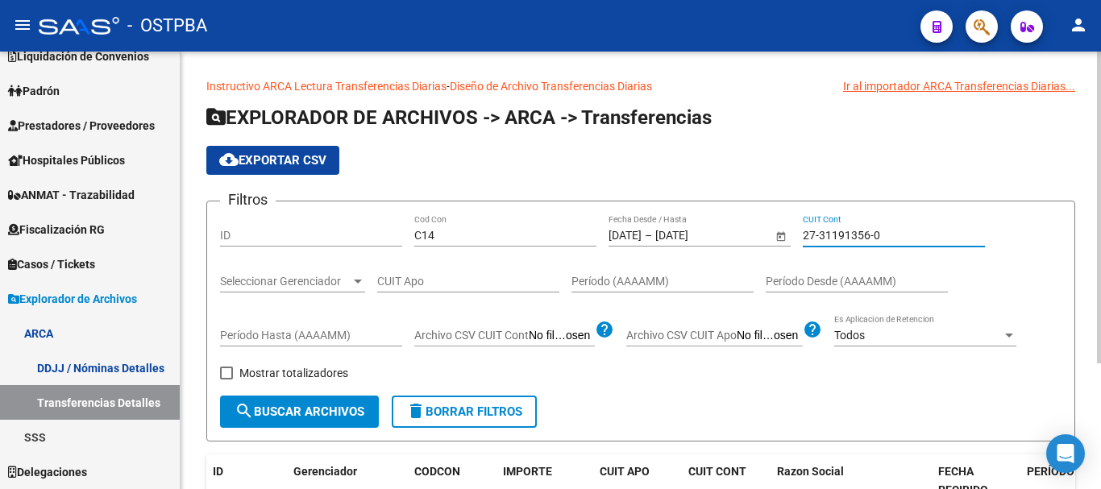
click at [834, 229] on input "27-31191356-0" at bounding box center [894, 236] width 182 height 14
paste input "57132-5"
click at [835, 241] on input "27-31157132-5" at bounding box center [894, 236] width 182 height 14
click at [835, 240] on input "27-31157132-5" at bounding box center [894, 236] width 182 height 14
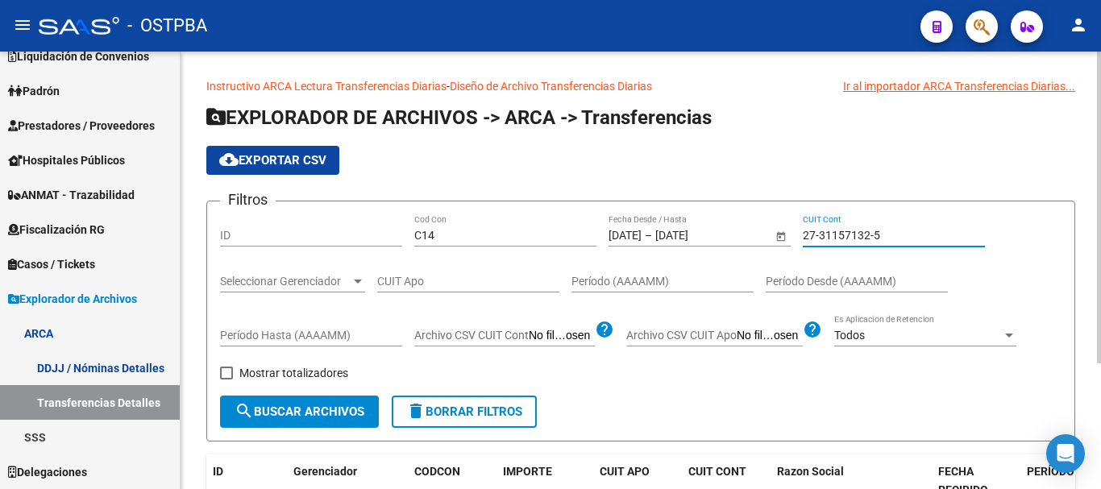
click at [835, 240] on input "27-31157132-5" at bounding box center [894, 236] width 182 height 14
paste input "21004-7"
click at [822, 231] on input "27-31121004-7" at bounding box center [894, 236] width 182 height 14
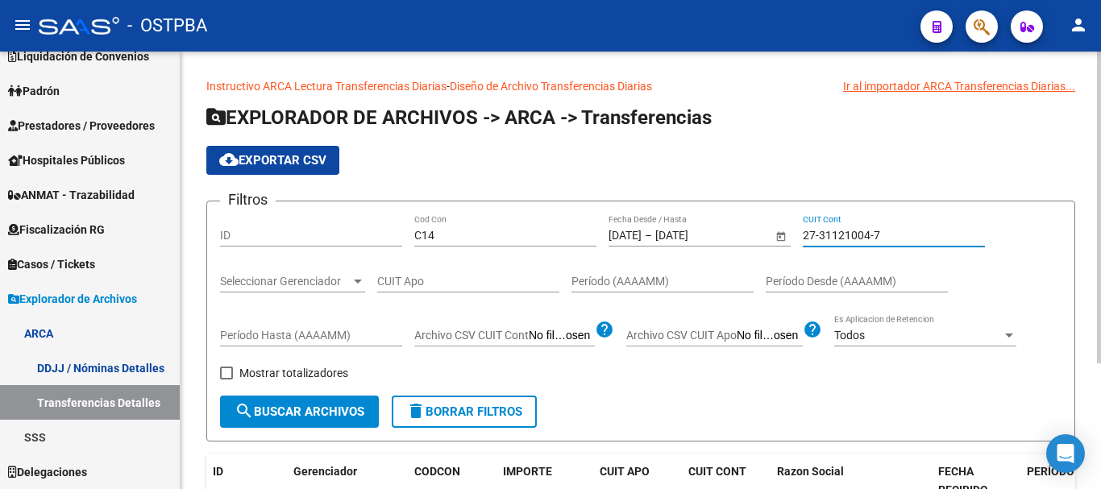
paste input "005425-4"
click at [835, 231] on input "27-31005425-4" at bounding box center [894, 236] width 182 height 14
paste input "0952304-6"
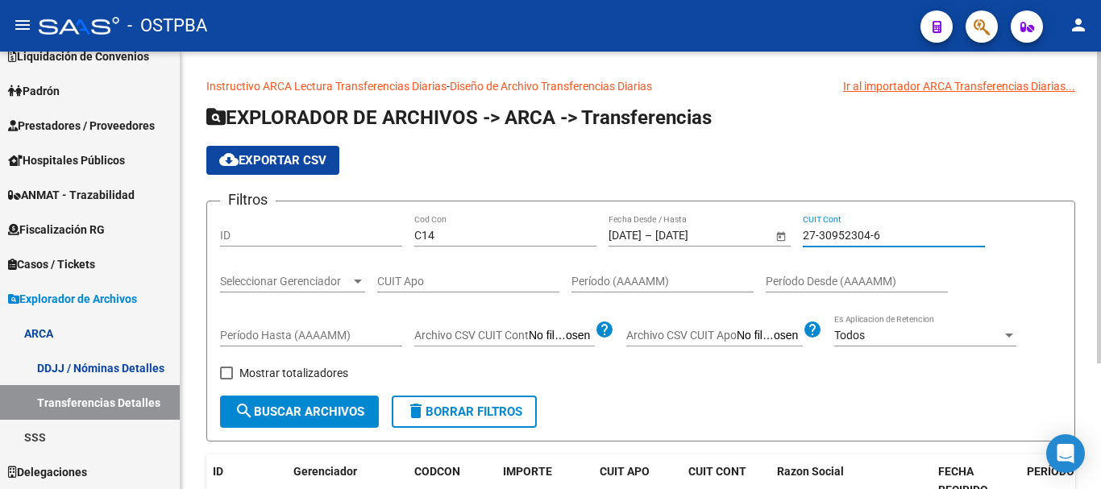
click at [848, 240] on input "27-30952304-6" at bounding box center [894, 236] width 182 height 14
paste
click at [831, 231] on input "27-30939221-9" at bounding box center [894, 236] width 182 height 14
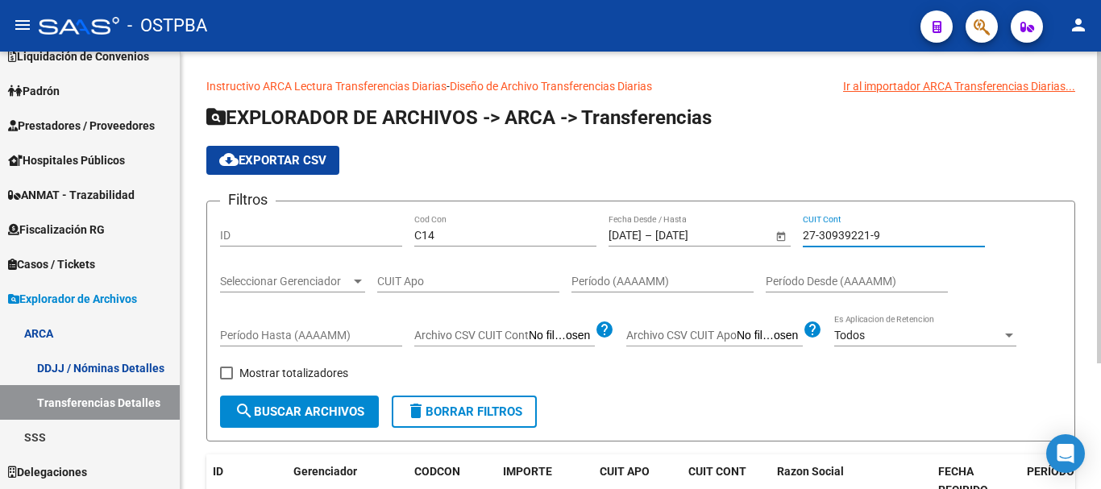
click at [831, 231] on input "27-30939221-9" at bounding box center [894, 236] width 182 height 14
click at [843, 234] on input "27-30904519-5" at bounding box center [894, 236] width 182 height 14
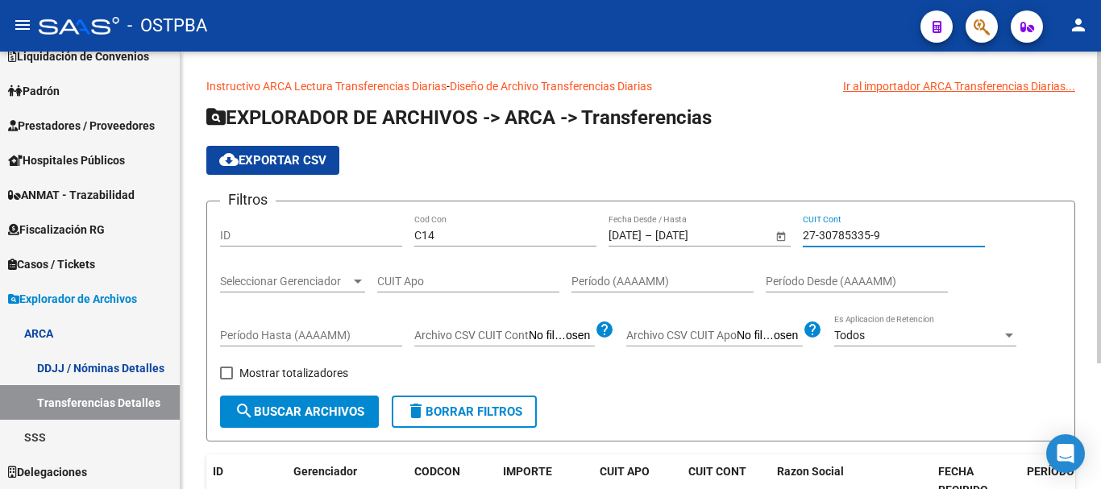
click at [870, 231] on input "27-30785335-9" at bounding box center [894, 236] width 182 height 14
click at [847, 257] on div "27-30709392-3 CUIT Cont" at bounding box center [894, 237] width 182 height 46
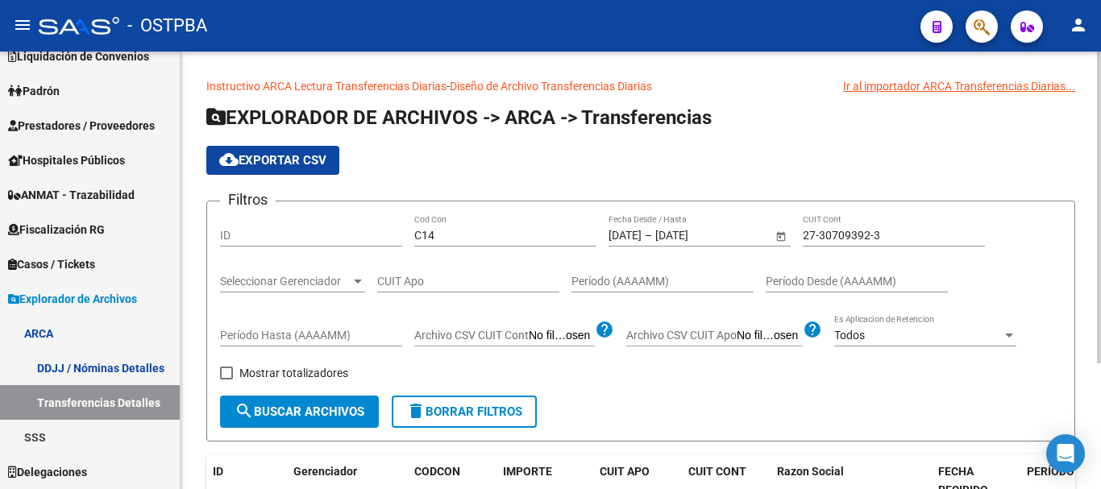
click at [849, 227] on div "27-30709392-3 CUIT Cont" at bounding box center [894, 230] width 182 height 32
click at [852, 231] on input "27-30709392-3" at bounding box center [894, 236] width 182 height 14
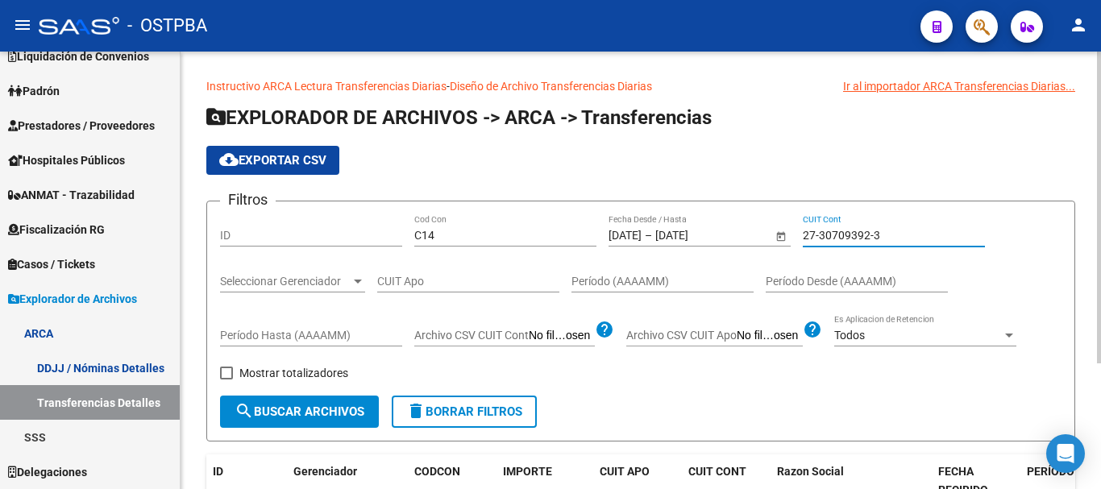
click at [852, 231] on input "27-30709392-3" at bounding box center [894, 236] width 182 height 14
click at [849, 231] on input "27-30694906-9" at bounding box center [894, 236] width 182 height 14
click at [863, 243] on div "27-30604357-4 CUIT Cont" at bounding box center [894, 230] width 182 height 32
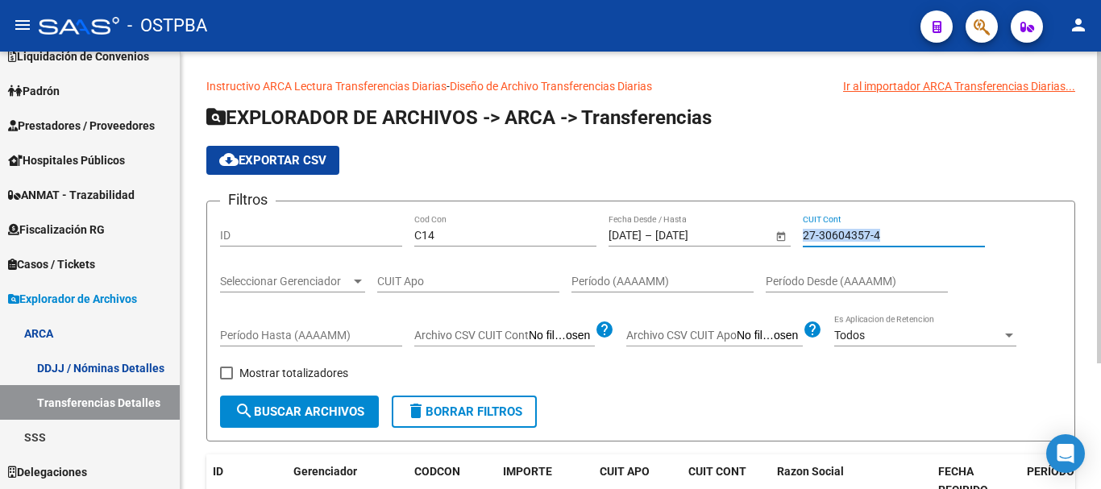
click at [863, 243] on div "27-30604357-4 CUIT Cont" at bounding box center [894, 230] width 182 height 32
click at [863, 236] on input "27-30604357-4" at bounding box center [894, 236] width 182 height 14
click at [830, 229] on input "27-30524476-2" at bounding box center [894, 236] width 182 height 14
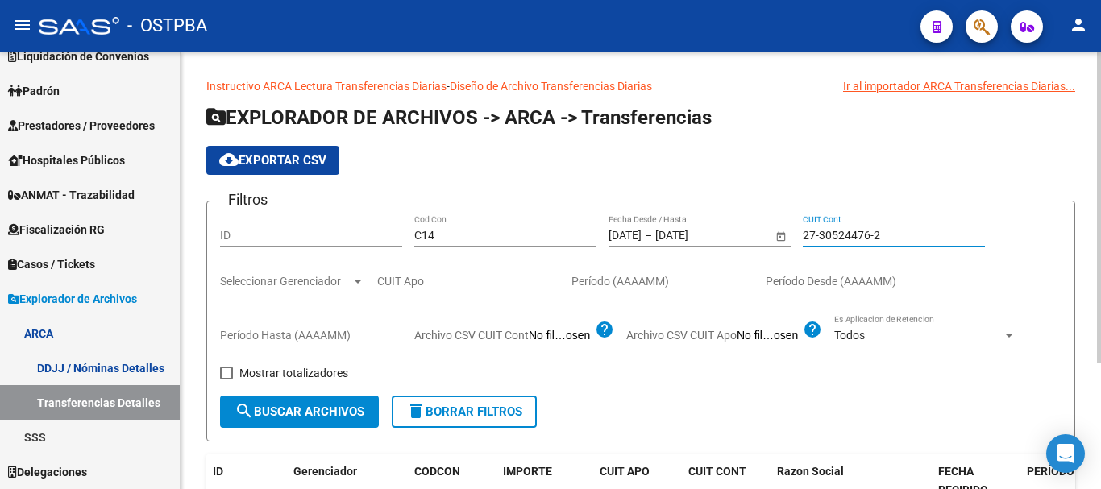
click at [830, 229] on input "27-30524476-2" at bounding box center [894, 236] width 182 height 14
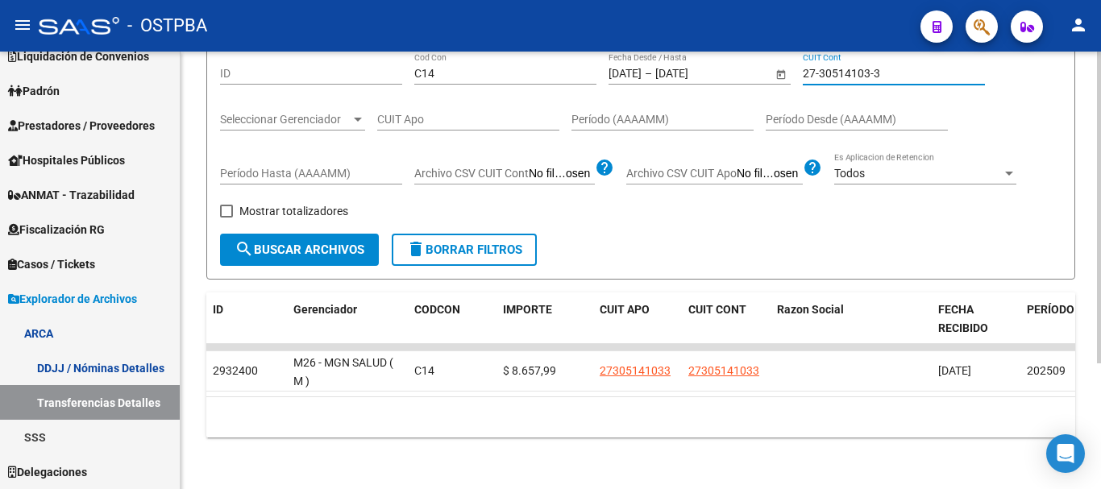
scroll to position [176, 0]
click at [844, 67] on input "27-30514103-3" at bounding box center [894, 74] width 182 height 14
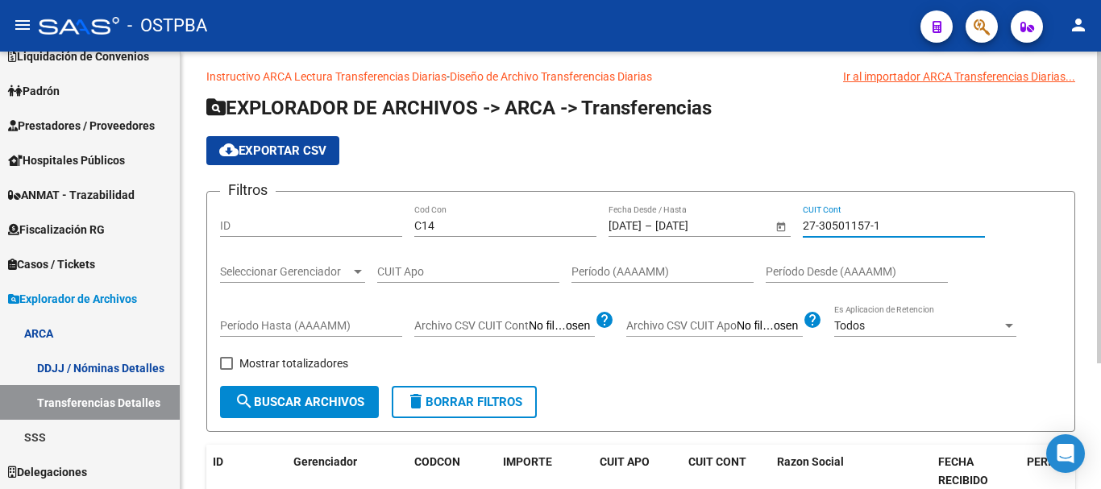
scroll to position [0, 0]
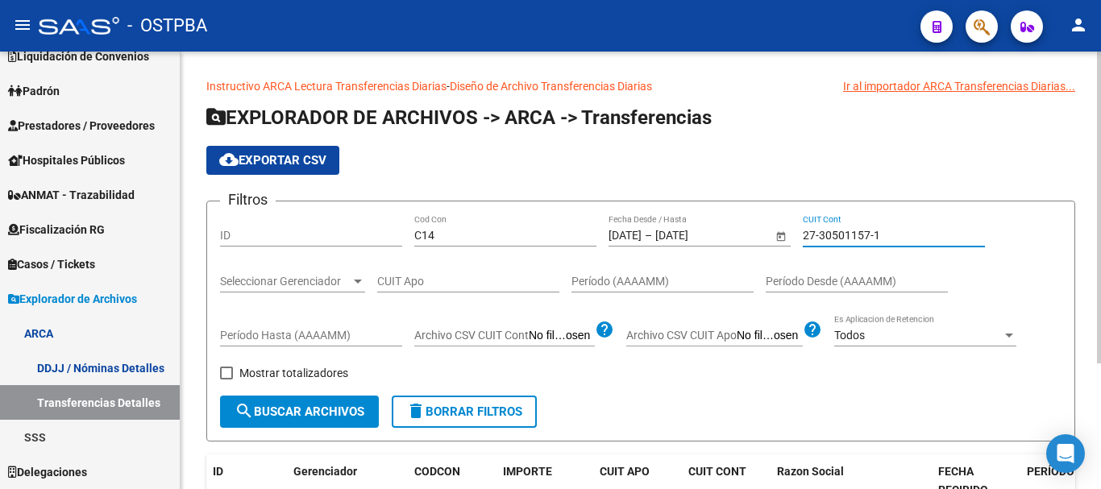
click at [840, 242] on input "27-30501157-1" at bounding box center [894, 236] width 182 height 14
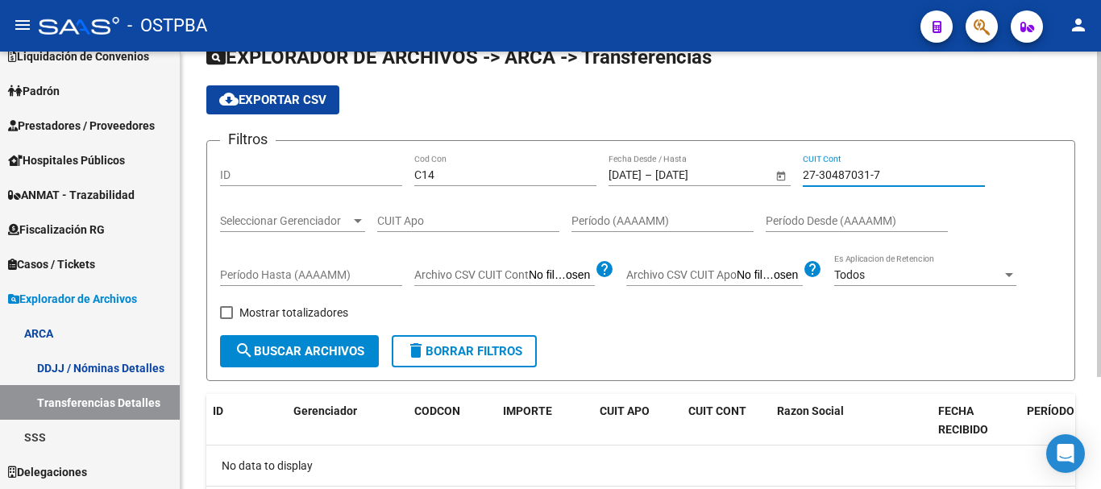
scroll to position [151, 0]
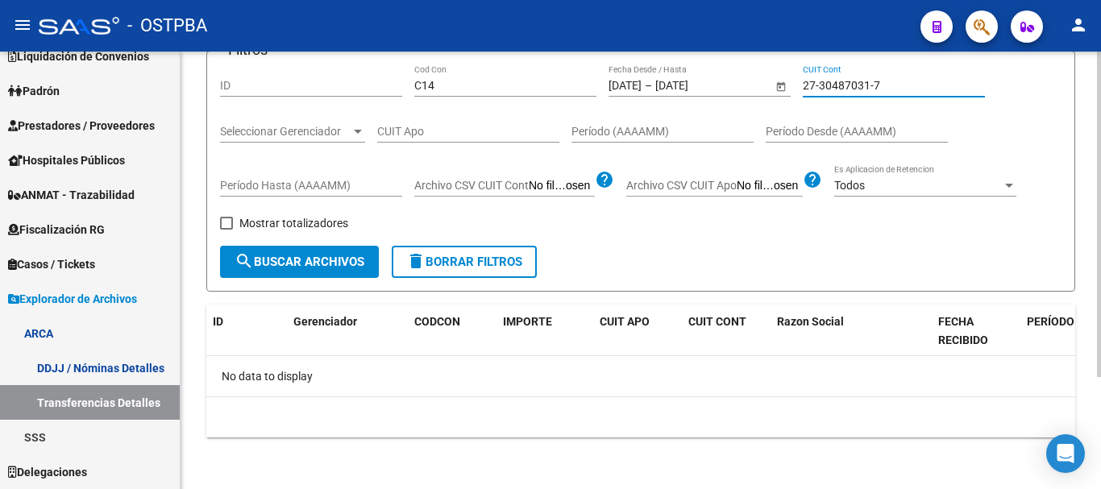
click at [851, 90] on input "27-30487031-7" at bounding box center [894, 86] width 182 height 14
type input "27-30487031-7"
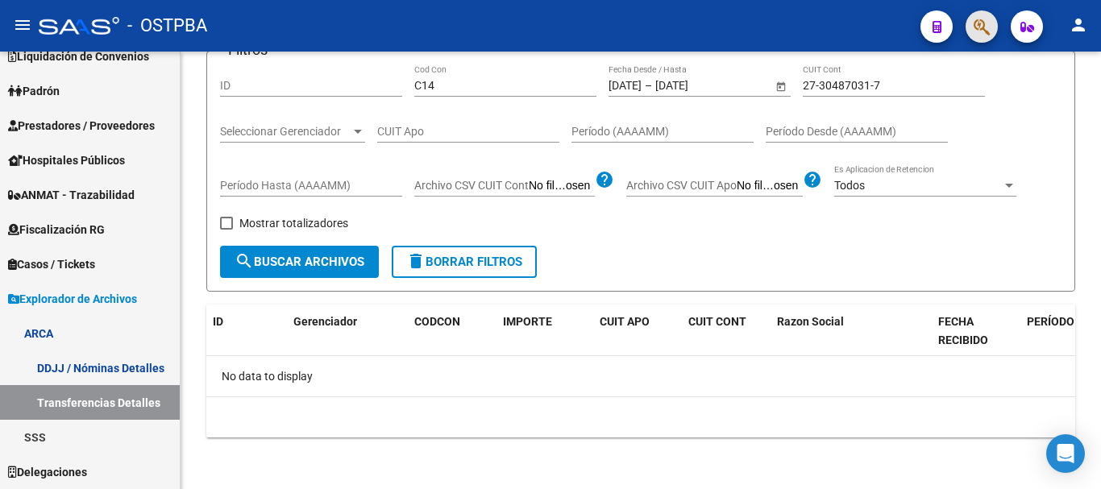
click at [991, 21] on button "button" at bounding box center [982, 26] width 32 height 32
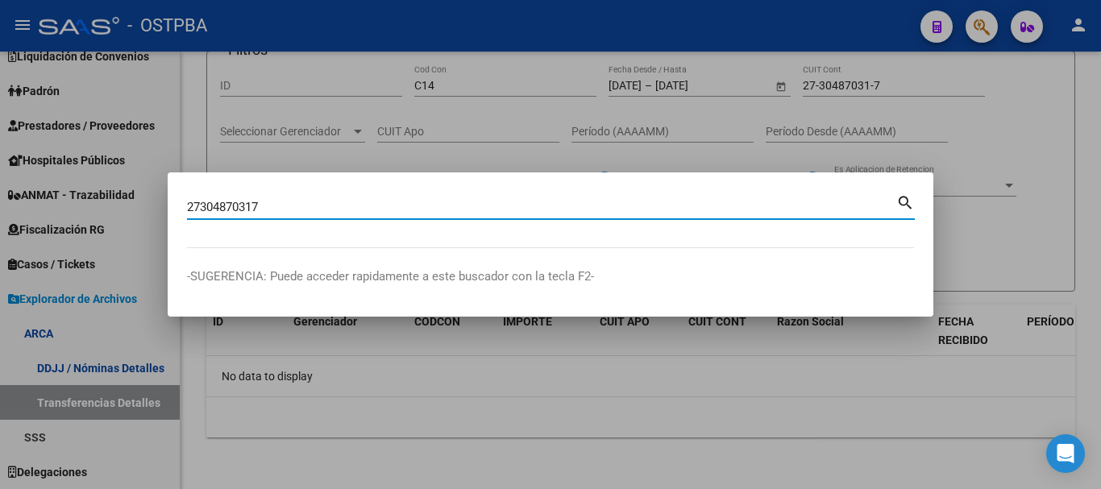
type input "27304870317"
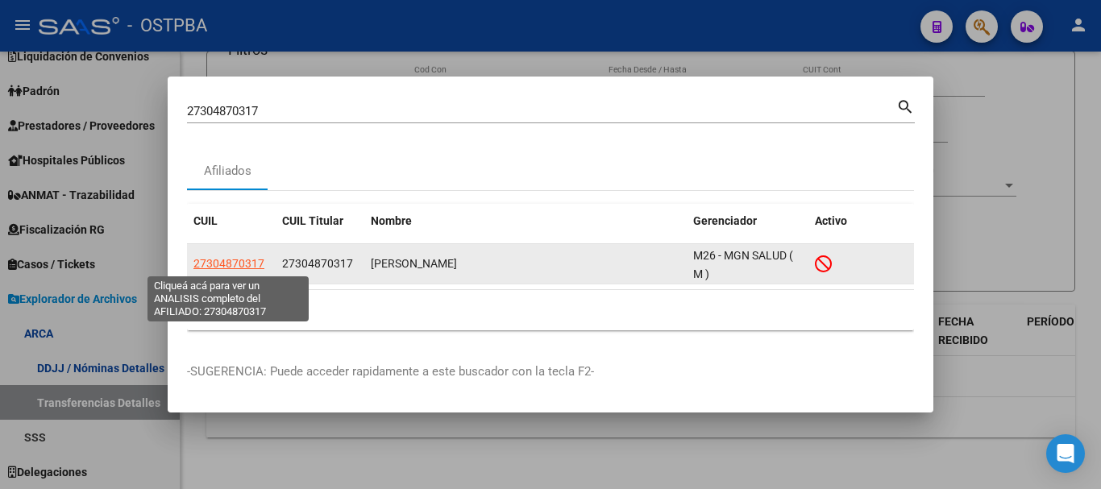
click at [202, 258] on span "27304870317" at bounding box center [229, 263] width 71 height 13
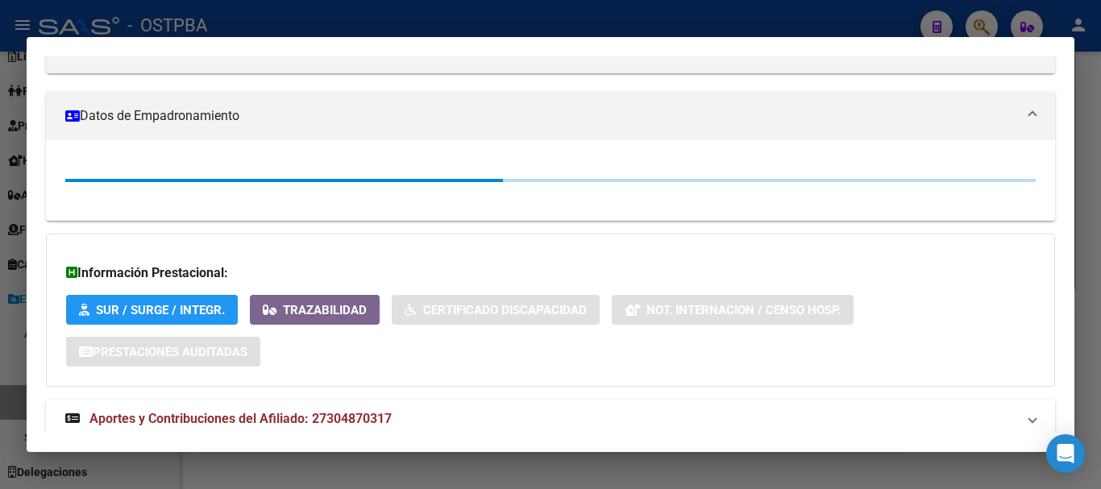
scroll to position [287, 0]
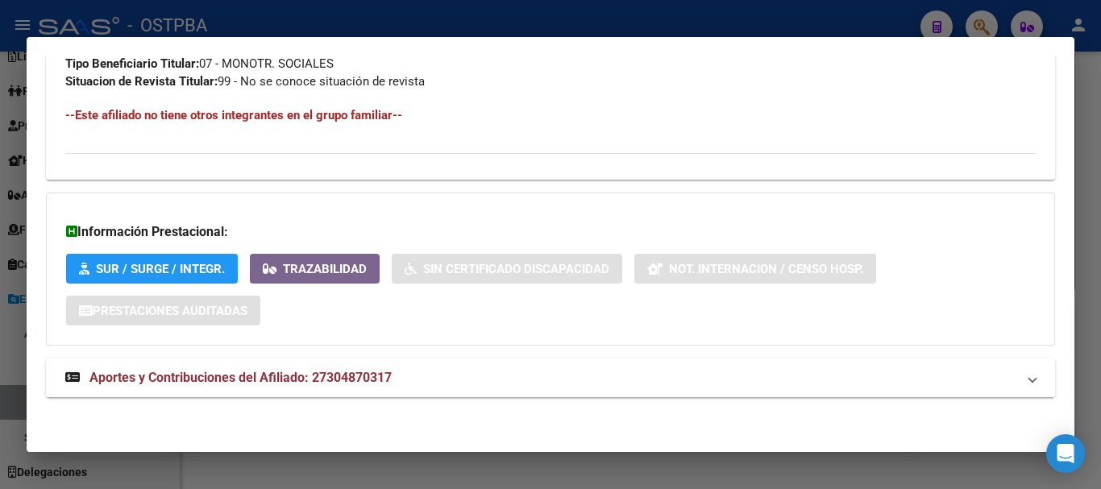
click at [416, 368] on mat-panel-title "Aportes y Contribuciones del Afiliado: 27304870317" at bounding box center [540, 377] width 951 height 19
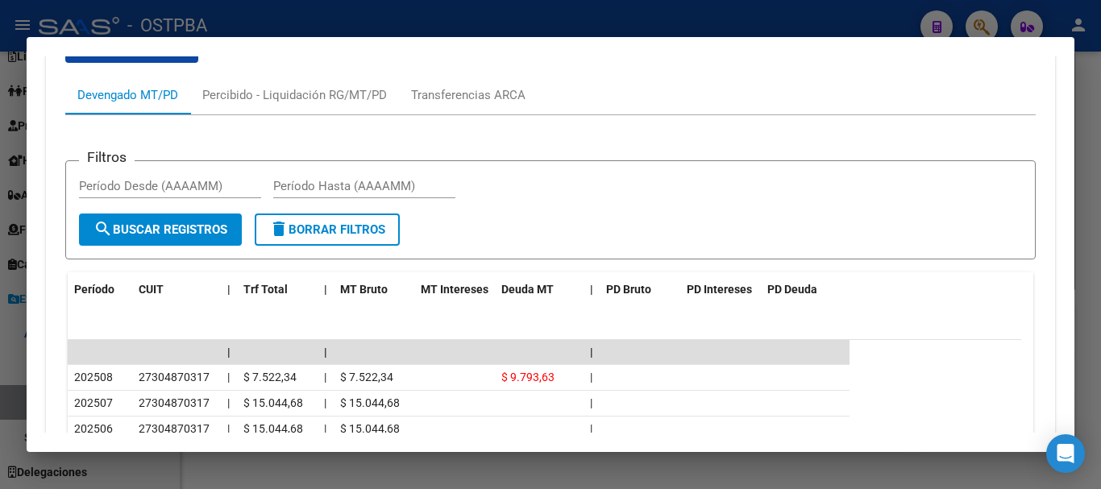
scroll to position [1309, 0]
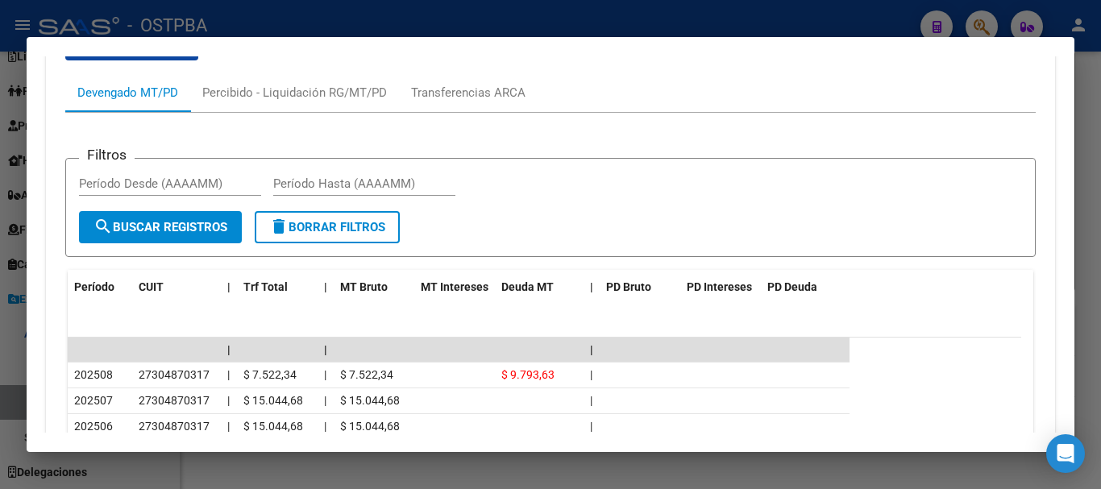
click at [462, 27] on div at bounding box center [550, 244] width 1101 height 489
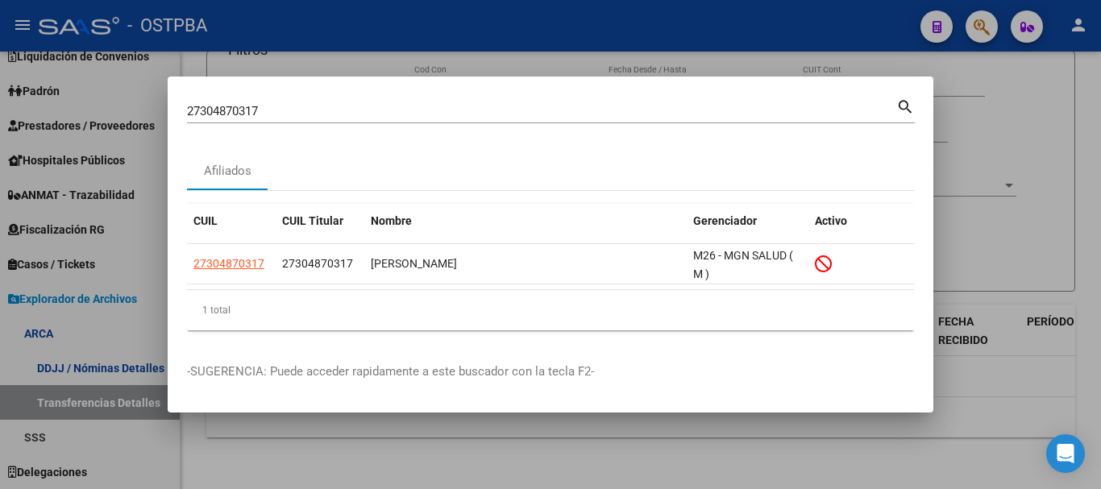
click at [462, 27] on div at bounding box center [550, 244] width 1101 height 489
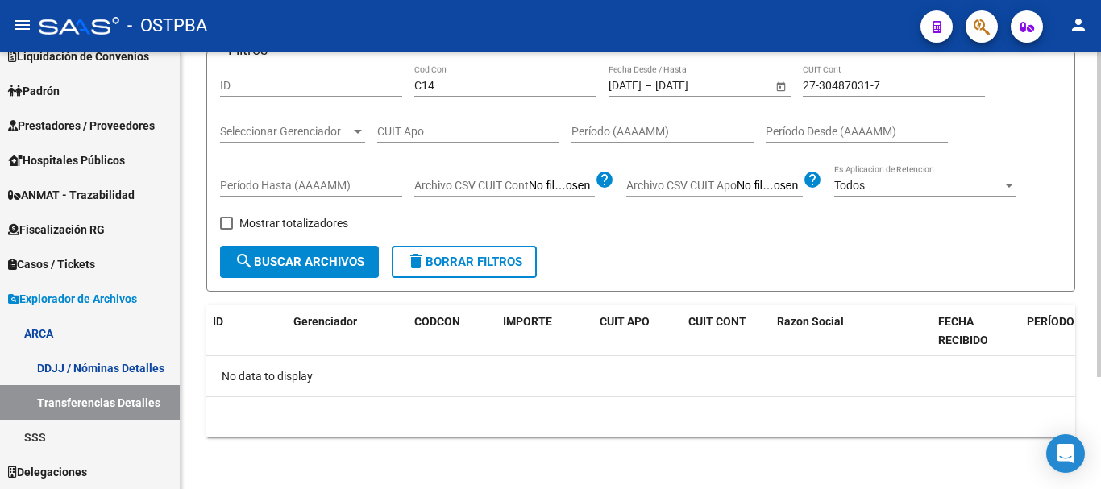
scroll to position [0, 0]
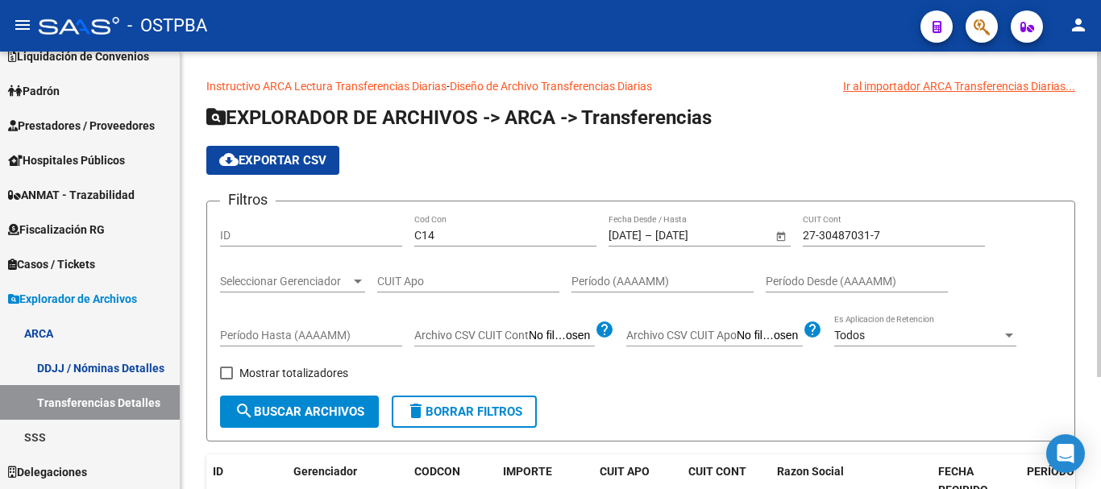
click at [835, 235] on input "27-30487031-7" at bounding box center [894, 236] width 182 height 14
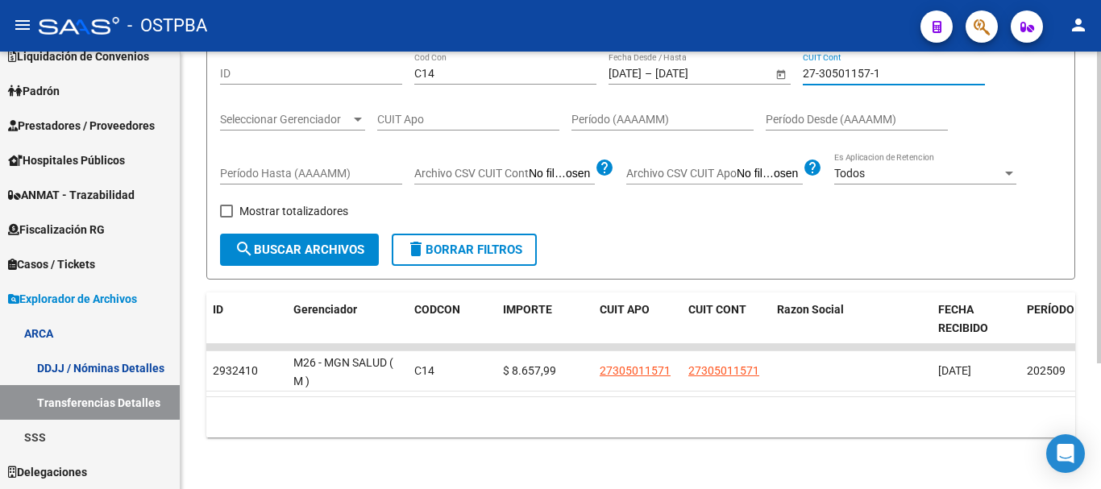
scroll to position [176, 0]
click at [847, 44] on mat-toolbar "menu - OSTPBA person" at bounding box center [550, 26] width 1101 height 52
click at [847, 67] on input "27-30501157-1" at bounding box center [894, 74] width 182 height 14
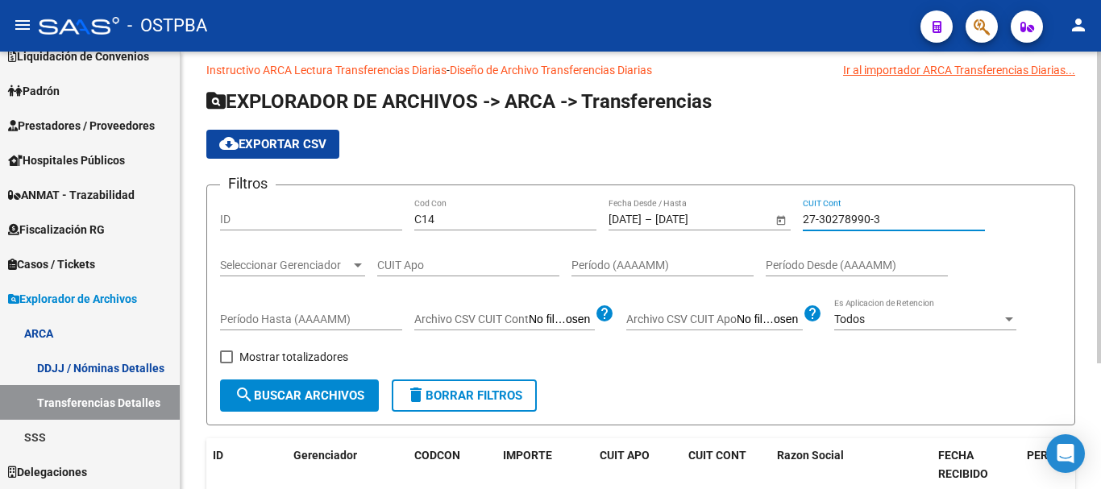
scroll to position [0, 0]
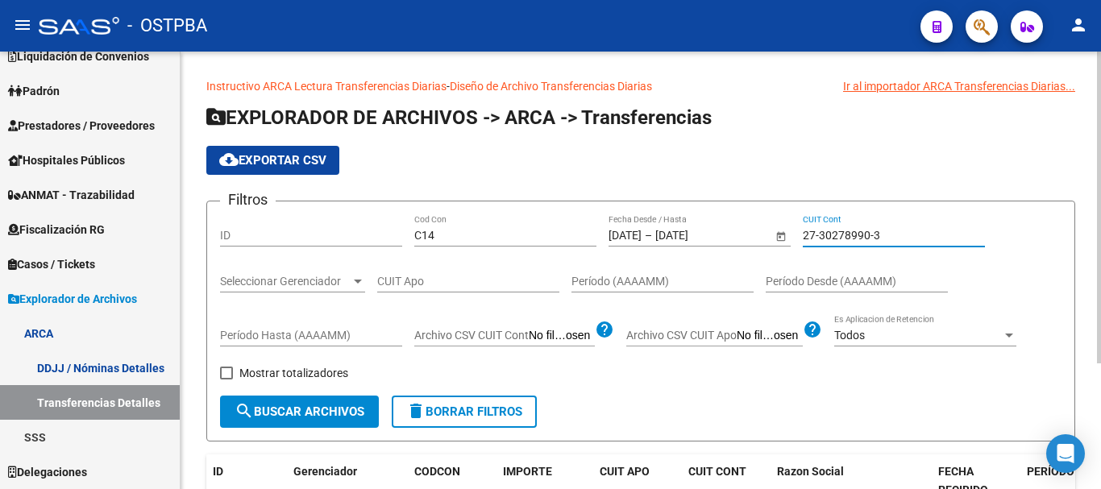
click at [864, 241] on input "27-30278990-3" at bounding box center [894, 236] width 182 height 14
click at [842, 236] on input "27-30020576-9" at bounding box center [894, 236] width 182 height 14
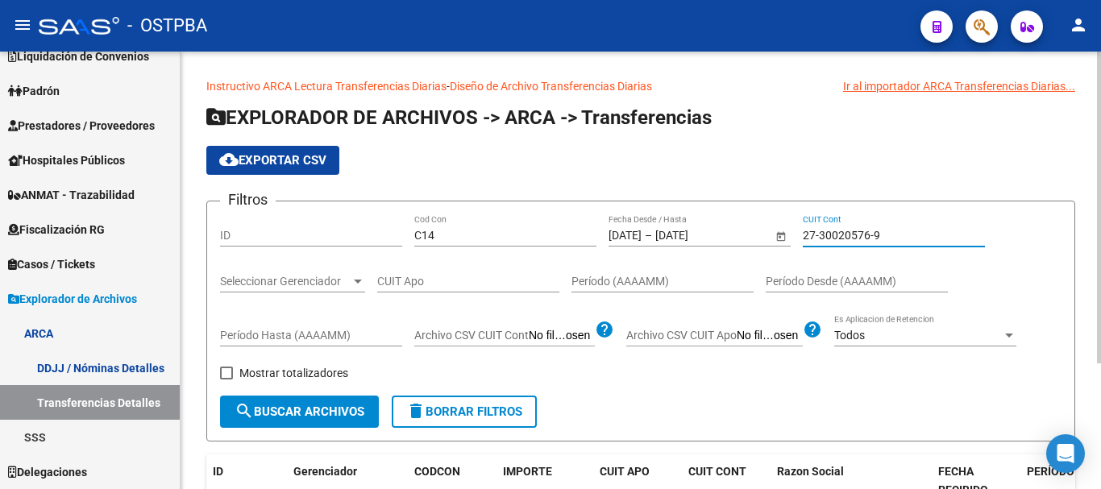
click at [842, 236] on input "27-30020576-9" at bounding box center [894, 236] width 182 height 14
click at [841, 237] on input "27-30007306-4" at bounding box center [894, 236] width 182 height 14
click at [847, 232] on input "27-29907369-1" at bounding box center [894, 236] width 182 height 14
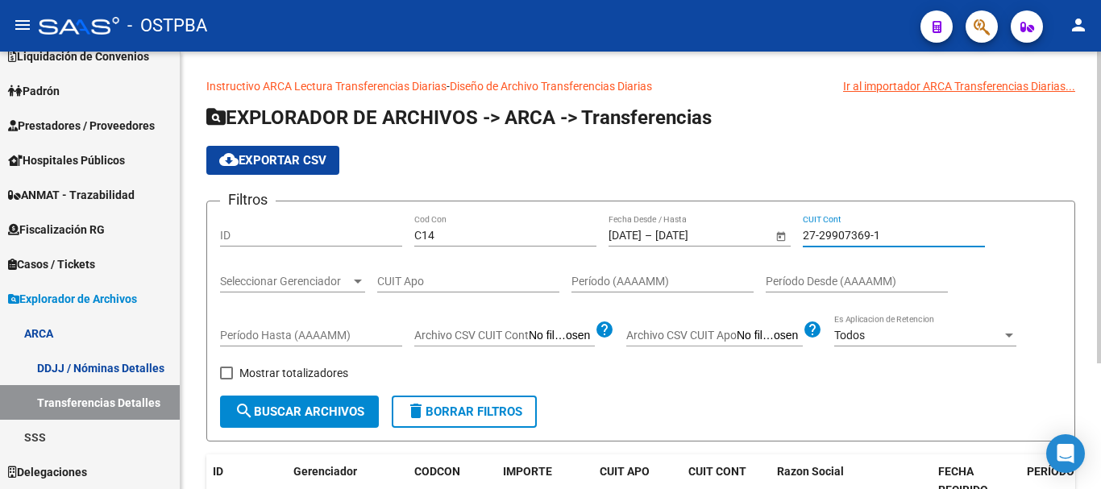
click at [847, 232] on input "27-29907369-1" at bounding box center [894, 236] width 182 height 14
click at [809, 231] on input "27-29868113-2" at bounding box center [894, 236] width 182 height 14
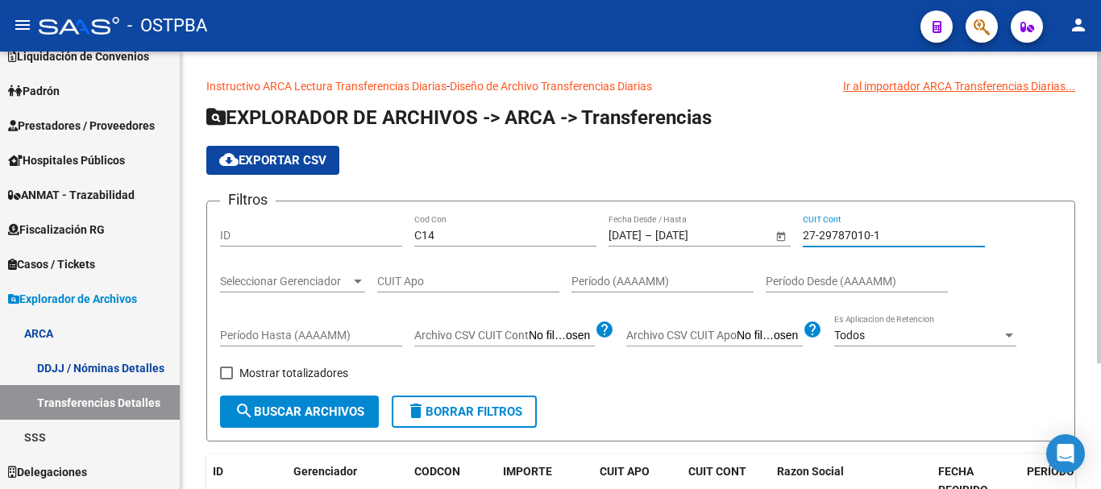
click at [855, 243] on div "27-29787010-1 CUIT Cont" at bounding box center [894, 230] width 182 height 32
click at [855, 236] on input "27-29787010-1" at bounding box center [894, 236] width 182 height 14
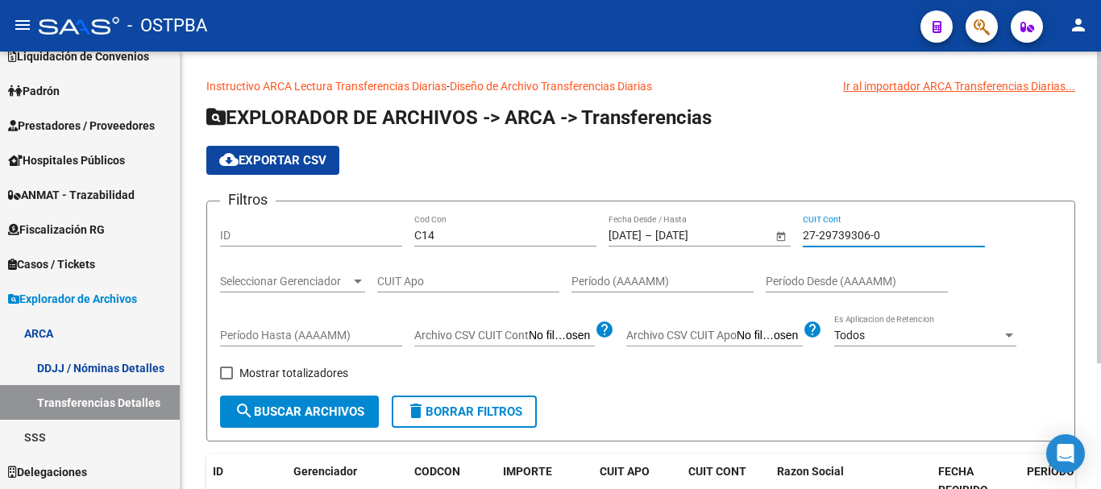
click at [827, 240] on input "27-29739306-0" at bounding box center [894, 236] width 182 height 14
click at [860, 229] on input "27-29691367-2" at bounding box center [894, 236] width 182 height 14
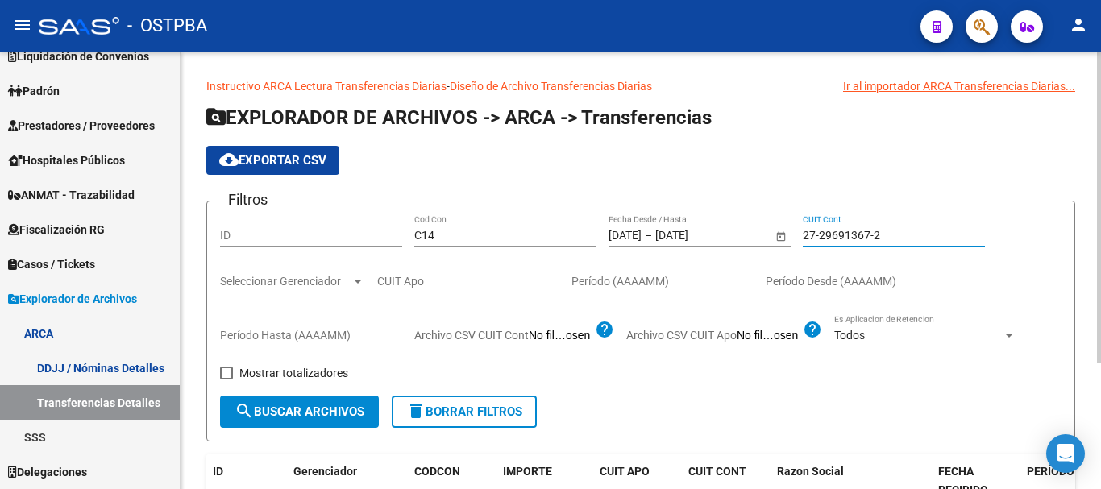
click at [860, 229] on input "27-29691367-2" at bounding box center [894, 236] width 182 height 14
click at [850, 235] on input "27-29627448-3" at bounding box center [894, 236] width 182 height 14
click at [847, 237] on input "27-29358423-6" at bounding box center [894, 236] width 182 height 14
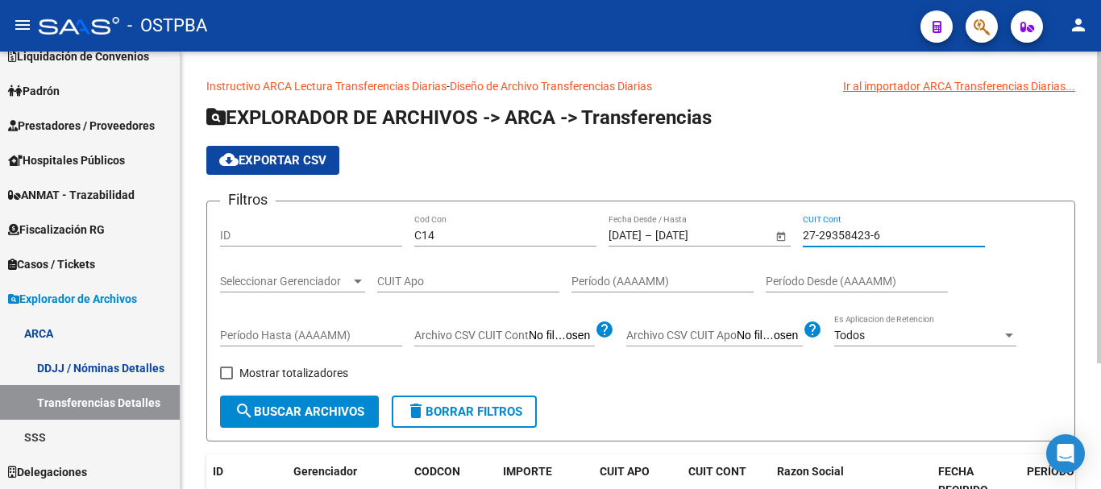
click at [847, 237] on input "27-29358423-6" at bounding box center [894, 236] width 182 height 14
click at [859, 238] on input "27-29333753-0" at bounding box center [894, 236] width 182 height 14
click at [860, 238] on input "27-29333753-0" at bounding box center [894, 236] width 182 height 14
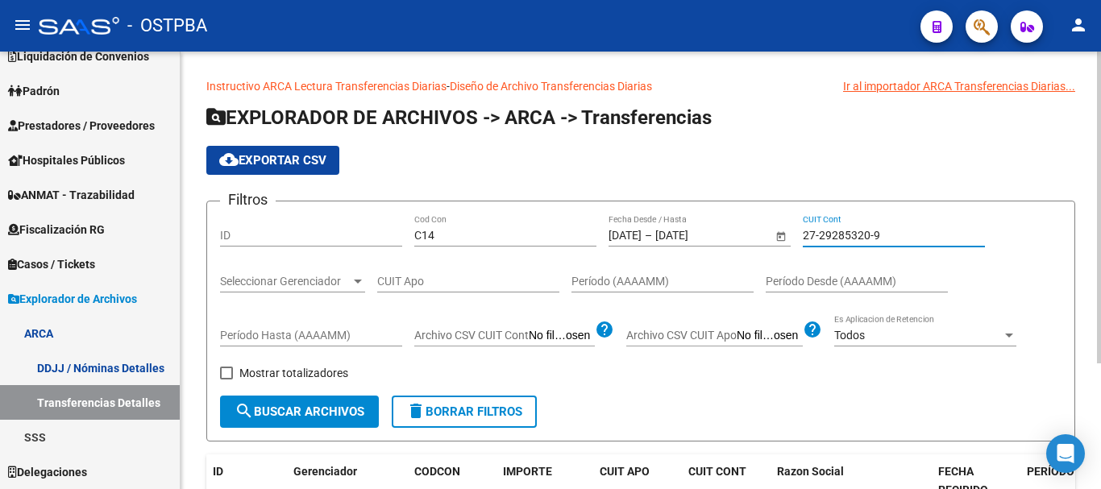
click at [847, 240] on input "27-29285320-9" at bounding box center [894, 236] width 182 height 14
click at [888, 239] on input "27-29157427-6" at bounding box center [894, 236] width 182 height 14
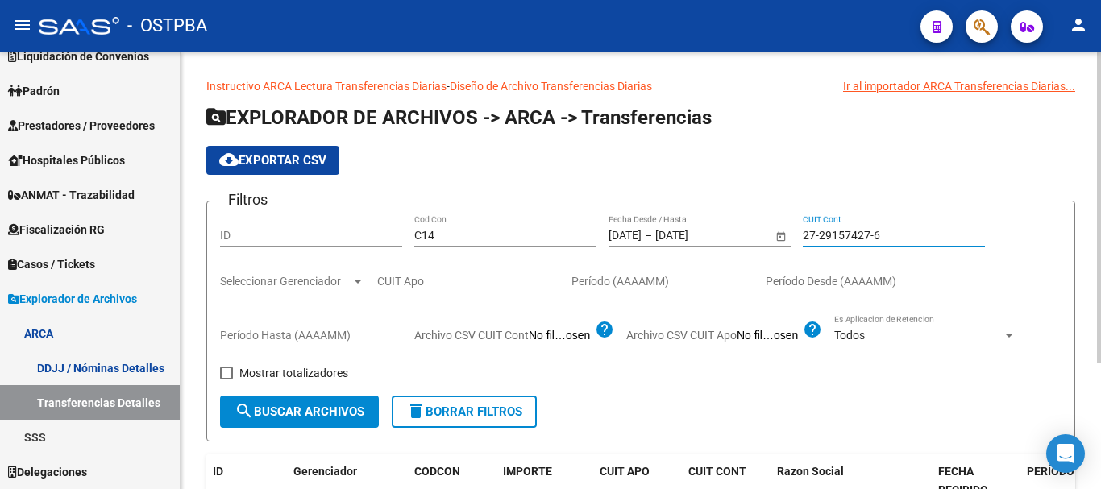
click at [888, 239] on input "27-29157427-6" at bounding box center [894, 236] width 182 height 14
click at [856, 237] on input "27-29066831-5" at bounding box center [894, 236] width 182 height 14
click at [837, 245] on div "27-29065700-3 CUIT Cont" at bounding box center [894, 230] width 182 height 32
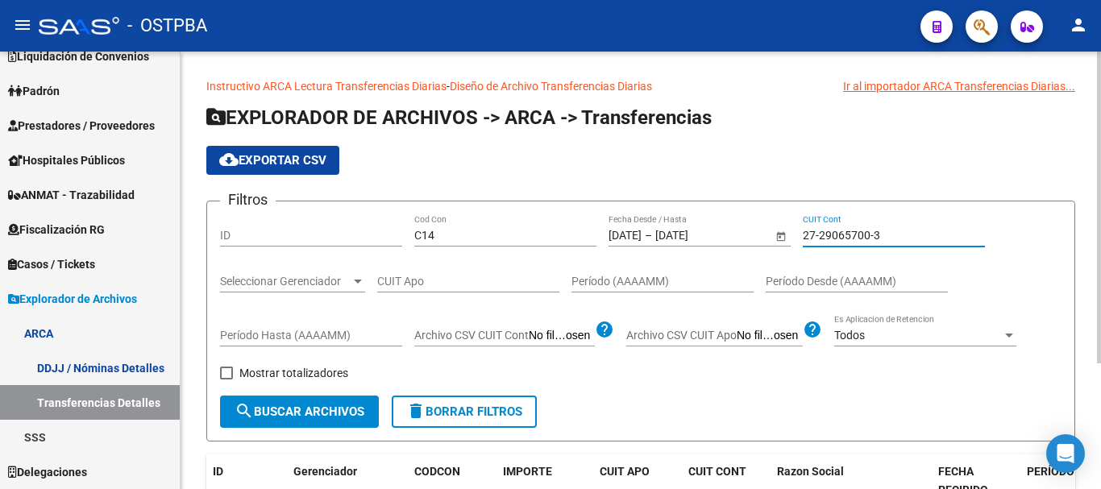
click at [839, 233] on input "27-29065700-3" at bounding box center [894, 236] width 182 height 14
click at [873, 231] on input "27-29052215-9" at bounding box center [894, 236] width 182 height 14
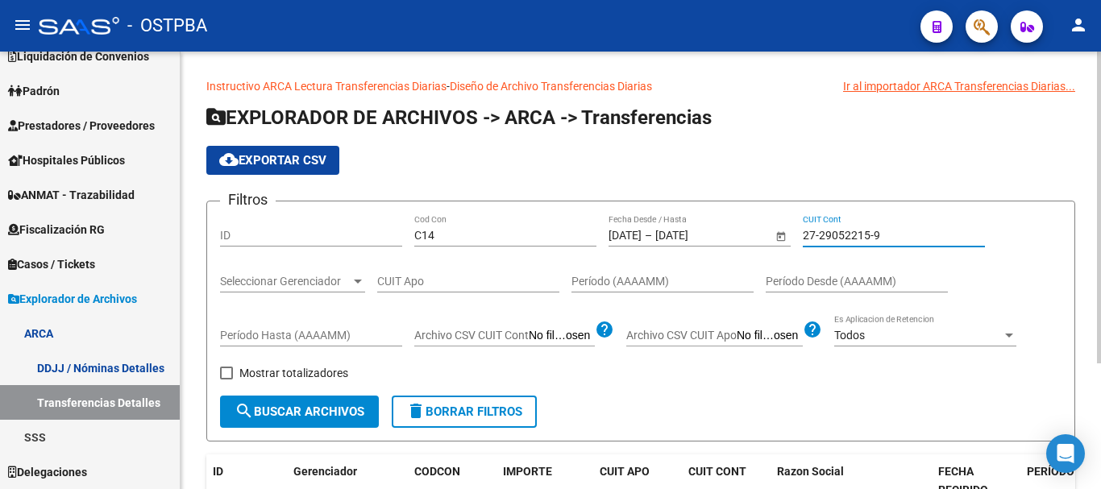
click at [873, 231] on input "27-29052215-9" at bounding box center [894, 236] width 182 height 14
click at [830, 233] on input "27-29017716-8" at bounding box center [894, 236] width 182 height 14
click at [846, 239] on input "27-28925760-3" at bounding box center [894, 236] width 182 height 14
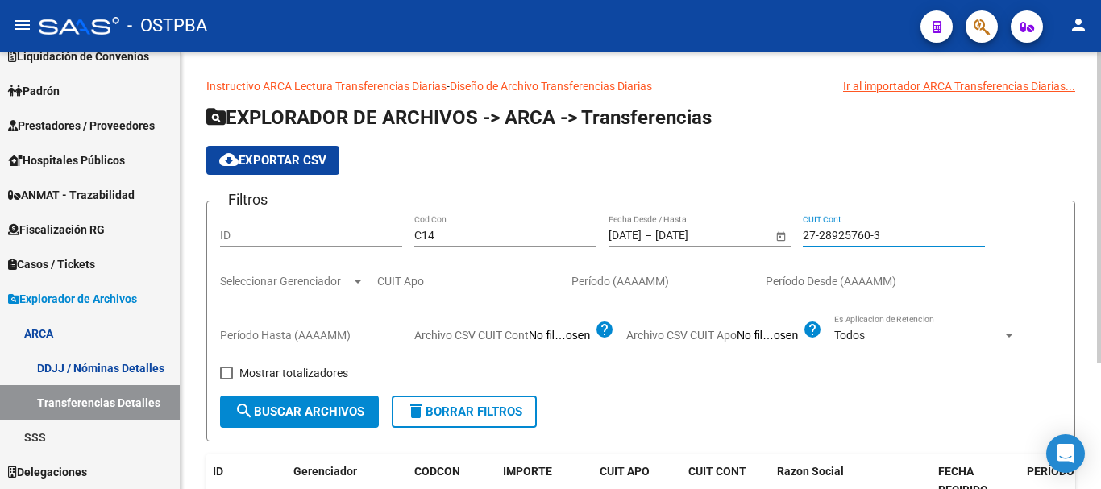
click at [846, 239] on input "27-28925760-3" at bounding box center [894, 236] width 182 height 14
click at [854, 237] on input "27-28889839-7" at bounding box center [894, 236] width 182 height 14
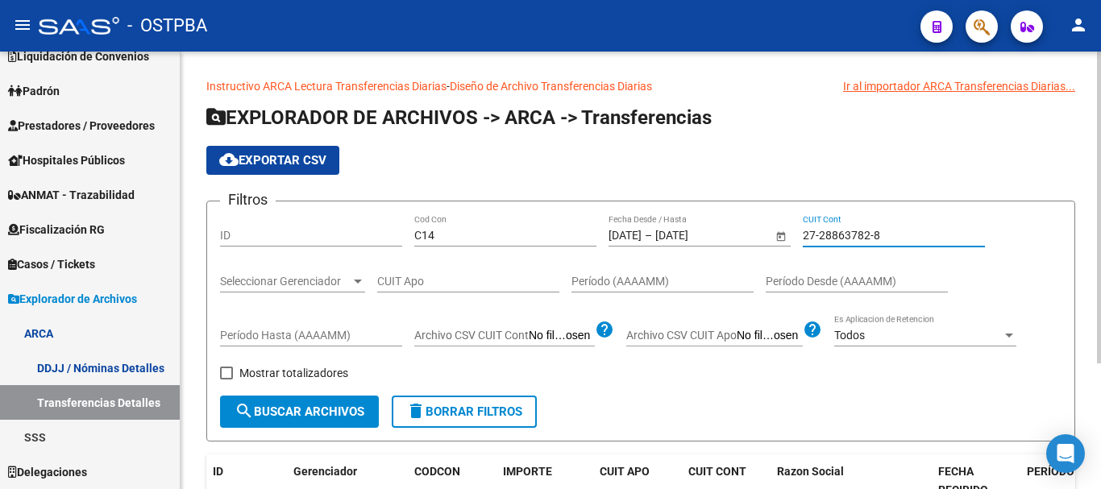
click at [809, 224] on div "27-28863782-8 CUIT Cont" at bounding box center [894, 230] width 182 height 32
click at [813, 236] on input "27-28863782-8" at bounding box center [894, 236] width 182 height 14
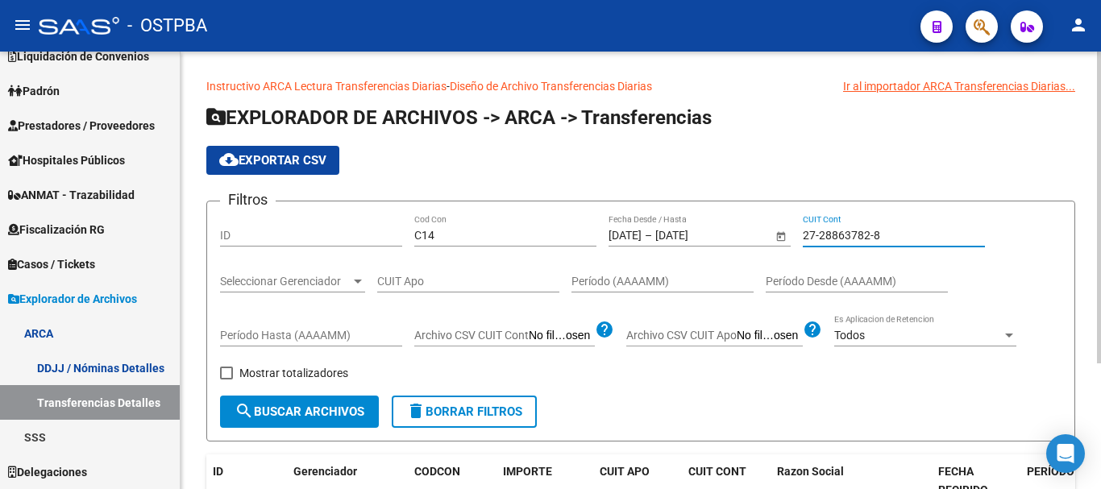
click at [813, 236] on input "27-28863782-8" at bounding box center [894, 236] width 182 height 14
click at [859, 232] on input "27-28767569-6" at bounding box center [894, 236] width 182 height 14
click at [852, 243] on div "27-28726397-5 CUIT Cont" at bounding box center [894, 230] width 182 height 32
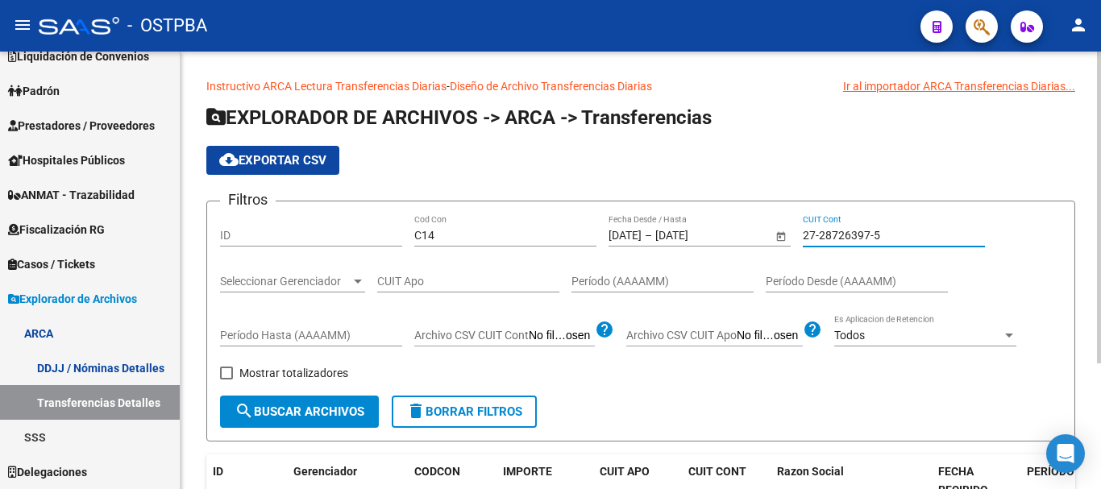
click at [852, 242] on input "27-28726397-5" at bounding box center [894, 236] width 182 height 14
click at [881, 239] on input "27-28635762-3" at bounding box center [894, 236] width 182 height 14
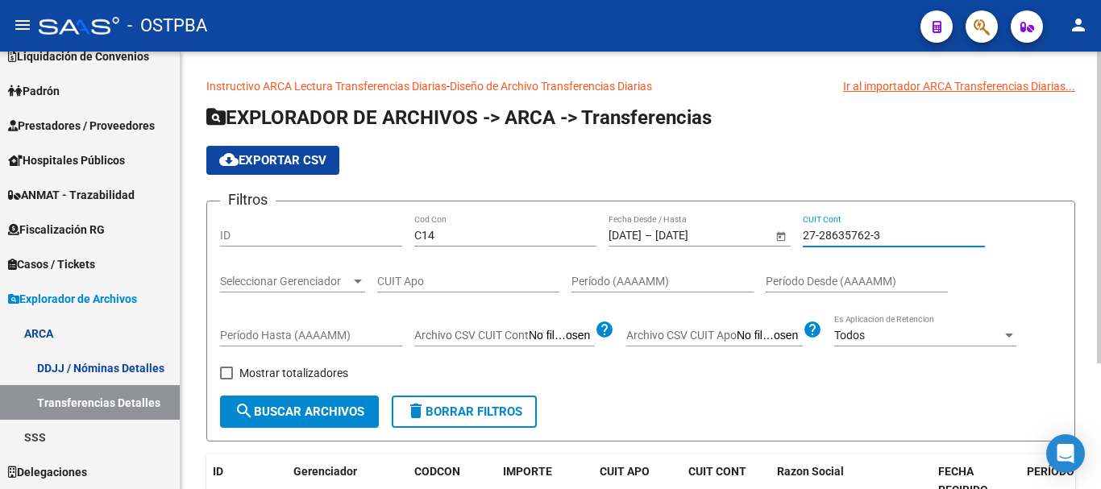
click at [881, 239] on input "27-28635762-3" at bounding box center [894, 236] width 182 height 14
click at [839, 219] on div "27-28540091-6 CUIT Cont" at bounding box center [894, 230] width 182 height 32
click at [848, 237] on input "27-28540091-6" at bounding box center [894, 236] width 182 height 14
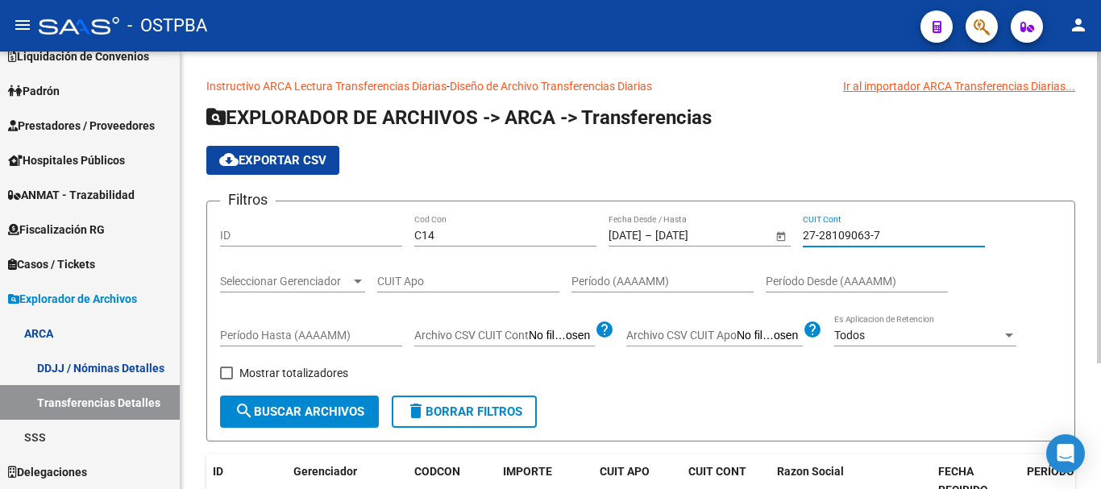
click at [859, 235] on input "27-28109063-7" at bounding box center [894, 236] width 182 height 14
click at [830, 243] on div "27-27944486-3 CUIT Cont" at bounding box center [894, 230] width 182 height 32
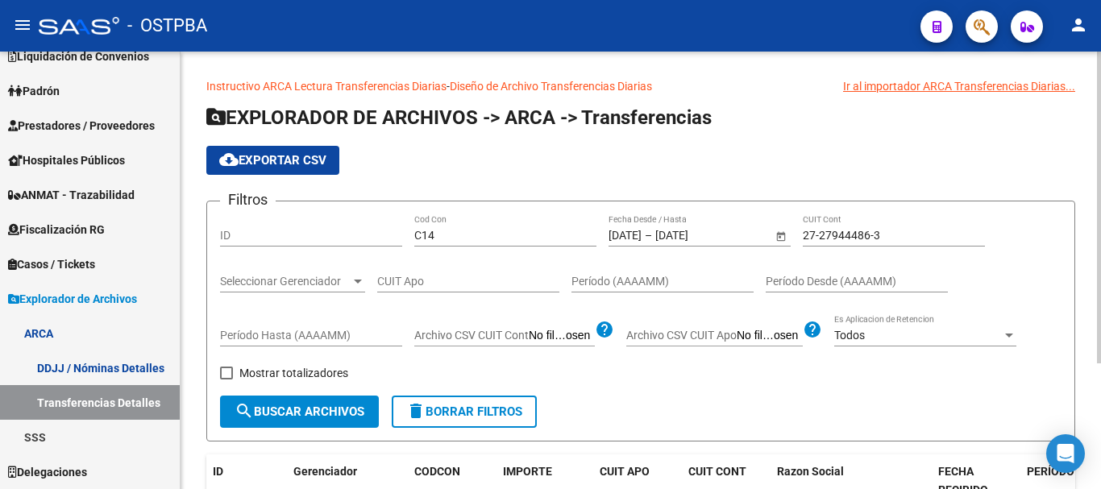
click at [830, 243] on div "27-27944486-3 CUIT Cont" at bounding box center [894, 230] width 182 height 32
click at [839, 227] on div "27-27944486-3 CUIT Cont" at bounding box center [894, 230] width 182 height 32
click at [839, 235] on input "27-27944486-3" at bounding box center [894, 236] width 182 height 14
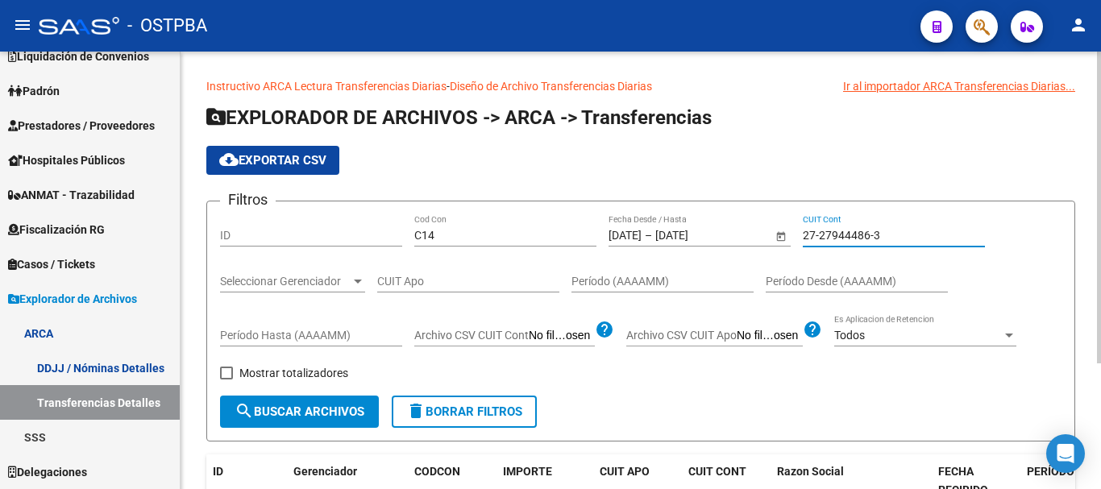
click at [839, 235] on input "27-27944486-3" at bounding box center [894, 236] width 182 height 14
click at [827, 230] on input "27-27822085-6" at bounding box center [894, 236] width 182 height 14
click at [838, 229] on input "27-27780651-2" at bounding box center [894, 236] width 182 height 14
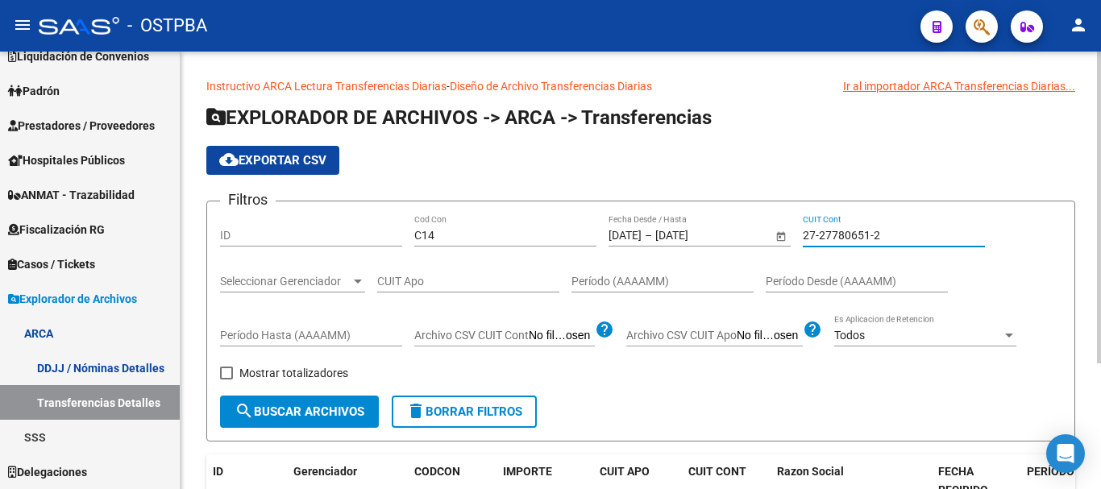
click at [838, 229] on input "27-27780651-2" at bounding box center [894, 236] width 182 height 14
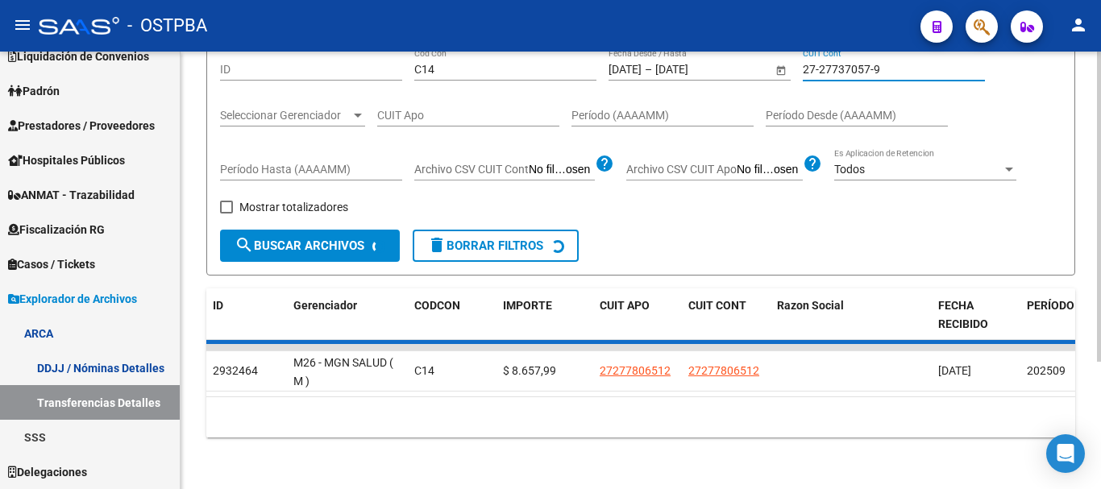
scroll to position [176, 0]
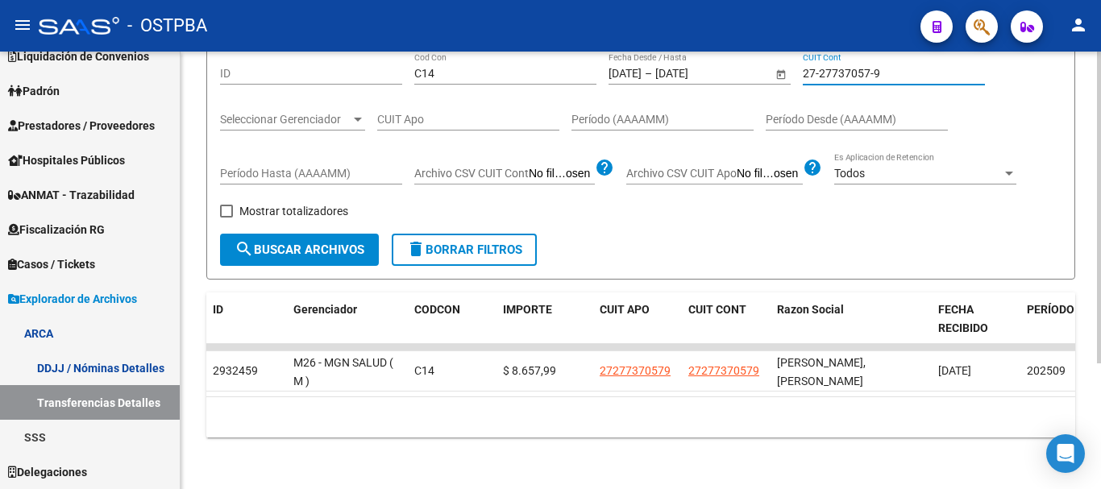
click at [847, 67] on input "27-27737057-9" at bounding box center [894, 74] width 182 height 14
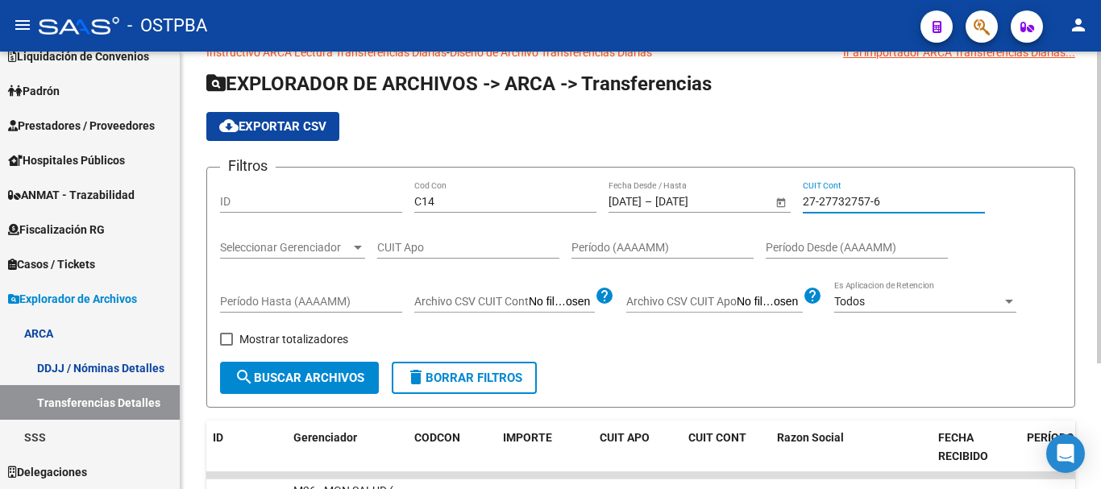
scroll to position [0, 0]
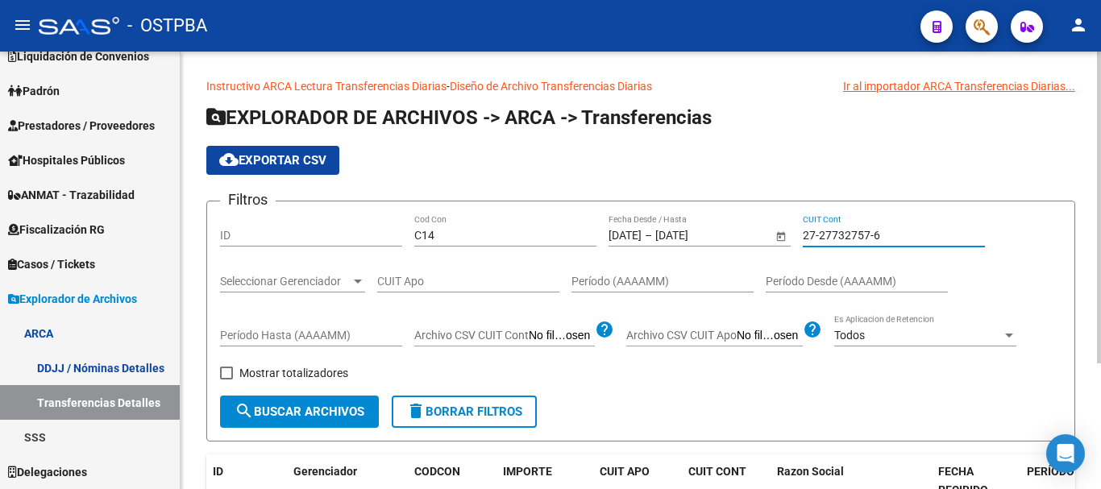
click at [848, 243] on div "27-27732757-6 CUIT Cont" at bounding box center [894, 230] width 182 height 32
click at [848, 233] on input "27-27732757-6" at bounding box center [894, 236] width 182 height 14
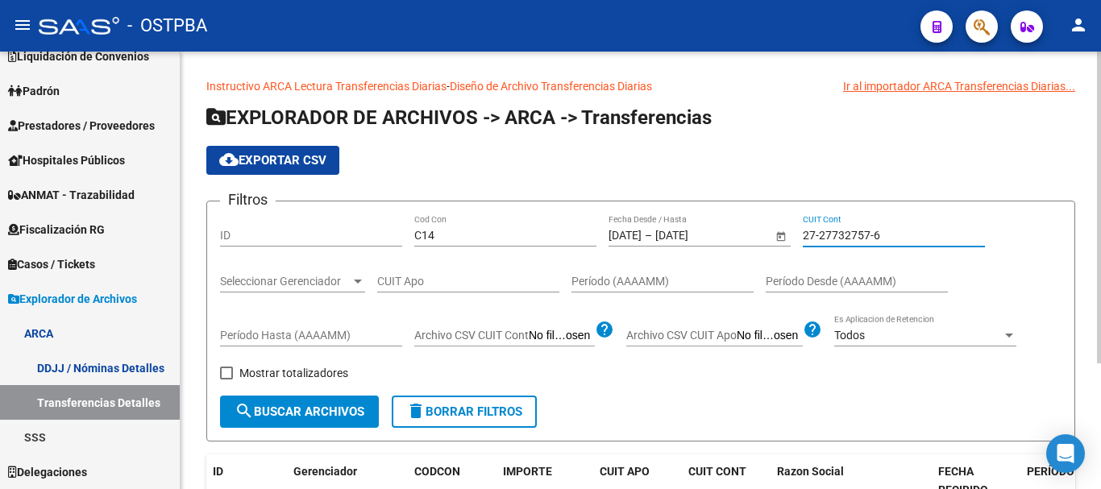
click at [848, 233] on input "27-27732757-6" at bounding box center [894, 236] width 182 height 14
click at [864, 239] on input "27-27632666-5" at bounding box center [894, 236] width 182 height 14
click at [862, 239] on input "27-27632666-5" at bounding box center [894, 236] width 182 height 14
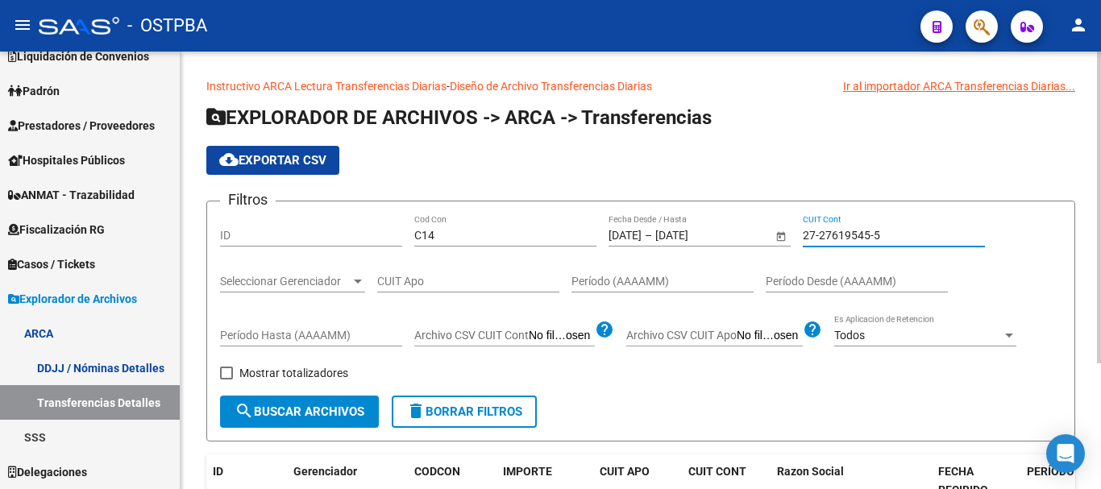
click at [843, 222] on div "27-27619545-5 CUIT Cont" at bounding box center [894, 230] width 182 height 32
click at [846, 242] on input "27-27619545-5" at bounding box center [894, 236] width 182 height 14
click at [846, 235] on input "27-27490124-7" at bounding box center [894, 236] width 182 height 14
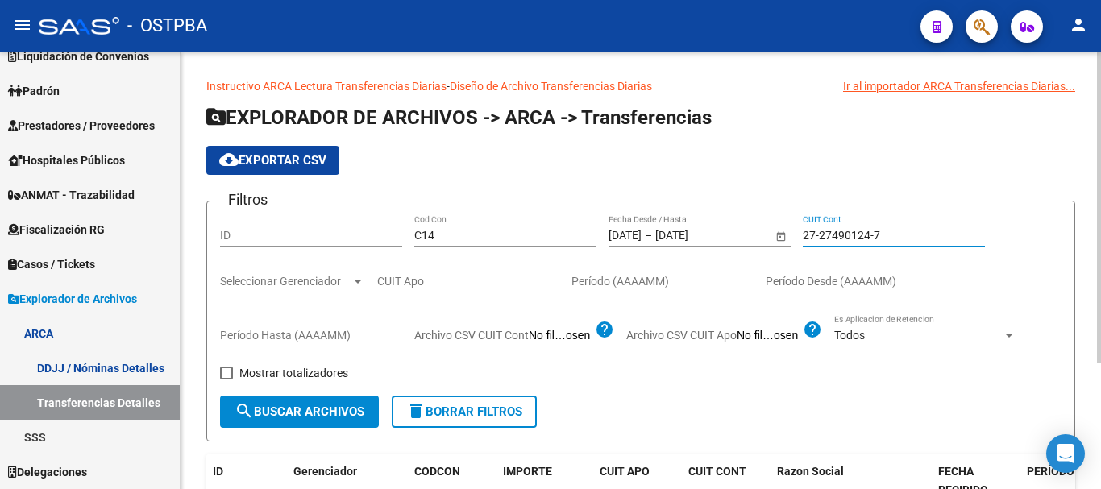
click at [846, 235] on input "27-27490124-7" at bounding box center [894, 236] width 182 height 14
click at [855, 234] on input "27-27393170-3" at bounding box center [894, 236] width 182 height 14
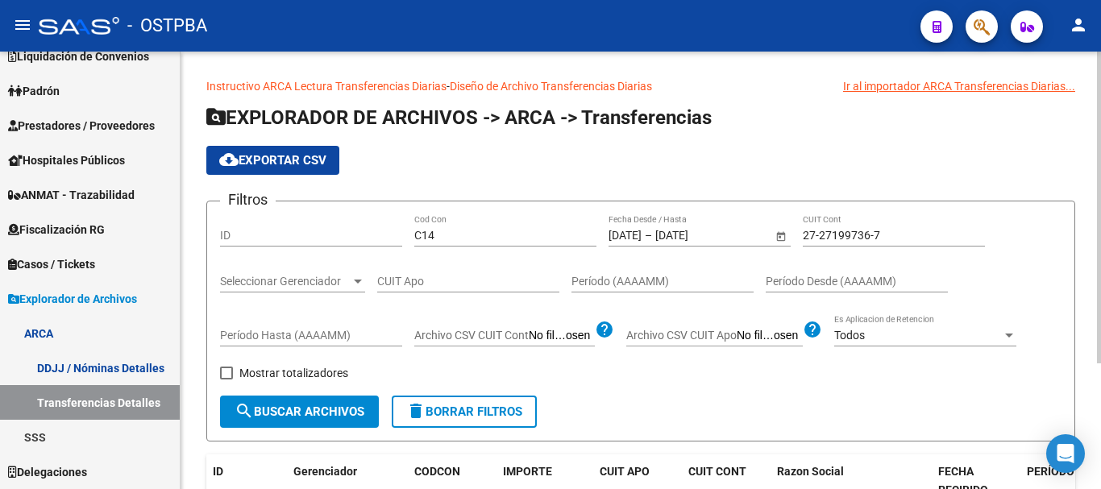
click at [873, 225] on div "27-27199736-7 CUIT Cont" at bounding box center [894, 230] width 182 height 32
click at [864, 239] on input "27-27199736-7" at bounding box center [894, 236] width 182 height 14
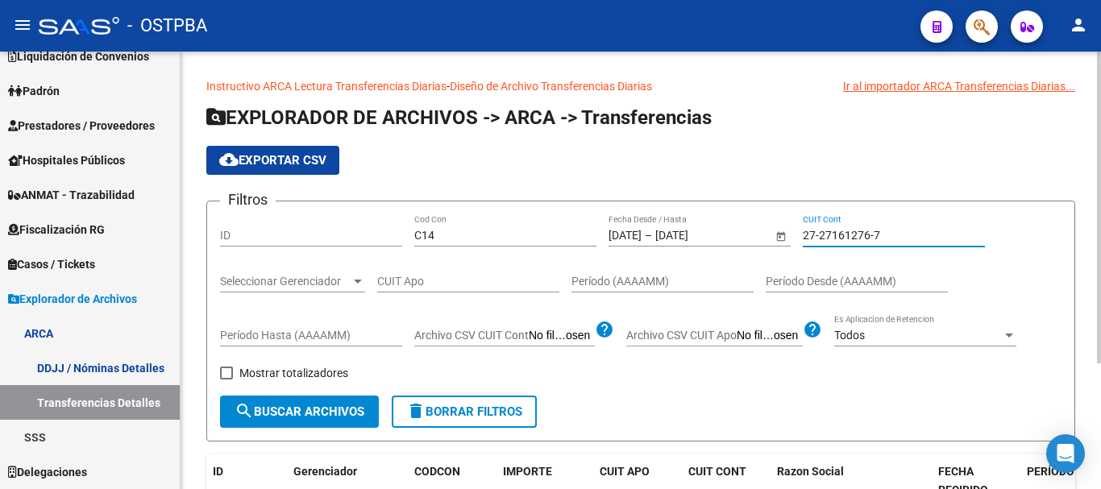
click at [864, 236] on input "27-27161276-7" at bounding box center [894, 236] width 182 height 14
click at [862, 236] on input "27-27161276-7" at bounding box center [894, 236] width 182 height 14
click at [862, 236] on input "27-27161272-7" at bounding box center [894, 236] width 182 height 14
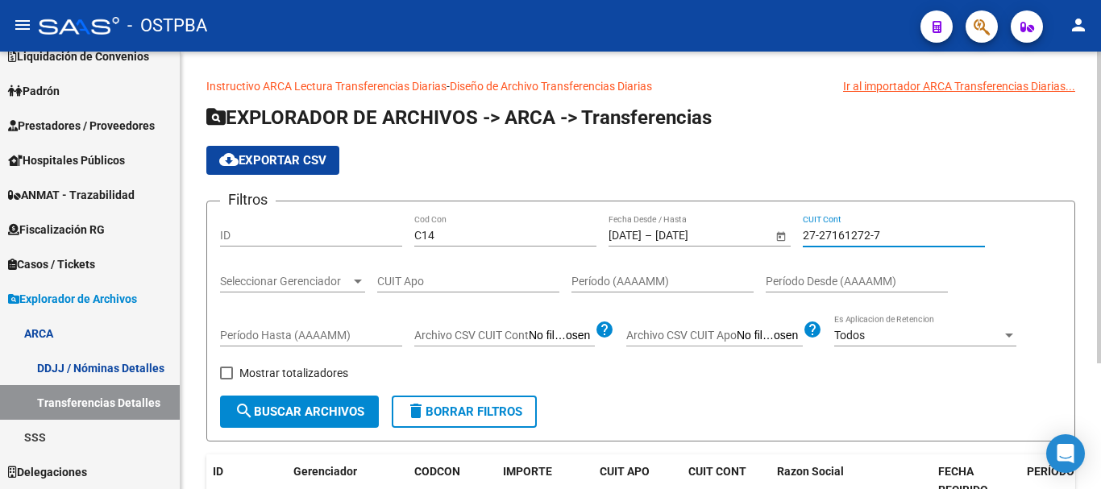
click at [862, 236] on input "27-27161272-7" at bounding box center [894, 236] width 182 height 14
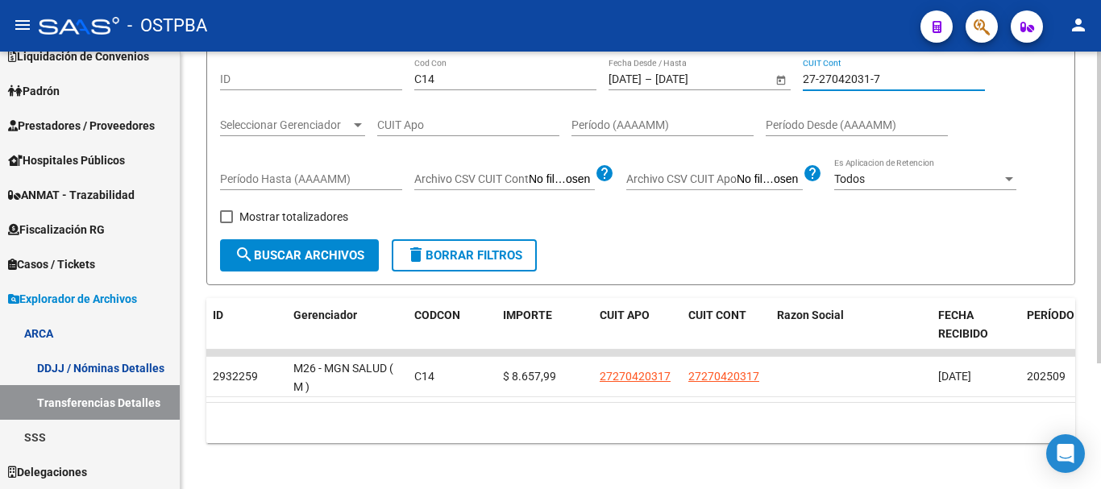
scroll to position [176, 0]
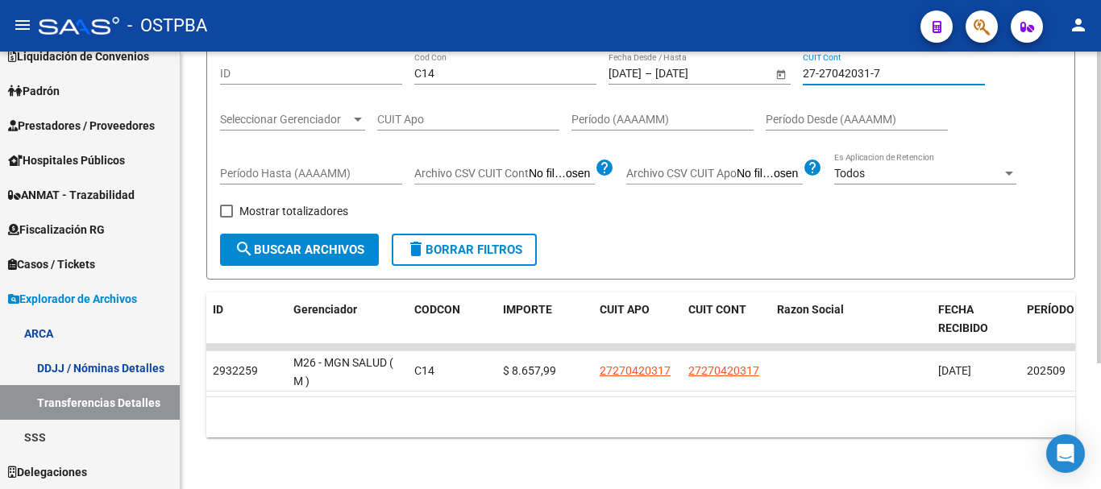
click at [839, 67] on input "27-27042031-7" at bounding box center [894, 74] width 182 height 14
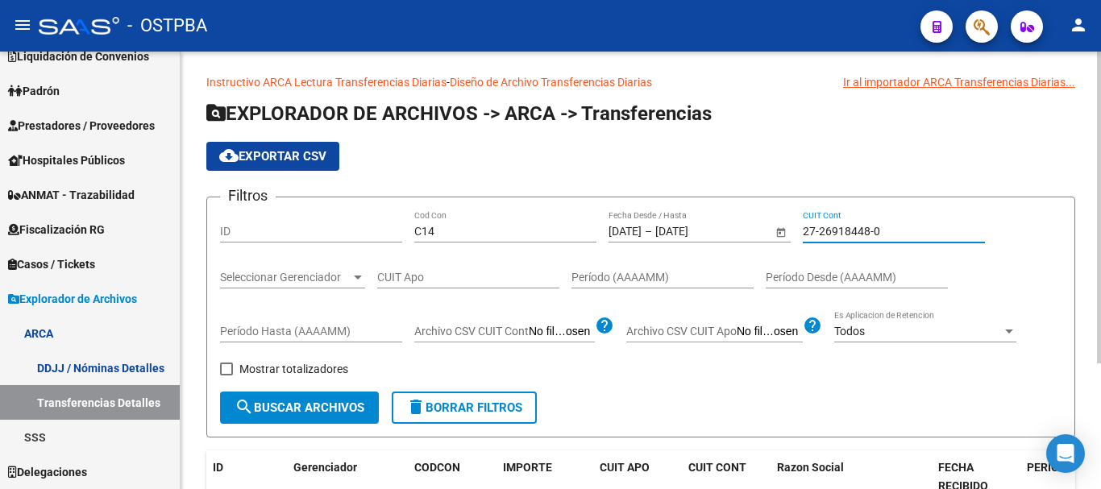
scroll to position [0, 0]
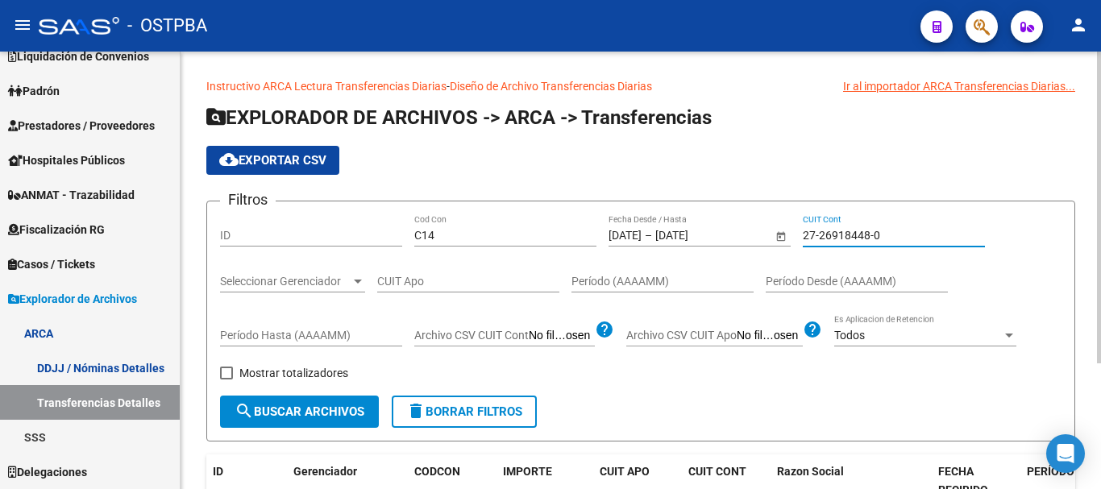
click at [864, 239] on input "27-26918448-0" at bounding box center [894, 236] width 182 height 14
click at [860, 235] on input "27-26918448-0" at bounding box center [894, 236] width 182 height 14
click at [877, 231] on input "27-26917532-5" at bounding box center [894, 236] width 182 height 14
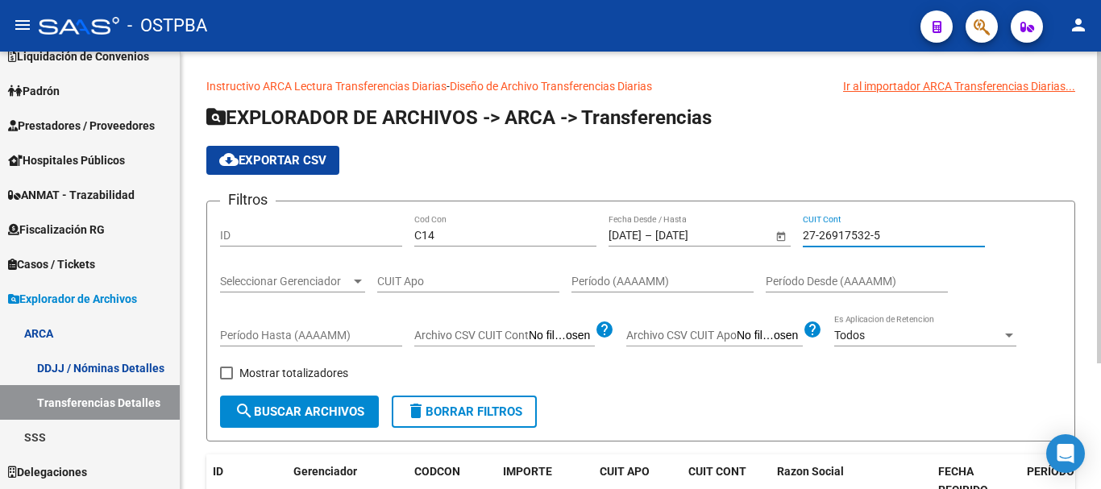
click at [877, 231] on input "27-26917532-5" at bounding box center [894, 236] width 182 height 14
click at [846, 233] on input "27-26790424-9" at bounding box center [894, 236] width 182 height 14
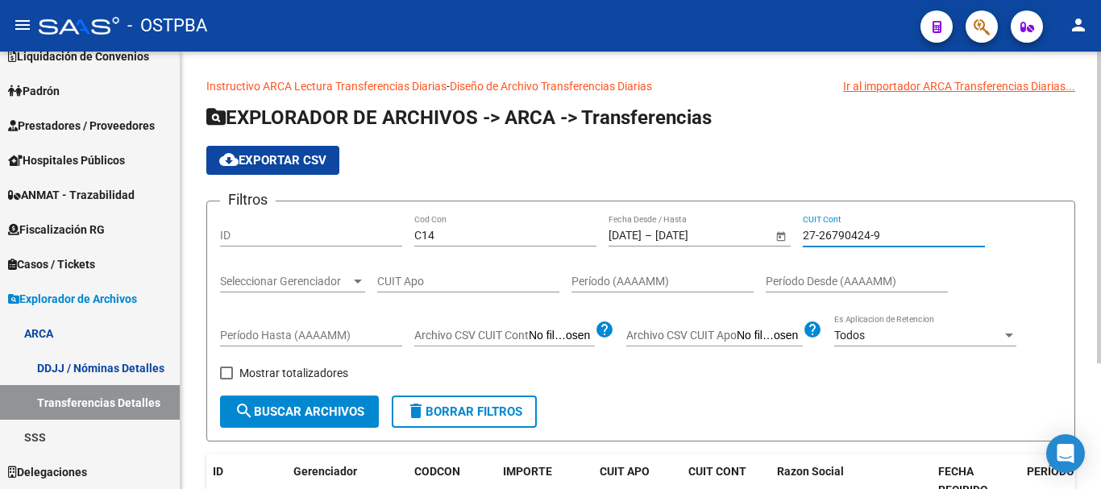
click at [846, 233] on input "27-26790424-9" at bounding box center [894, 236] width 182 height 14
click at [868, 239] on input "27-26611630-1" at bounding box center [894, 236] width 182 height 14
click at [851, 241] on input "27-26533696-0" at bounding box center [894, 236] width 182 height 14
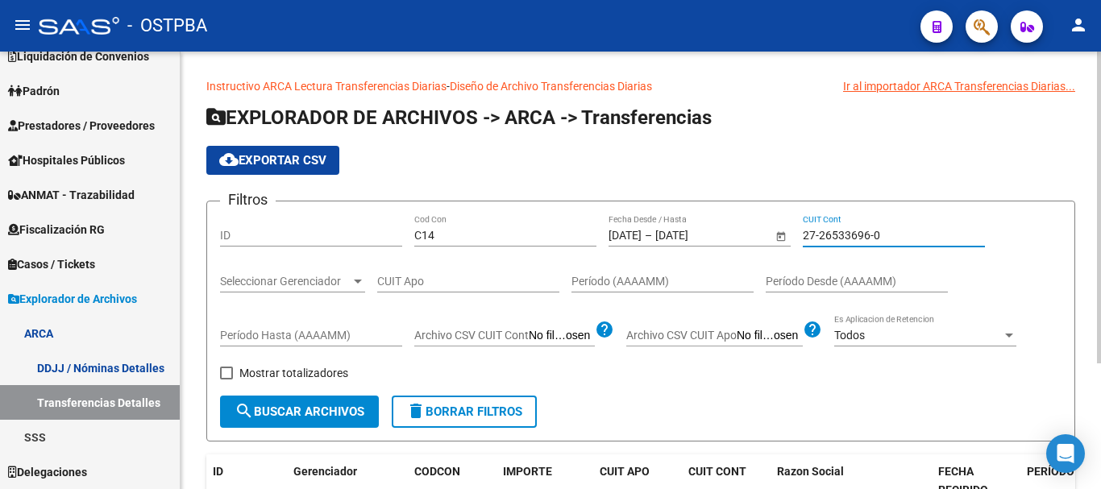
click at [851, 241] on input "27-26533696-0" at bounding box center [894, 236] width 182 height 14
click at [838, 237] on input "27-26532531-4" at bounding box center [894, 236] width 182 height 14
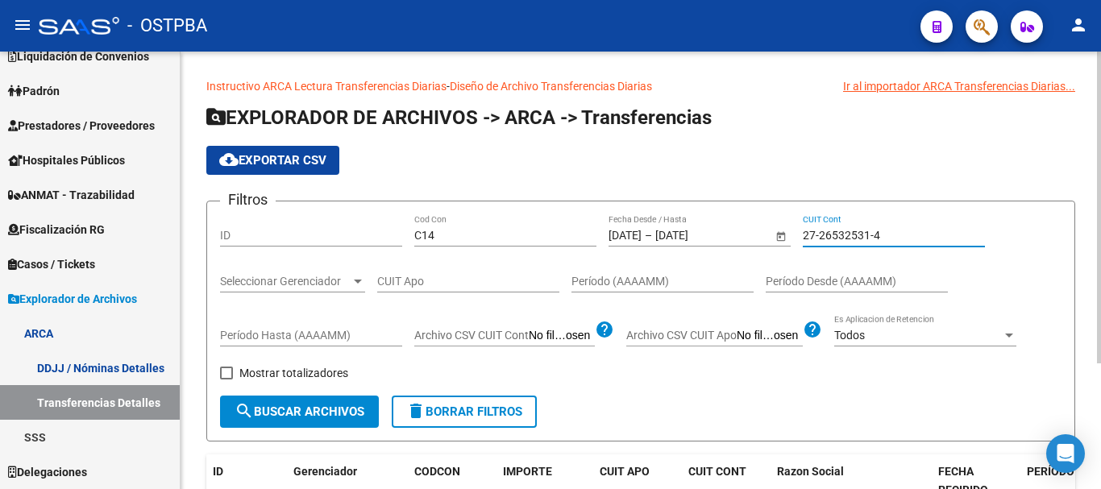
click at [838, 237] on input "27-26532531-4" at bounding box center [894, 236] width 182 height 14
click at [827, 231] on input "27-26456669-5" at bounding box center [894, 236] width 182 height 14
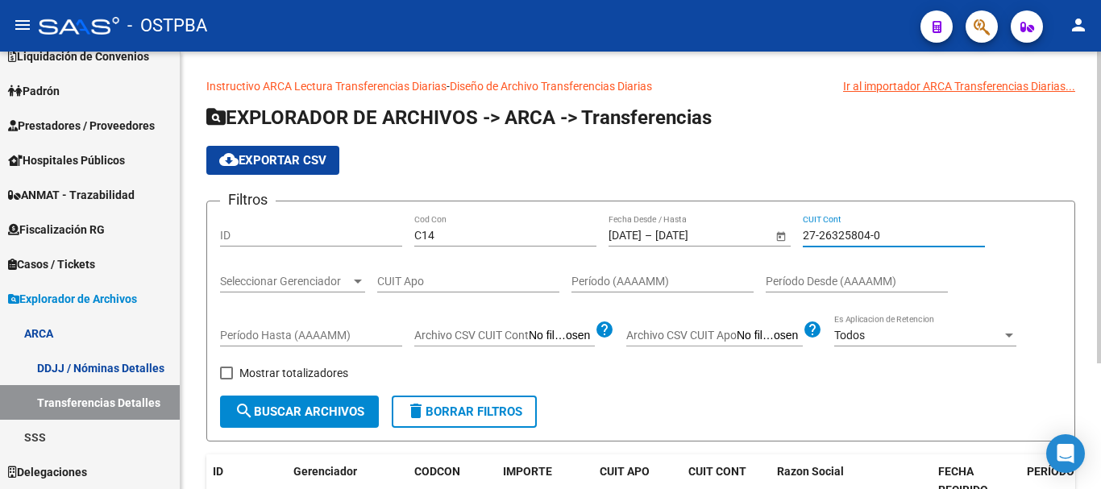
click at [868, 243] on div "27-26325804-0 CUIT Cont" at bounding box center [894, 230] width 182 height 32
click at [868, 239] on input "27-26325804-0" at bounding box center [894, 236] width 182 height 14
click at [868, 236] on input "27-26325804-0" at bounding box center [894, 236] width 182 height 14
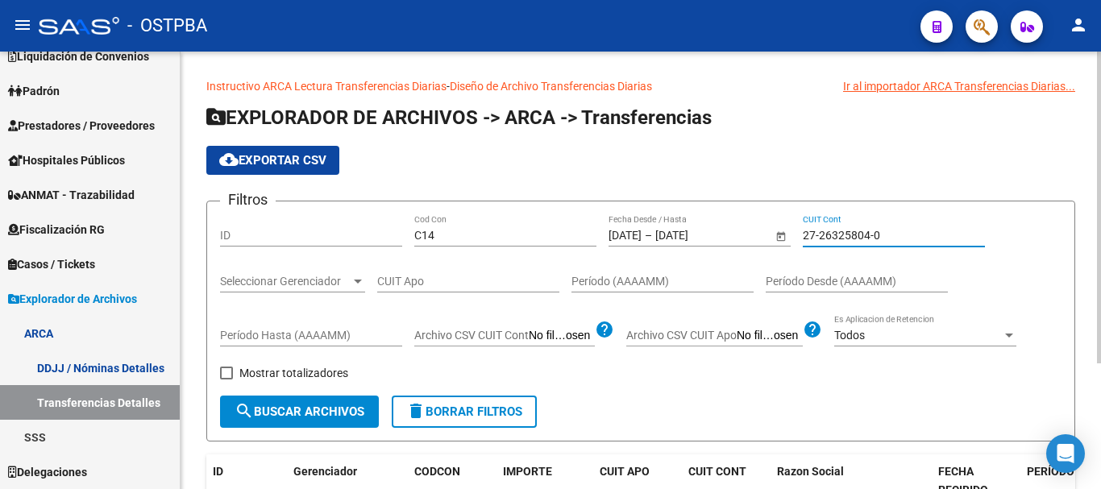
click at [868, 236] on input "27-26325804-0" at bounding box center [894, 236] width 182 height 14
click at [823, 229] on input "27-26288962-4" at bounding box center [894, 236] width 182 height 14
click at [868, 227] on div "27-26175996-4 CUIT Cont" at bounding box center [894, 230] width 182 height 32
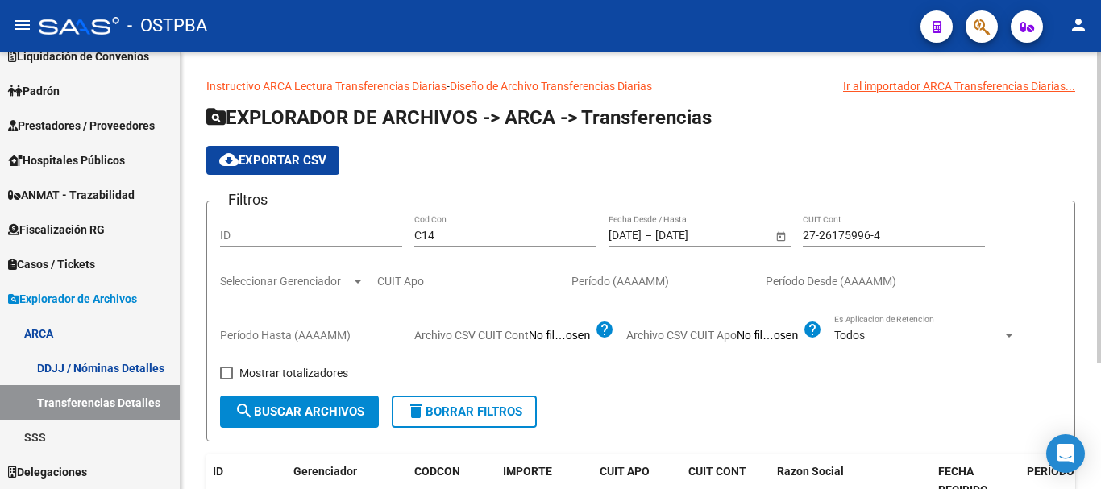
click at [868, 227] on div "27-26175996-4 CUIT Cont" at bounding box center [894, 230] width 182 height 32
click at [868, 235] on input "27-26175996-4" at bounding box center [894, 236] width 182 height 14
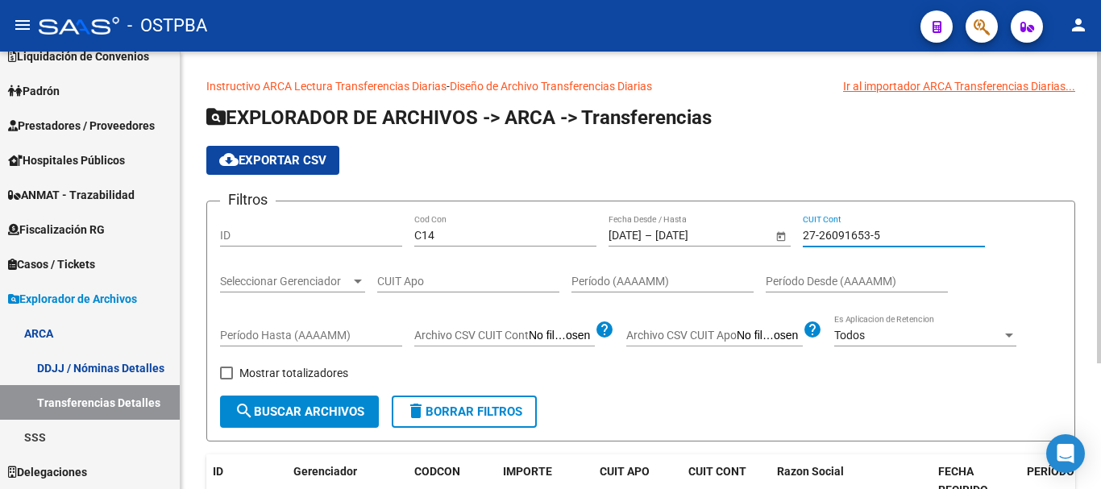
click at [851, 232] on input "27-26091653-5" at bounding box center [894, 236] width 182 height 14
click at [834, 245] on div "27-26078441-8 CUIT Cont" at bounding box center [894, 230] width 182 height 32
click at [834, 239] on input "27-26078441-8" at bounding box center [894, 236] width 182 height 14
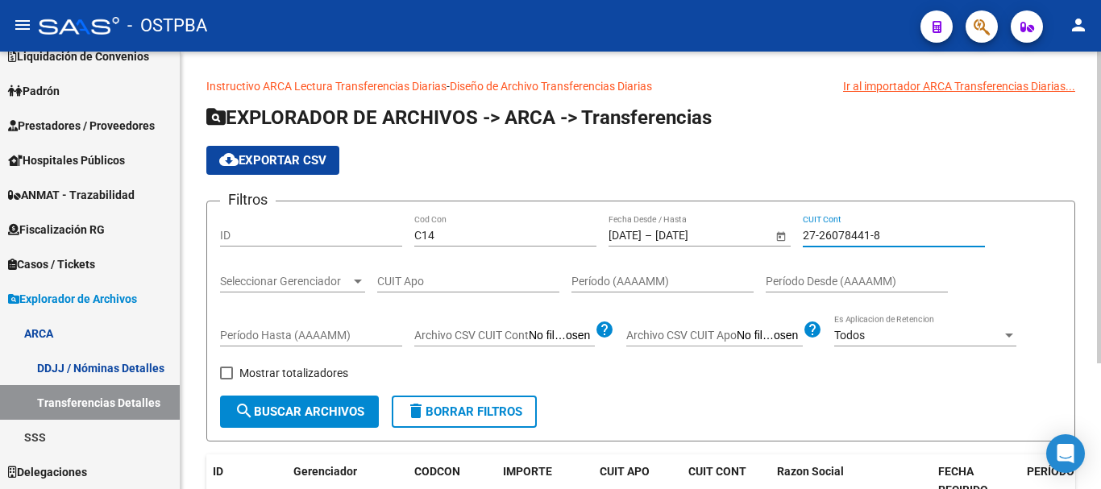
click at [834, 239] on input "27-26078441-8" at bounding box center [894, 236] width 182 height 14
click at [857, 243] on div "27-25823160-6 CUIT Cont" at bounding box center [894, 230] width 182 height 32
click at [857, 237] on input "27-25823160-6" at bounding box center [894, 236] width 182 height 14
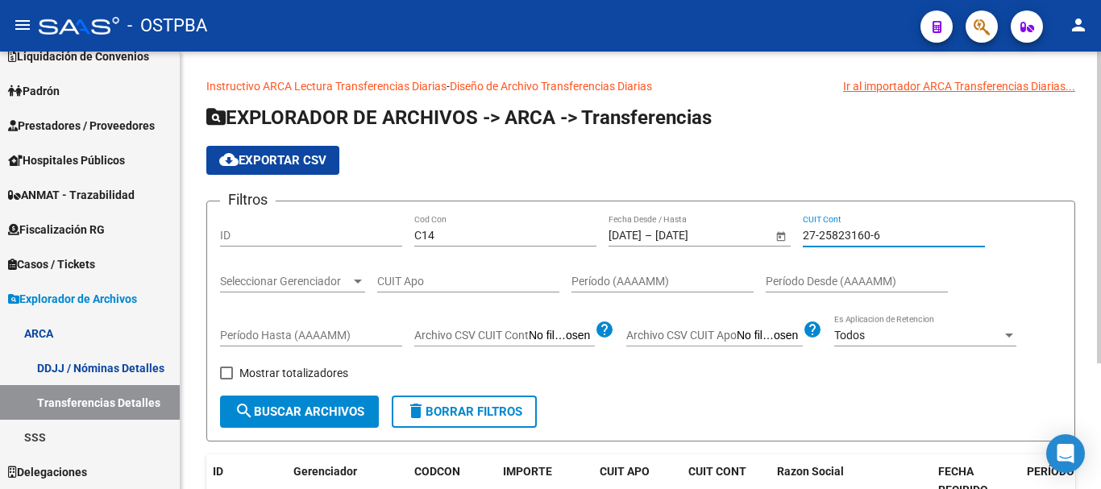
click at [857, 237] on input "27-25823160-6" at bounding box center [894, 236] width 182 height 14
click at [846, 236] on input "27-25437424-0" at bounding box center [894, 236] width 182 height 14
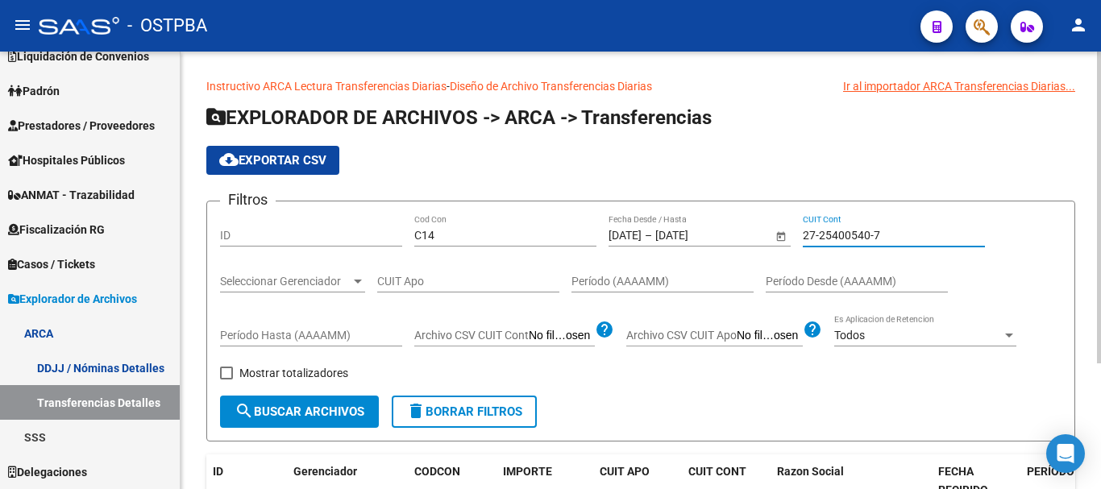
click at [862, 239] on input "27-25400540-7" at bounding box center [894, 236] width 182 height 14
click at [815, 238] on input "27-25437424-0" at bounding box center [894, 236] width 182 height 14
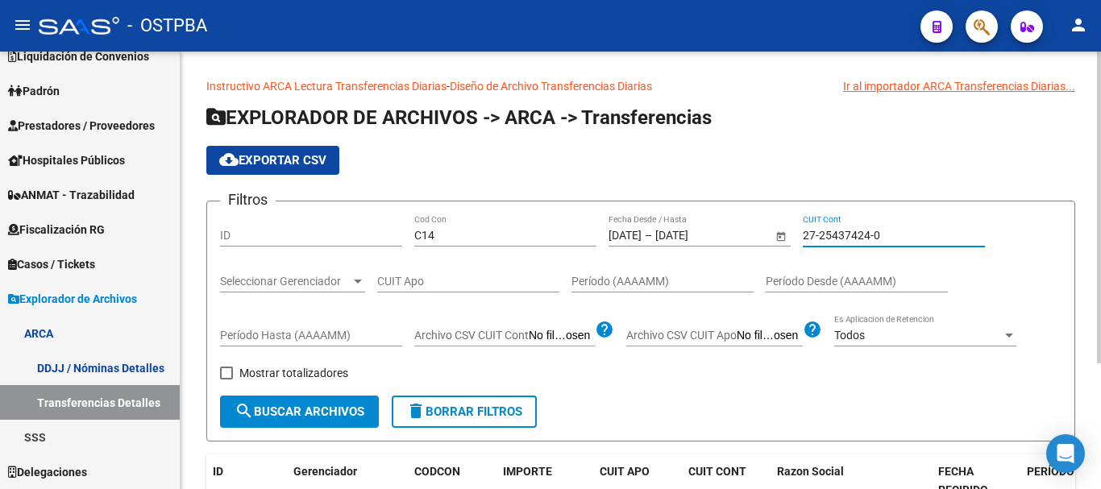
click at [815, 238] on input "27-25437424-0" at bounding box center [894, 236] width 182 height 14
click at [845, 243] on div "27-25392990-7 CUIT Cont" at bounding box center [894, 230] width 182 height 32
click at [845, 239] on input "27-25392990-7" at bounding box center [894, 236] width 182 height 14
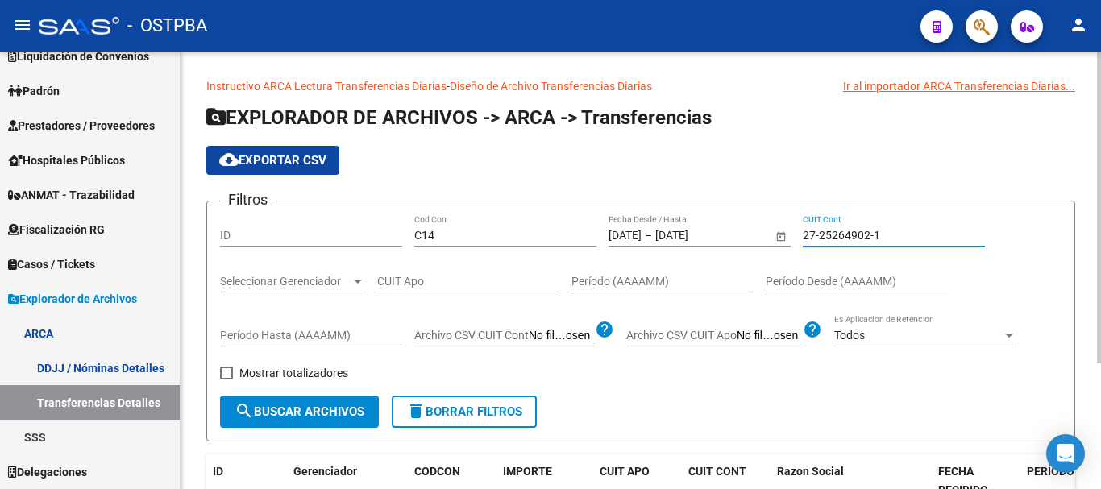
click at [864, 235] on input "27-25264902-1" at bounding box center [894, 236] width 182 height 14
click at [852, 221] on div "27-25264476-3 CUIT Cont" at bounding box center [894, 230] width 182 height 32
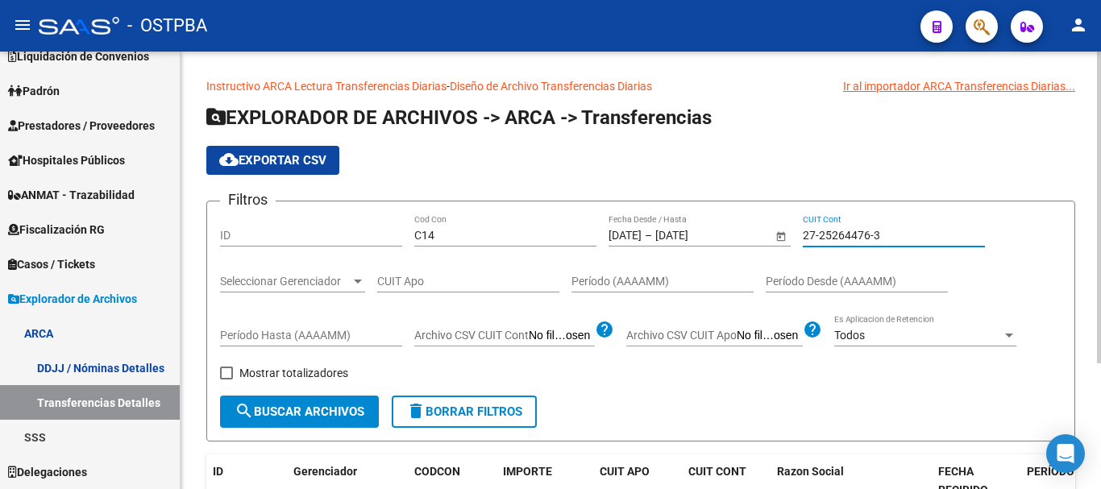
click at [851, 231] on input "27-25264476-3" at bounding box center [894, 236] width 182 height 14
click at [809, 231] on div "Filtros ID C14 Cod Con [DATE] [DATE] – [DATE] [DATE] Fecha Desde / Hasta 27-252…" at bounding box center [641, 304] width 842 height 181
click at [836, 231] on input "27-25231790-8" at bounding box center [894, 236] width 182 height 14
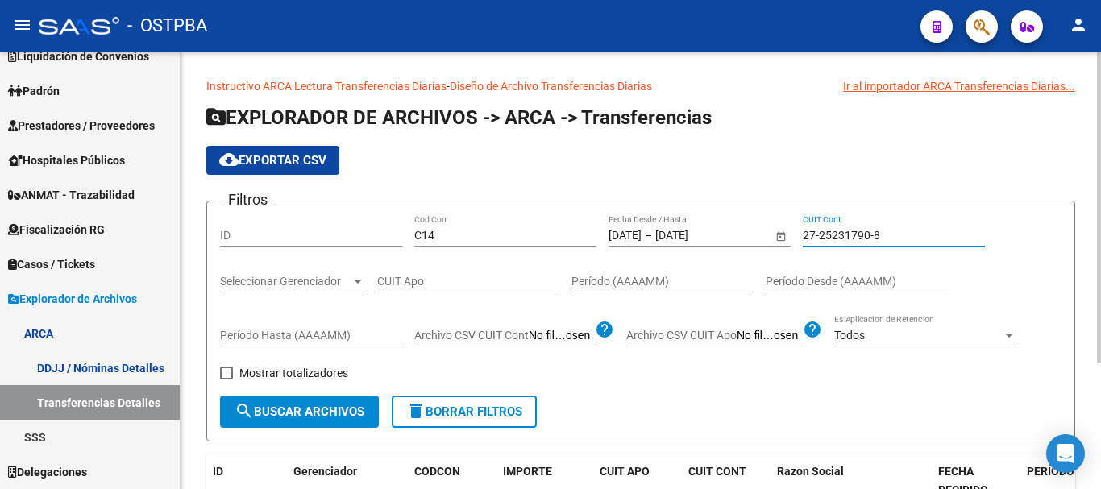
click at [836, 231] on input "27-25231790-8" at bounding box center [894, 236] width 182 height 14
click at [822, 248] on div "27-25195483-1 CUIT Cont" at bounding box center [894, 237] width 182 height 46
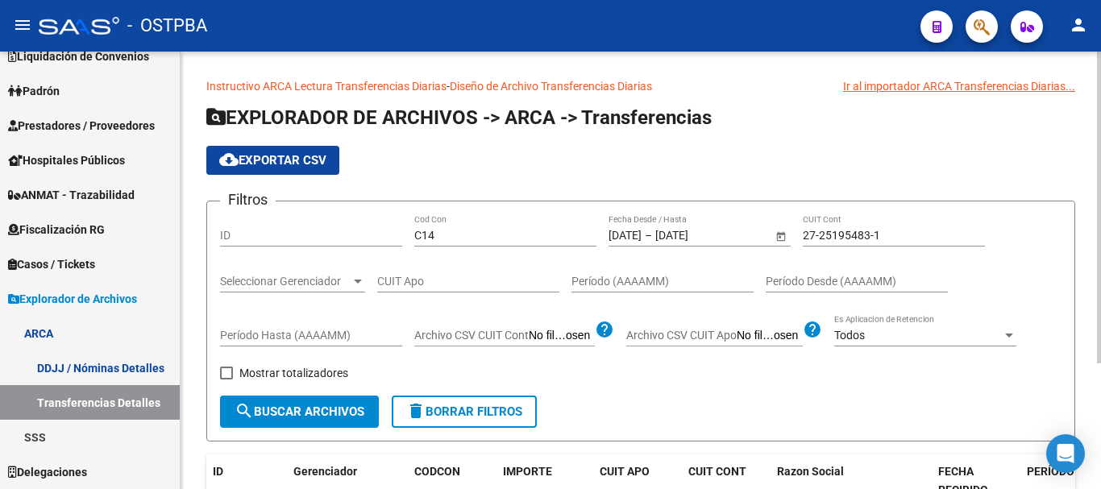
click at [826, 243] on div "27-25195483-1 CUIT Cont" at bounding box center [894, 230] width 182 height 32
click at [832, 232] on input "27-25195483-1" at bounding box center [894, 236] width 182 height 14
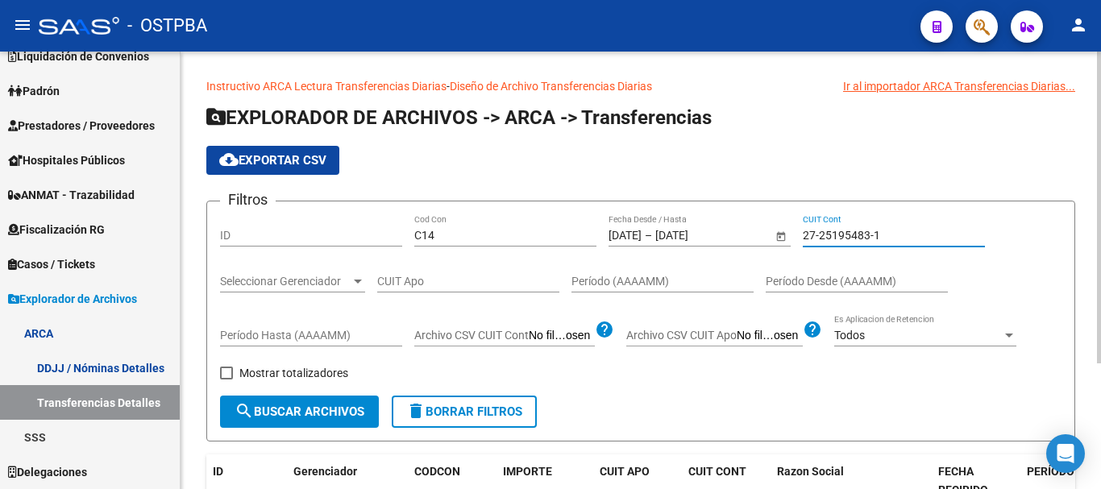
click at [832, 232] on input "27-25195483-1" at bounding box center [894, 236] width 182 height 14
click at [841, 223] on div "27-25121069-7 CUIT Cont" at bounding box center [894, 230] width 182 height 32
click at [841, 238] on input "27-25121069-7" at bounding box center [894, 236] width 182 height 14
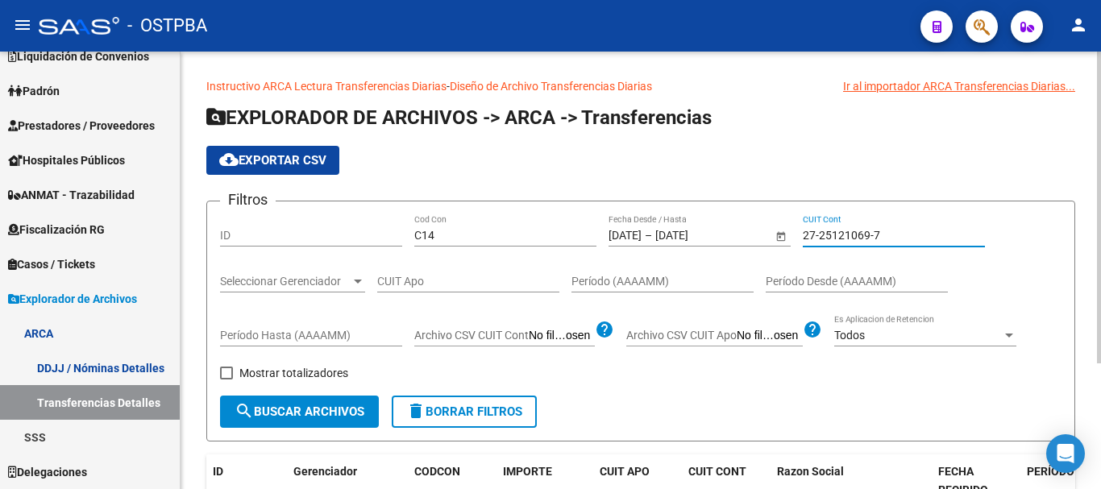
click at [841, 238] on input "27-25121069-7" at bounding box center [894, 236] width 182 height 14
click at [835, 238] on input "27-25116771-6" at bounding box center [894, 236] width 182 height 14
click at [854, 242] on input "27-24848449-2" at bounding box center [894, 236] width 182 height 14
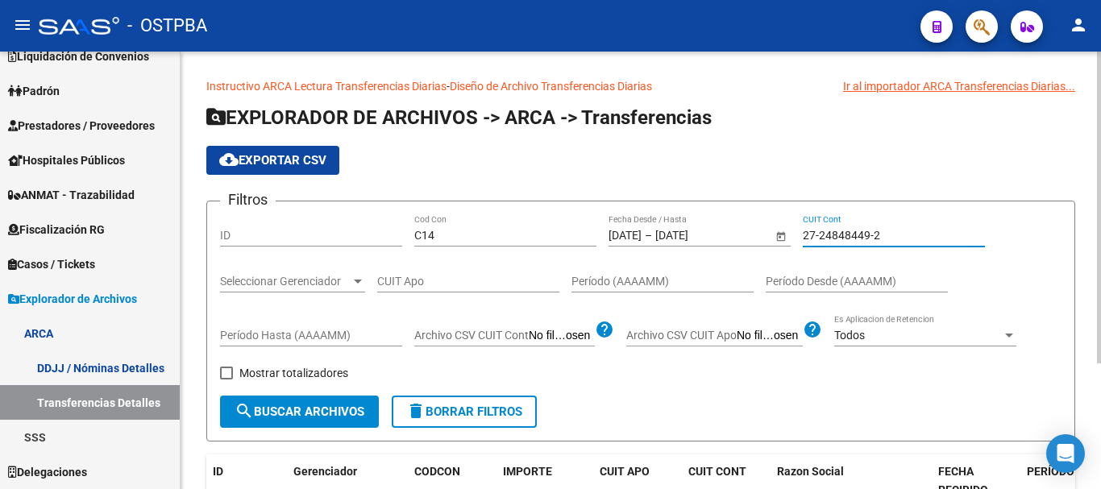
click at [854, 242] on input "27-24848449-2" at bounding box center [894, 236] width 182 height 14
click at [857, 231] on input "27-24541385-3" at bounding box center [894, 236] width 182 height 14
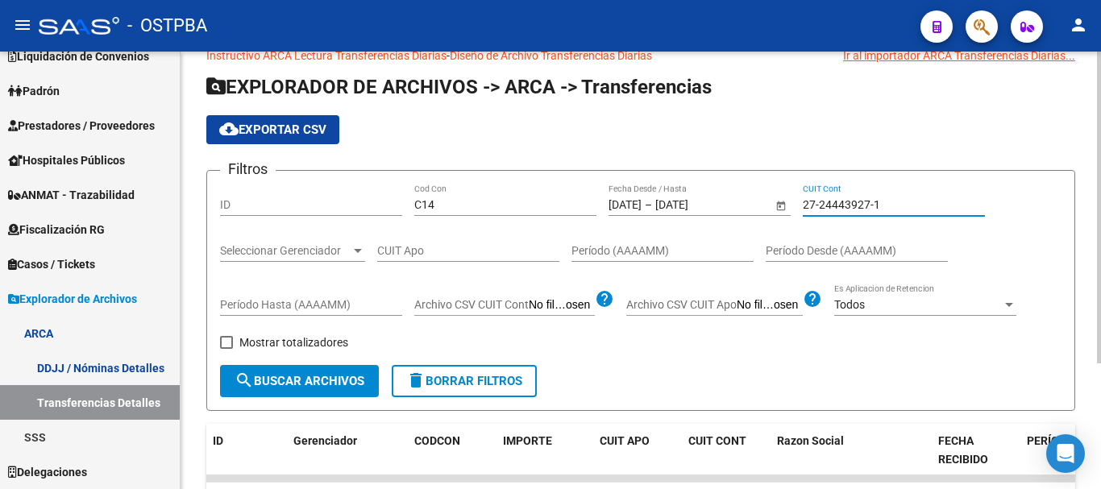
scroll to position [15, 0]
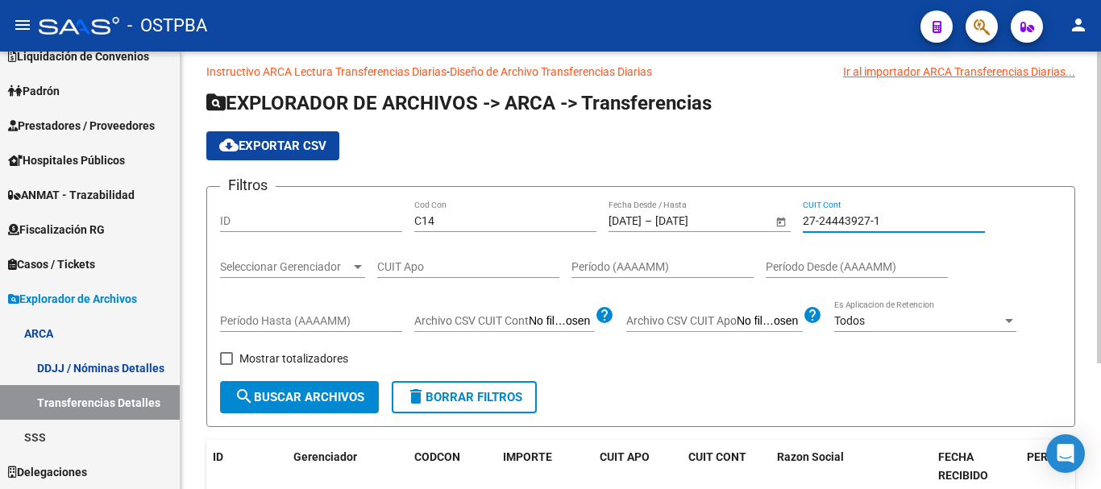
click at [863, 217] on input "27-24443927-1" at bounding box center [894, 221] width 182 height 14
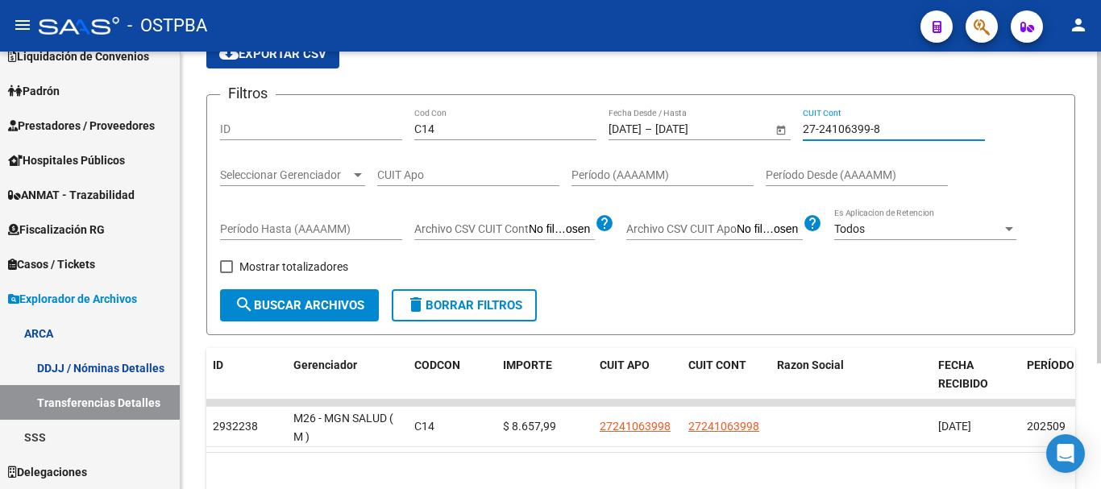
scroll to position [176, 0]
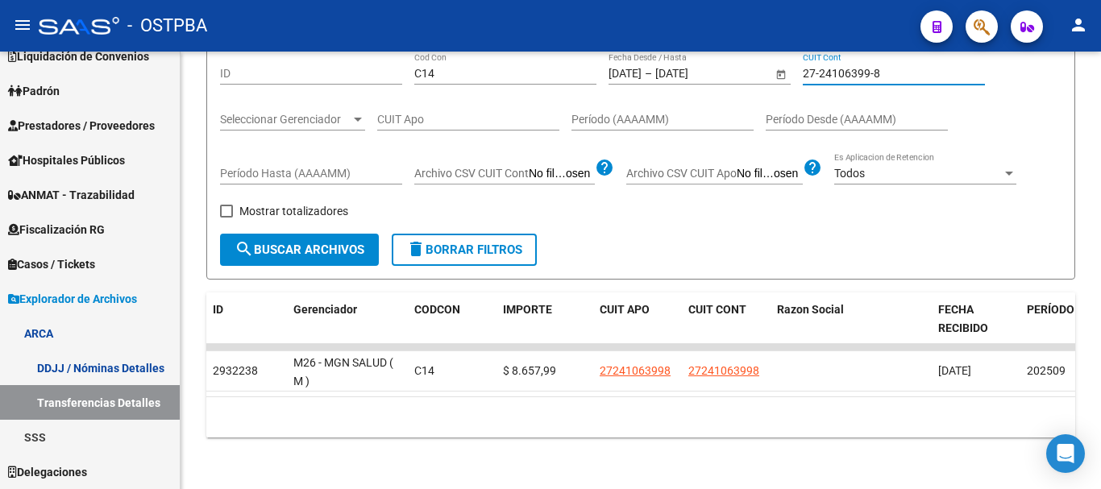
type input "27-24106399-8"
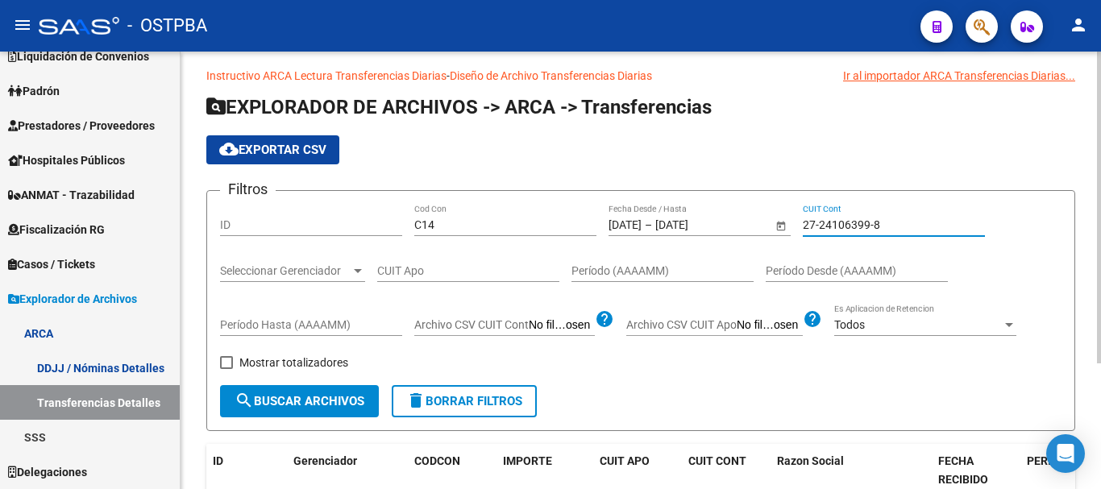
scroll to position [0, 0]
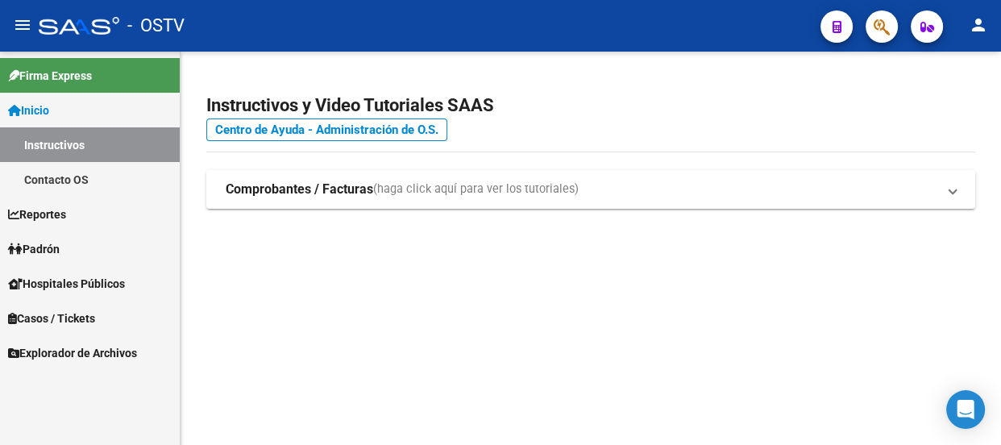
drag, startPoint x: 887, startPoint y: 5, endPoint x: 876, endPoint y: 15, distance: 14.8
click at [884, 6] on mat-toolbar "menu - OSTV person" at bounding box center [500, 26] width 1001 height 52
click at [876, 20] on icon "button" at bounding box center [882, 27] width 16 height 19
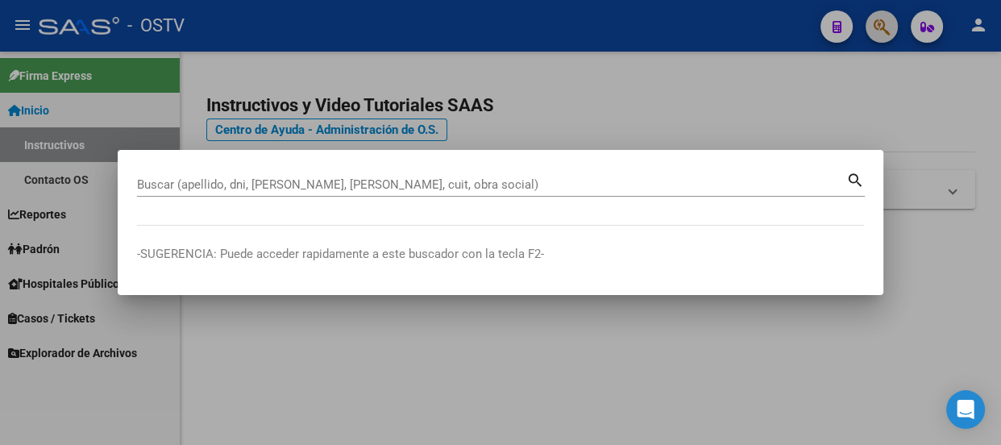
paste input "24851041"
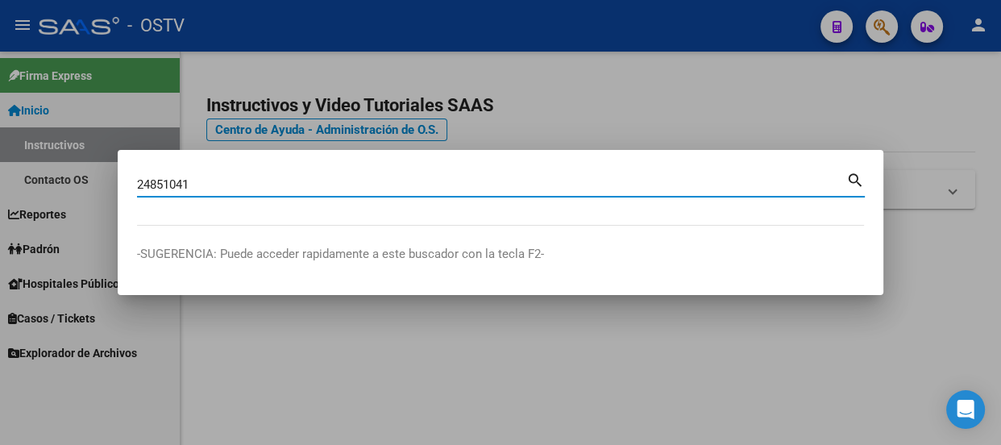
type input "24851041"
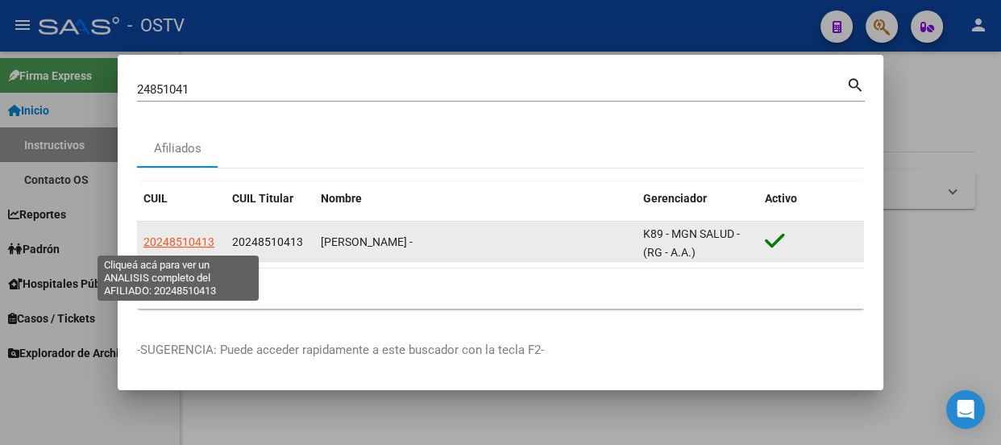
click at [189, 241] on span "20248510413" at bounding box center [179, 241] width 71 height 13
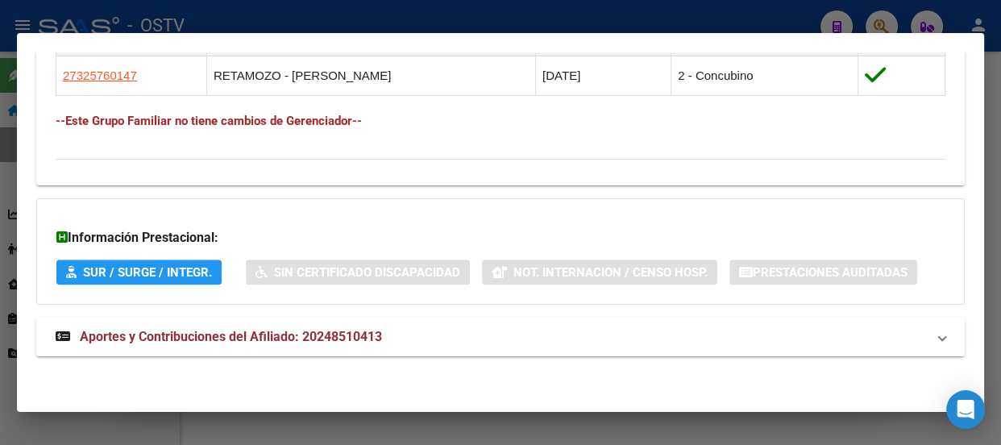
click at [221, 339] on span "Aportes y Contribuciones del Afiliado: 20248510413" at bounding box center [231, 336] width 302 height 15
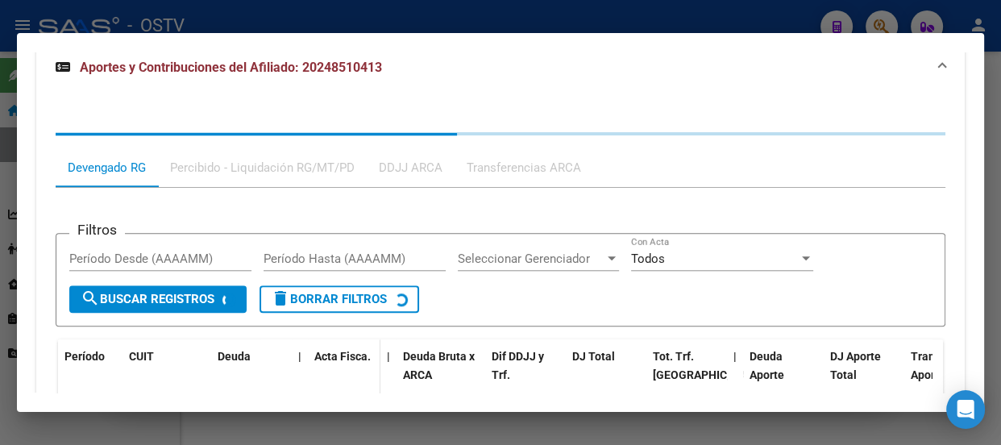
scroll to position [1513, 0]
